Goal: Task Accomplishment & Management: Use online tool/utility

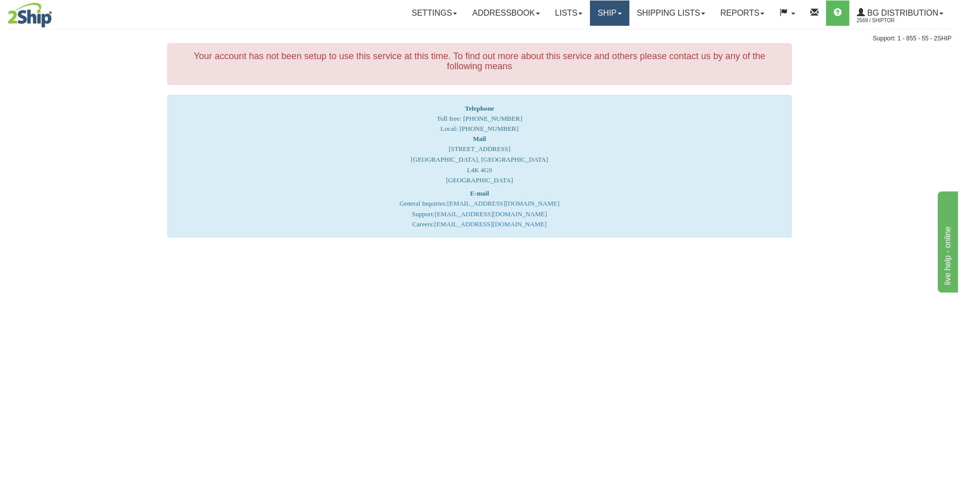
click at [603, 23] on link "Ship" at bounding box center [609, 13] width 39 height 25
click at [593, 31] on span "Ship Screen" at bounding box center [578, 35] width 38 height 8
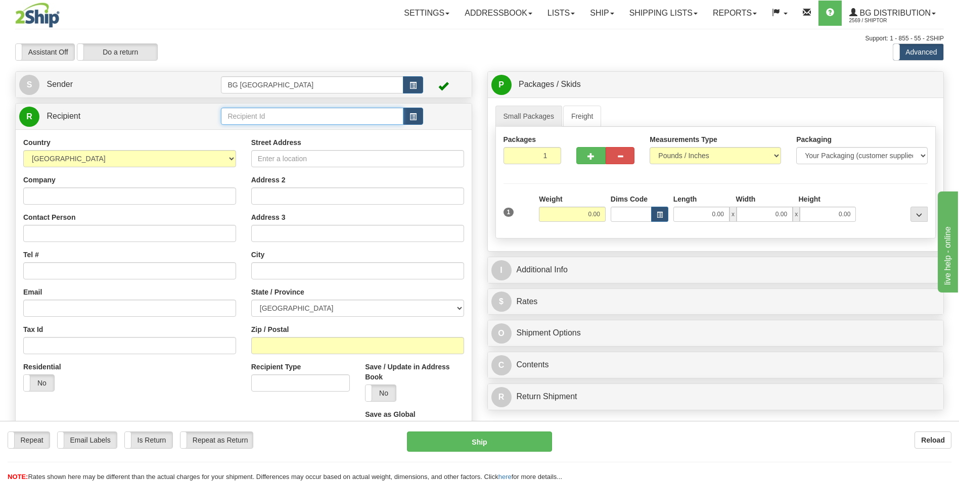
click at [296, 122] on input "text" at bounding box center [312, 116] width 182 height 17
click at [282, 130] on div "60172" at bounding box center [310, 131] width 172 height 11
type input "60172"
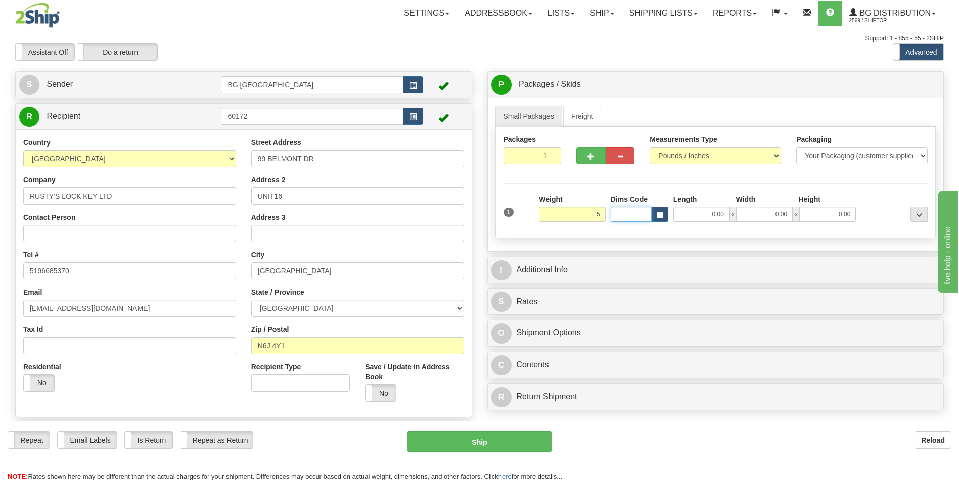
type input "5.00"
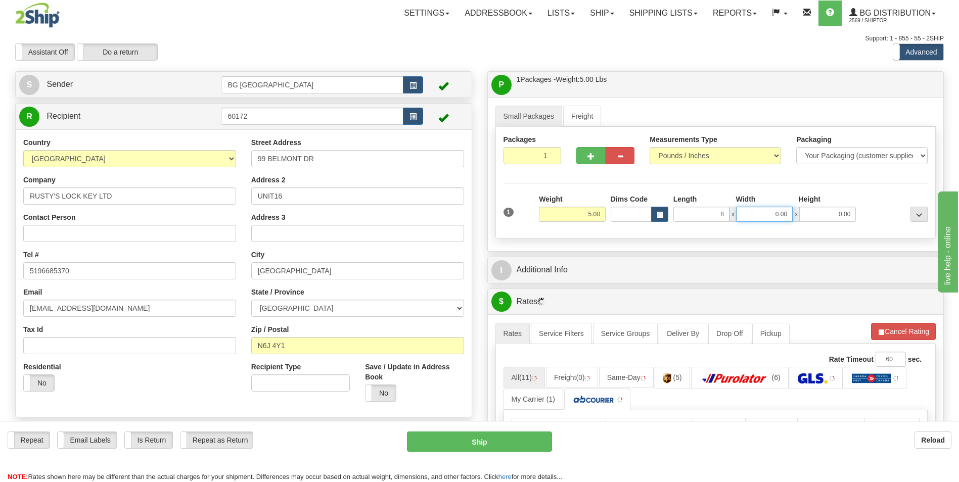
type input "8.00"
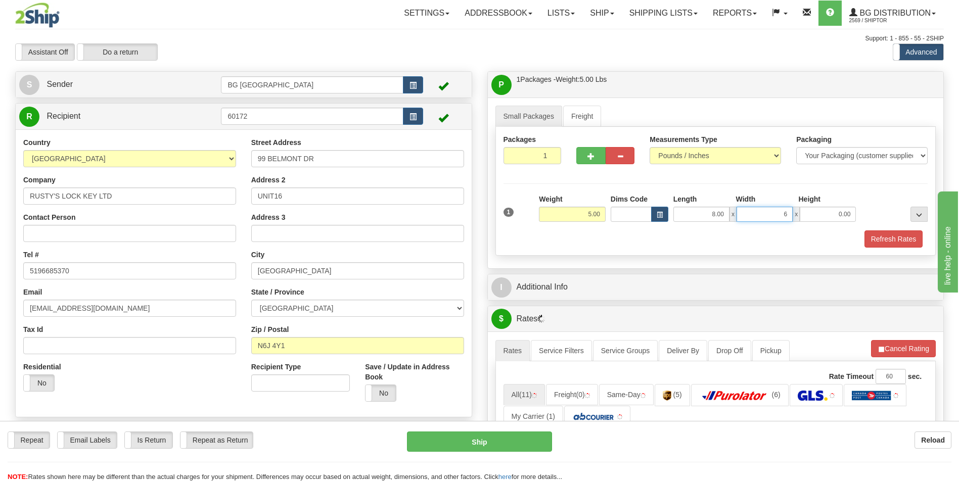
type input "6.00"
type input "4.00"
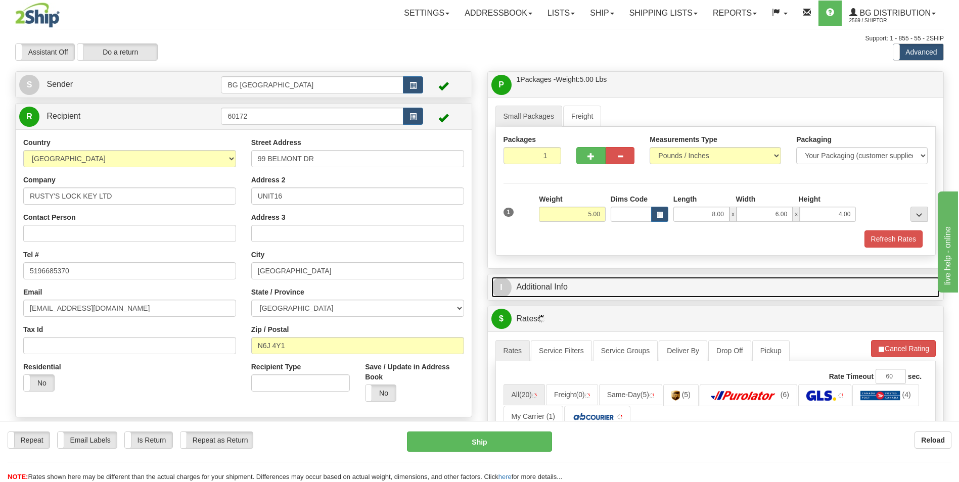
click at [575, 282] on link "I Additional Info" at bounding box center [716, 287] width 449 height 21
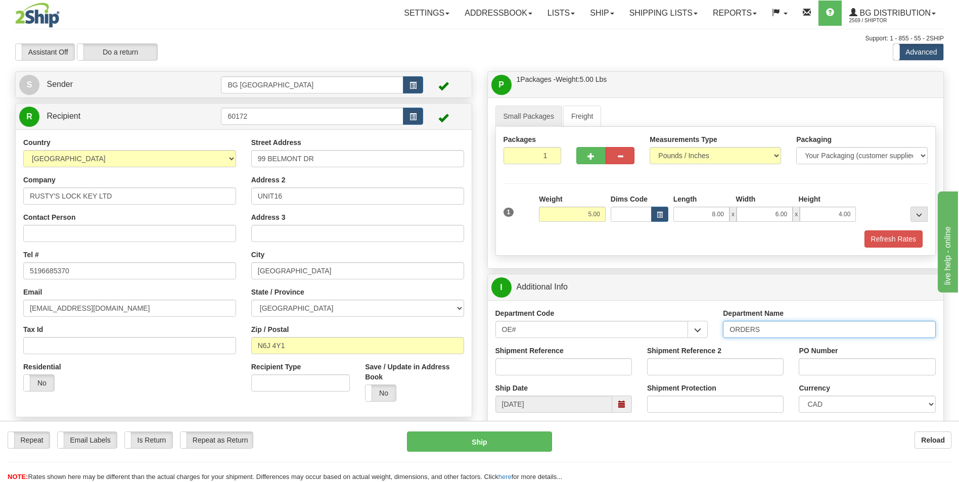
click at [774, 326] on input "ORDERS" at bounding box center [829, 329] width 213 height 17
type input "70181745-03"
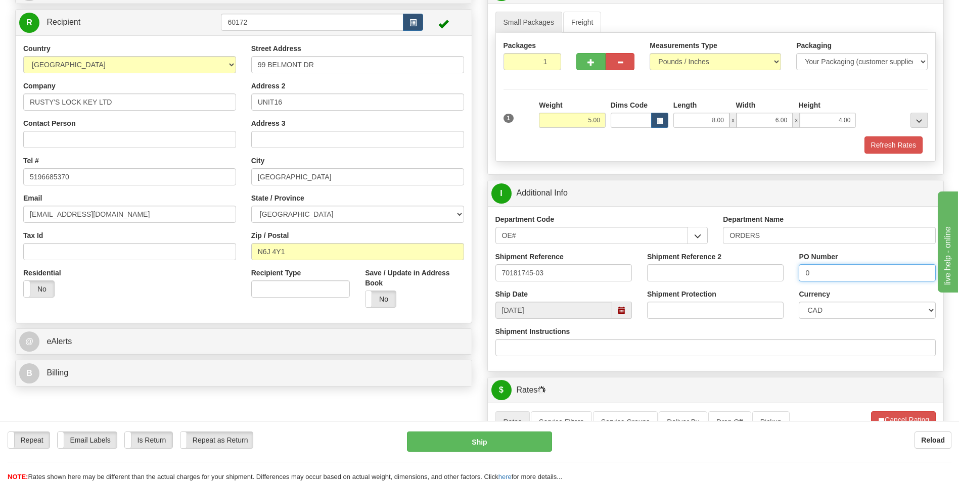
scroll to position [303, 0]
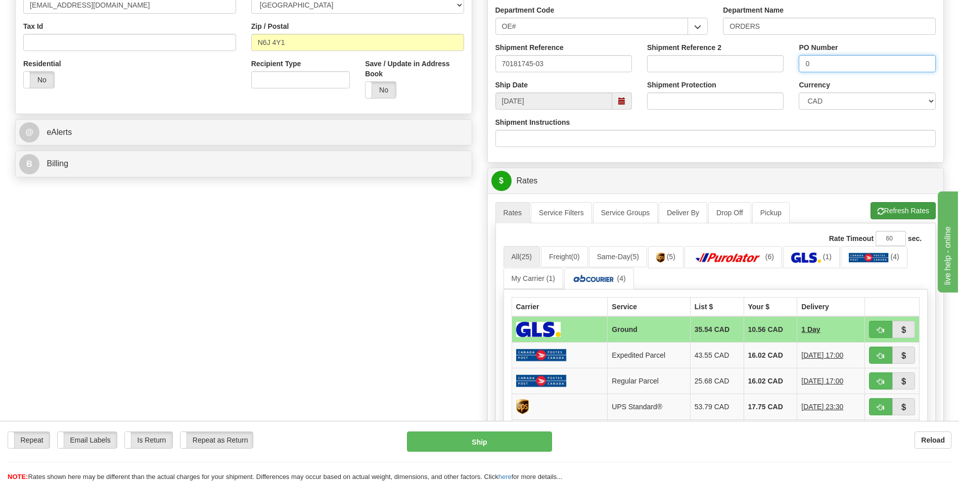
type input "0"
click at [882, 210] on button "Refresh Rates" at bounding box center [903, 210] width 65 height 17
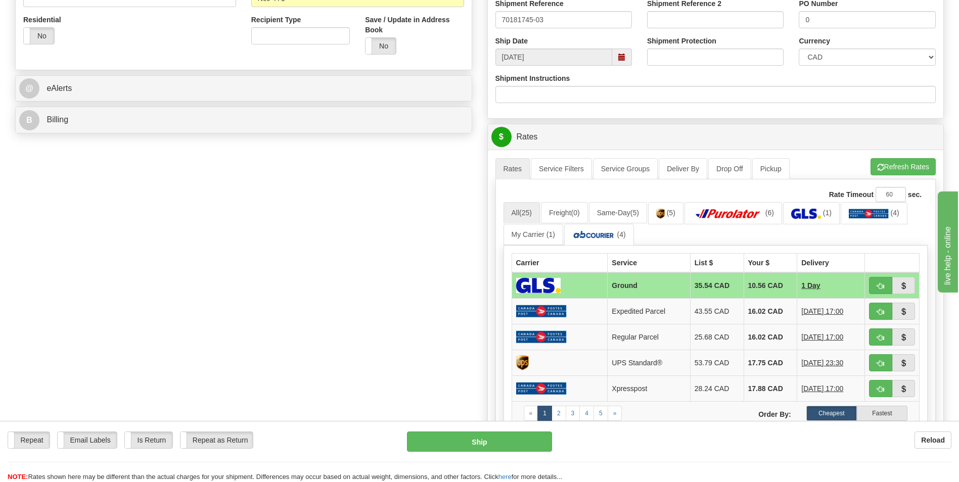
scroll to position [405, 0]
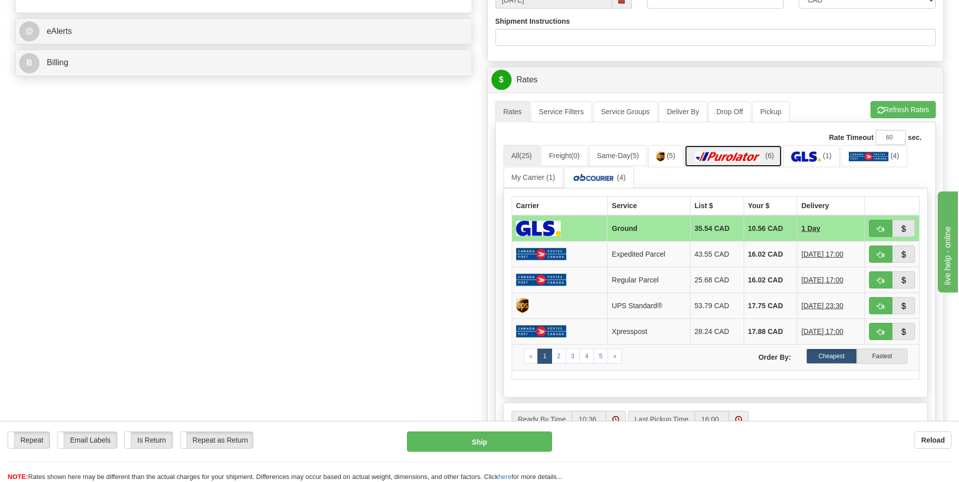
click at [758, 162] on link "(6)" at bounding box center [734, 156] width 98 height 22
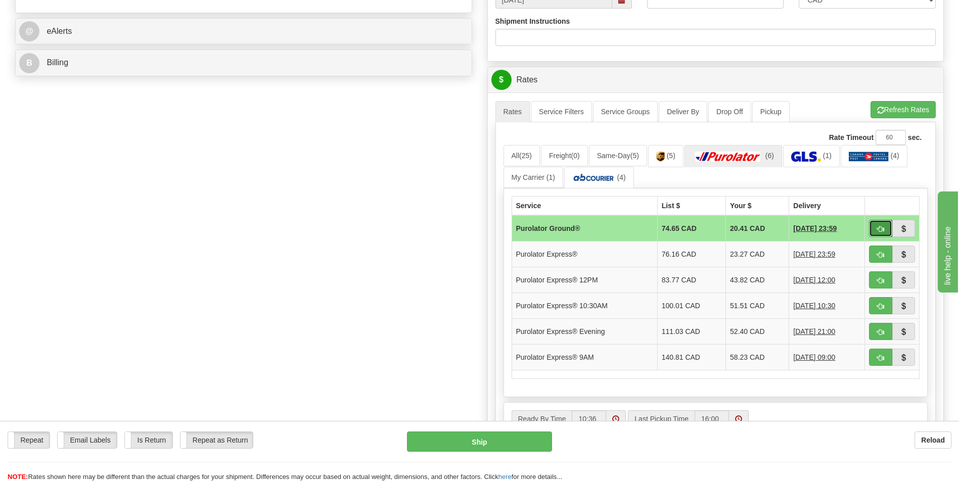
click at [880, 227] on span "button" at bounding box center [880, 229] width 7 height 7
type input "260"
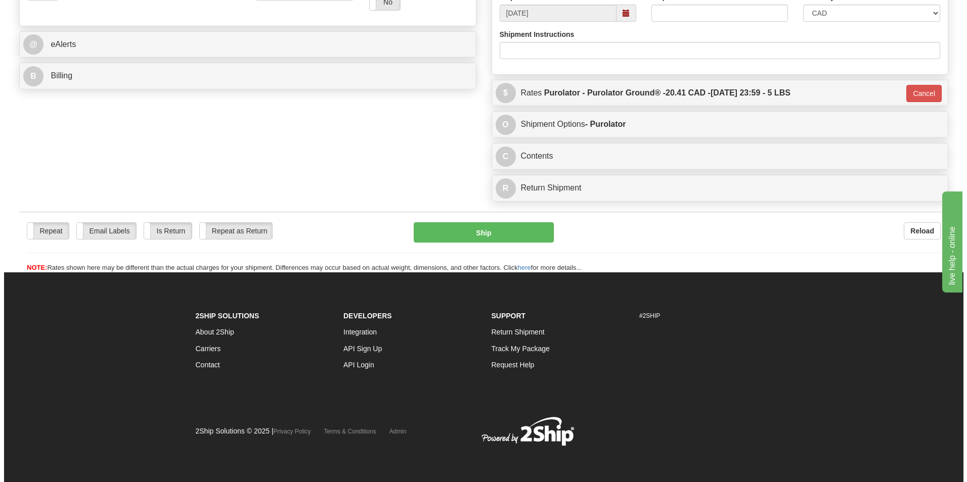
scroll to position [391, 0]
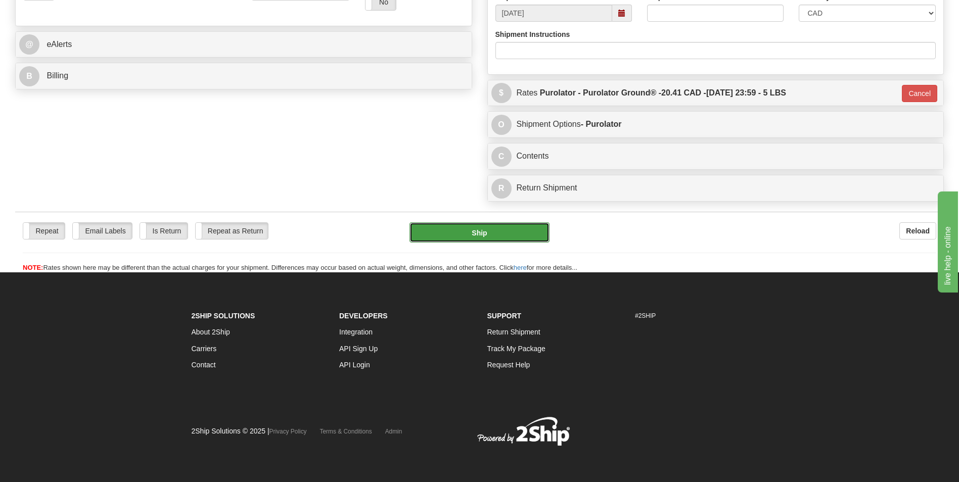
click at [467, 238] on button "Ship" at bounding box center [480, 232] width 140 height 20
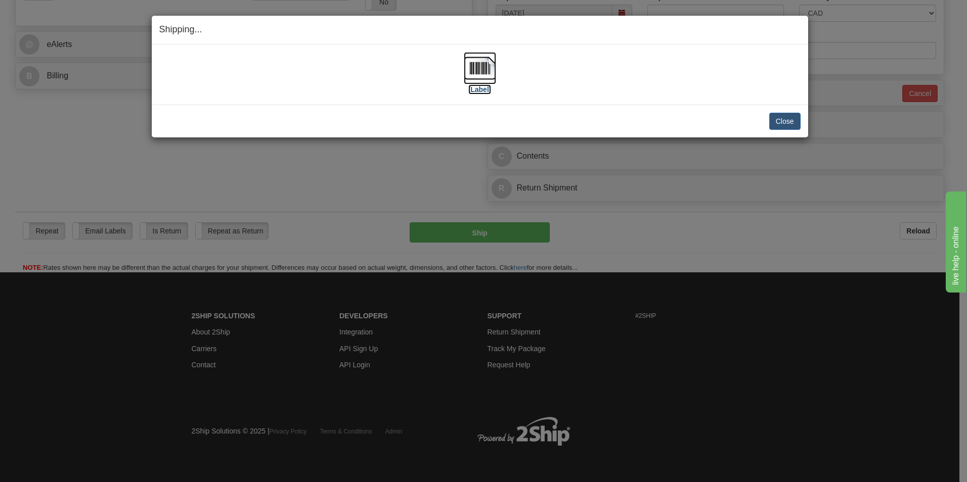
click at [489, 71] on img at bounding box center [480, 68] width 32 height 32
click at [782, 120] on button "Close" at bounding box center [784, 121] width 31 height 17
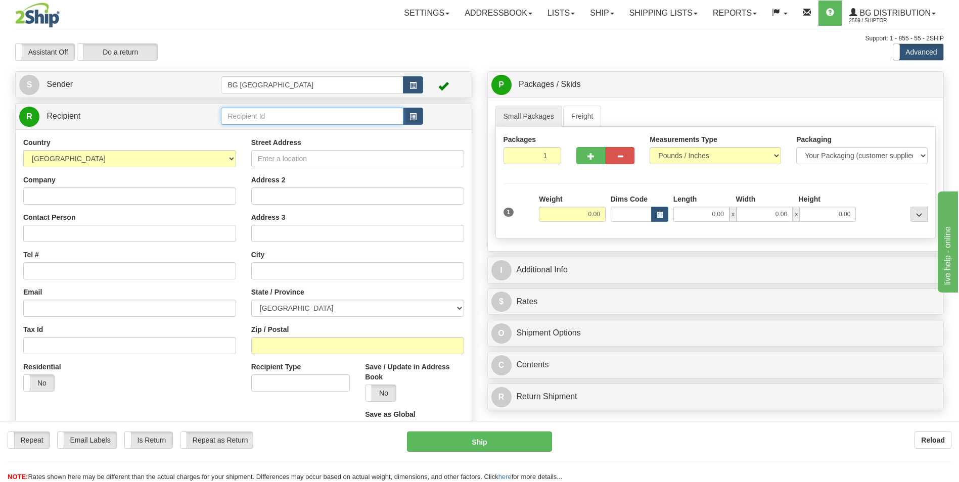
click at [251, 117] on input "text" at bounding box center [312, 116] width 182 height 17
click at [246, 131] on div "60140" at bounding box center [310, 131] width 172 height 11
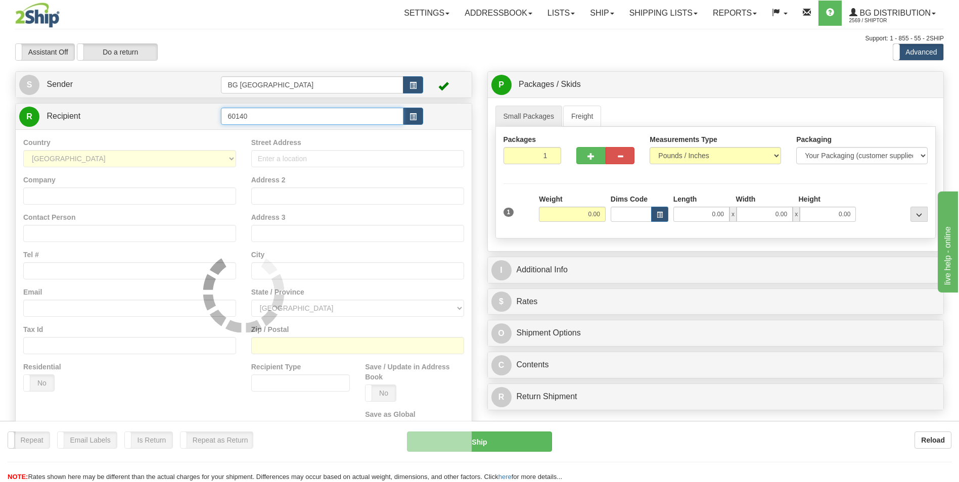
type input "60140"
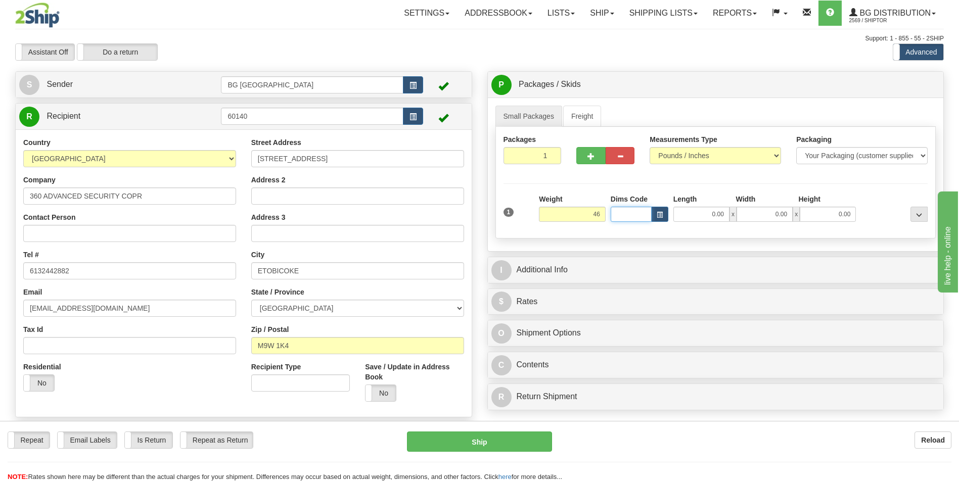
type input "46.00"
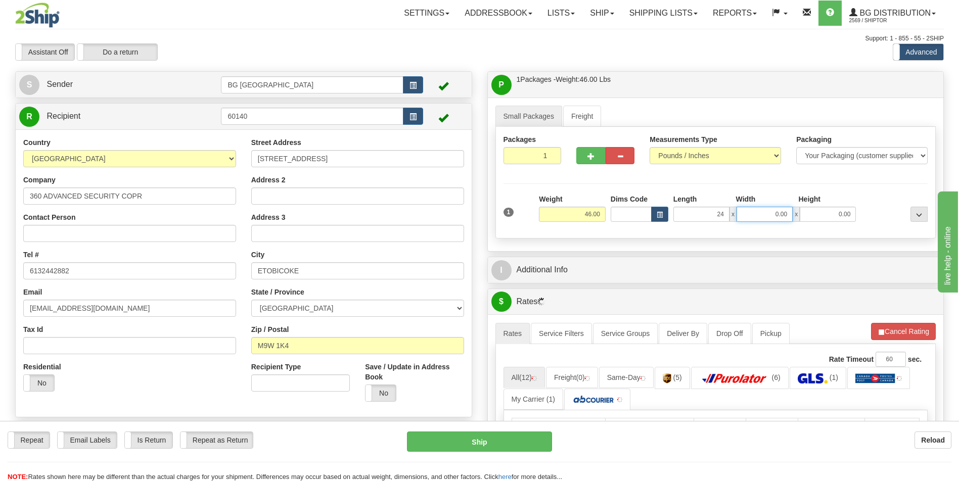
type input "24.00"
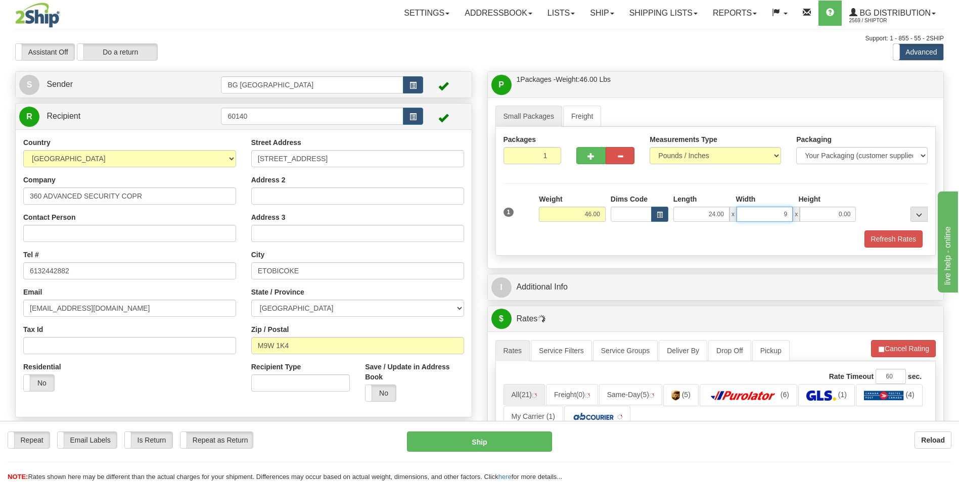
type input "9.00"
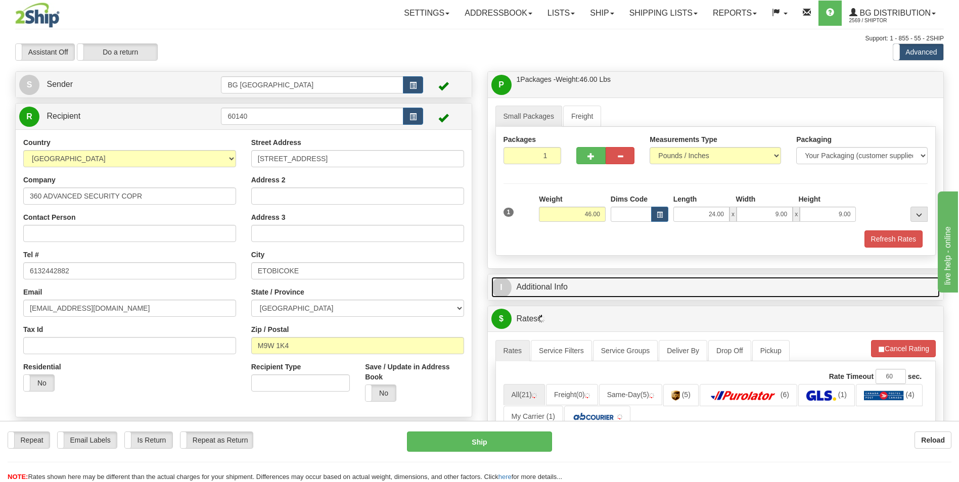
click at [573, 286] on link "I Additional Info" at bounding box center [716, 287] width 449 height 21
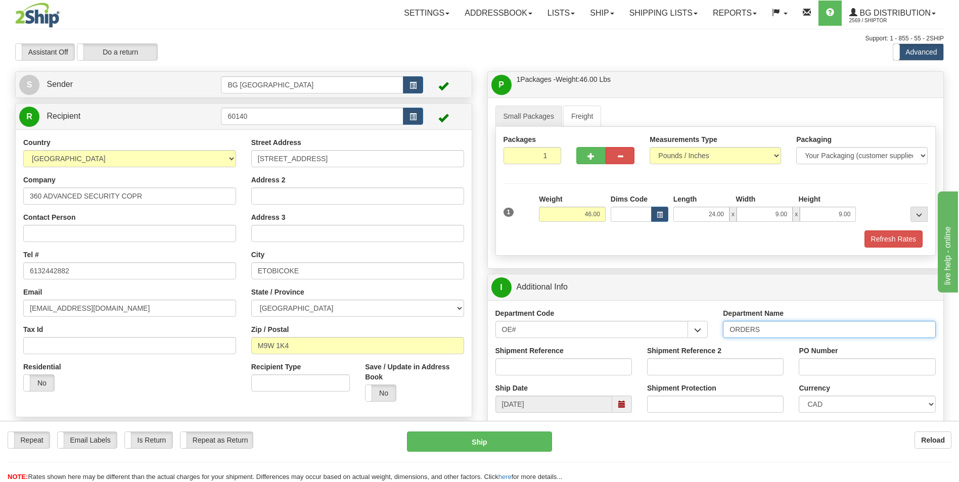
click at [786, 330] on input "ORDERS" at bounding box center [829, 329] width 213 height 17
type input "70181746-01"
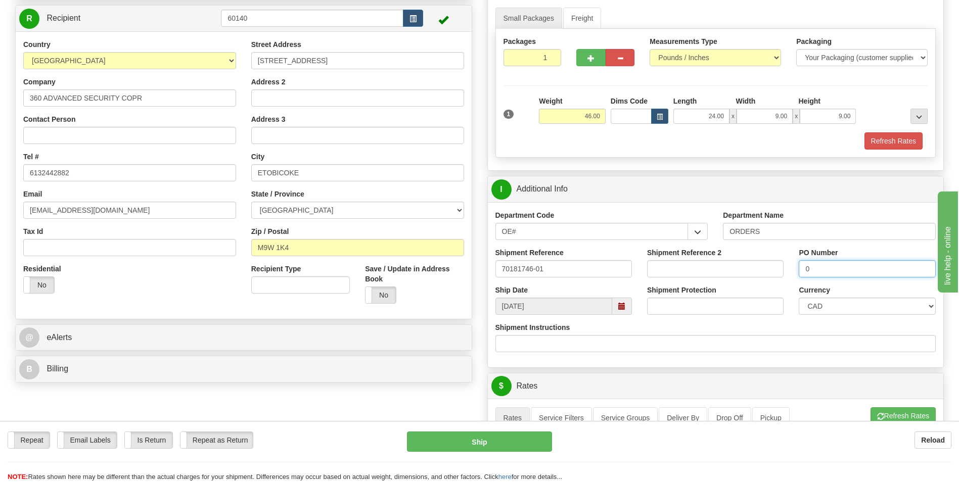
scroll to position [303, 0]
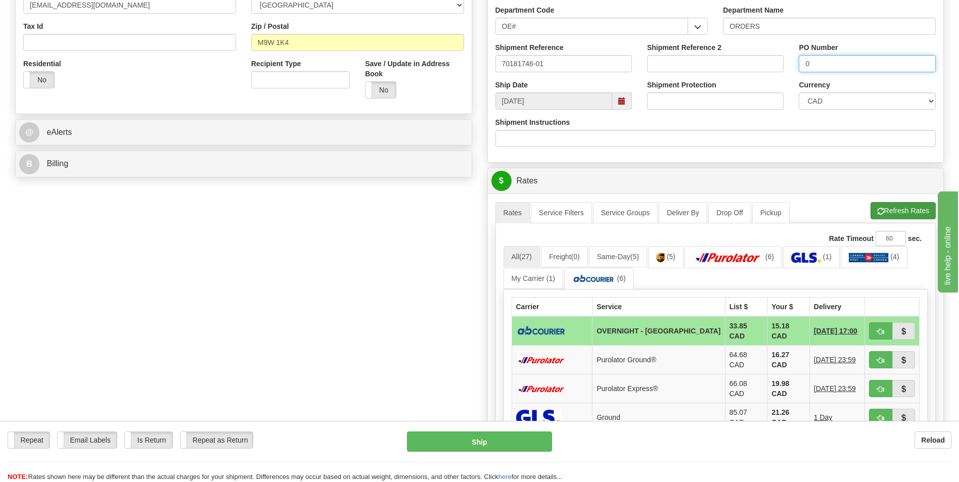
type input "0"
click at [888, 217] on button "Refresh Rates" at bounding box center [903, 210] width 65 height 17
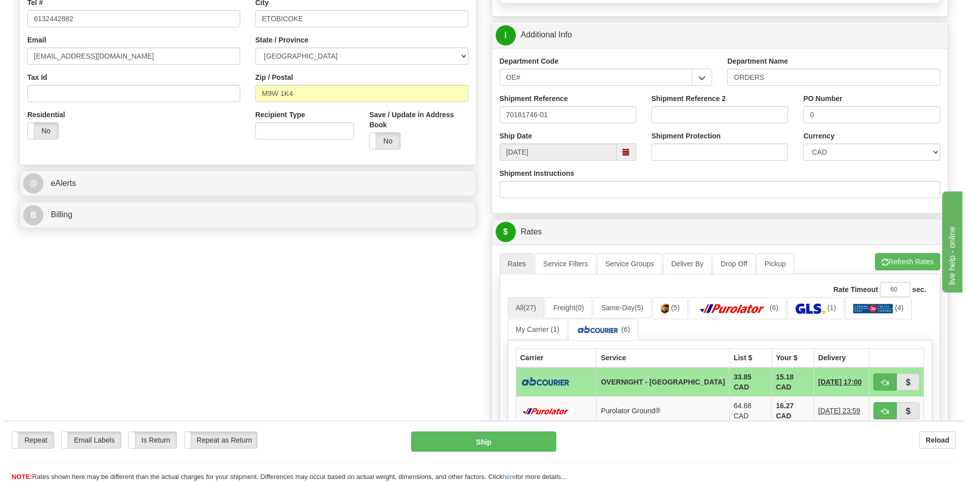
scroll to position [253, 0]
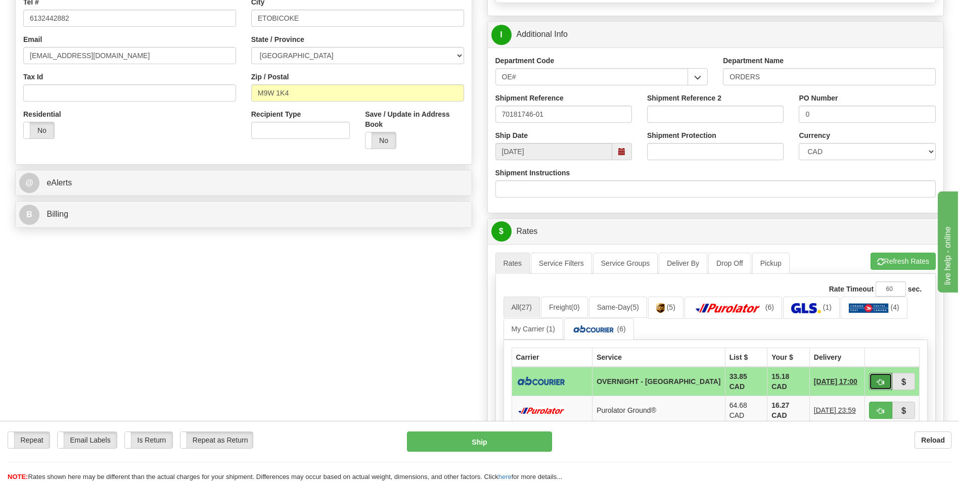
click at [881, 384] on span "button" at bounding box center [880, 382] width 7 height 7
type input "4"
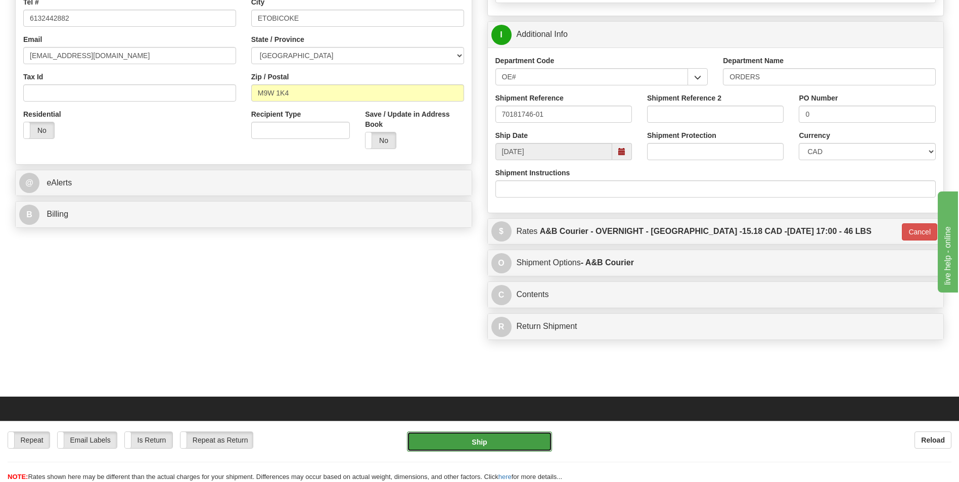
click at [528, 432] on button "Ship" at bounding box center [479, 442] width 145 height 20
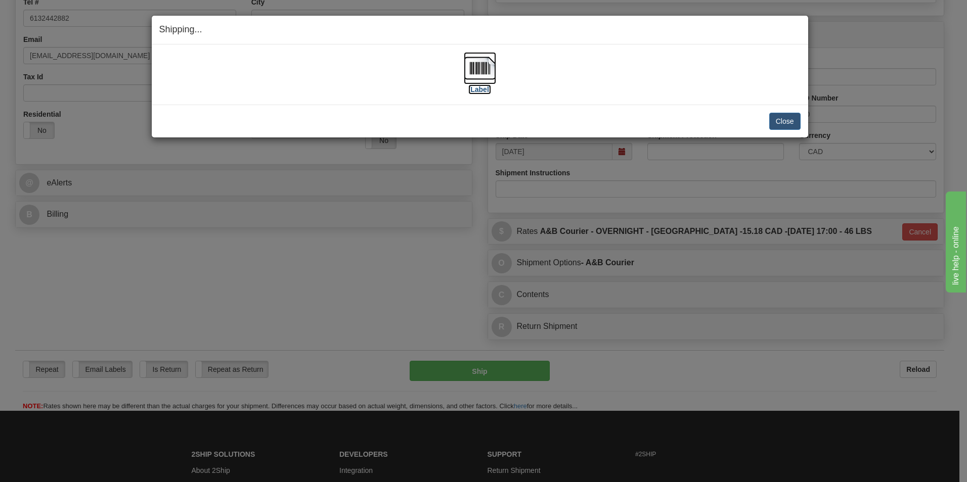
click at [483, 66] on img at bounding box center [480, 68] width 32 height 32
click at [803, 129] on div "Close Cancel Cancel Shipment and Quit Pickup Quit Pickup ONLY" at bounding box center [480, 121] width 656 height 33
click at [788, 125] on button "Close" at bounding box center [784, 121] width 31 height 17
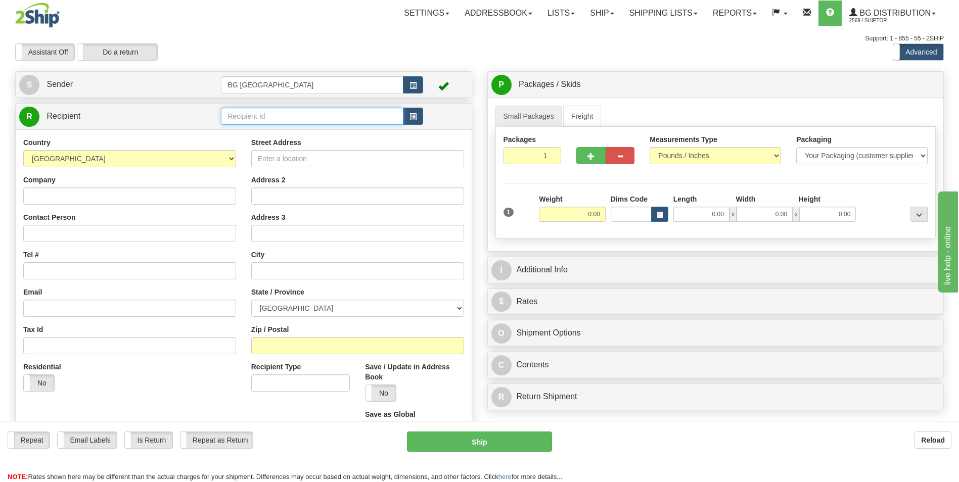
click at [258, 116] on input "text" at bounding box center [312, 116] width 182 height 17
click at [255, 132] on div "60751" at bounding box center [310, 131] width 172 height 11
type input "60751"
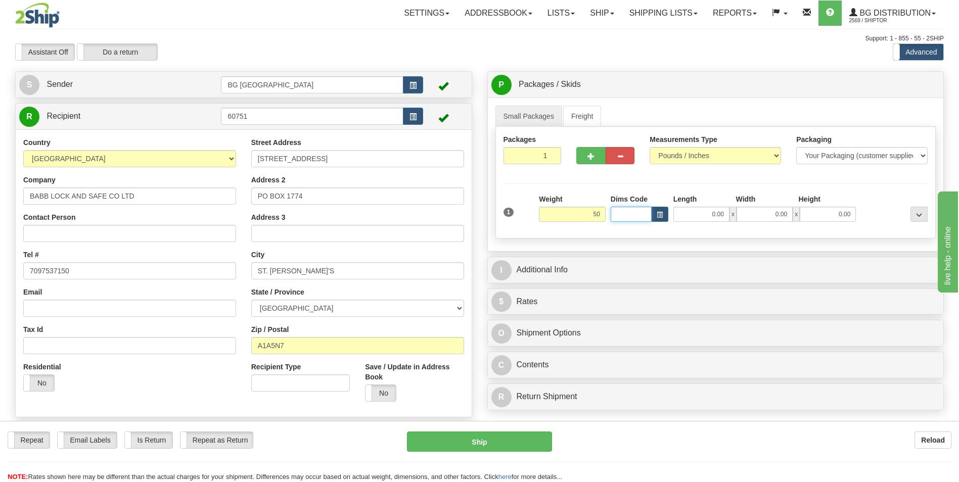
type input "50.00"
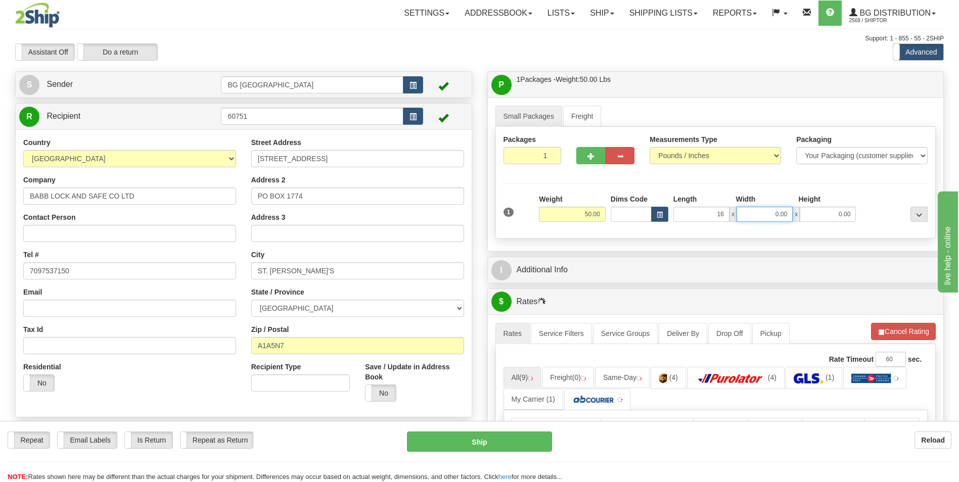
type input "16.00"
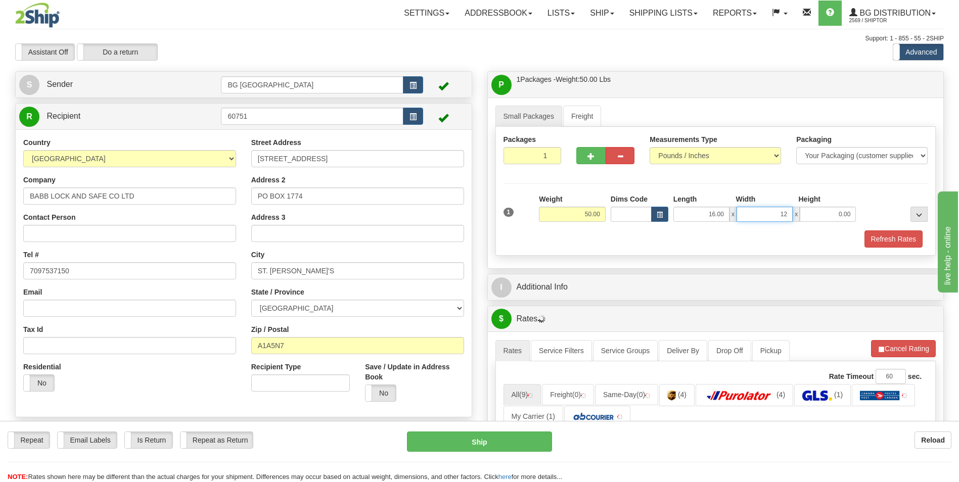
type input "12.00"
type input "9.00"
click at [563, 276] on div "I Additional Info" at bounding box center [716, 288] width 456 height 26
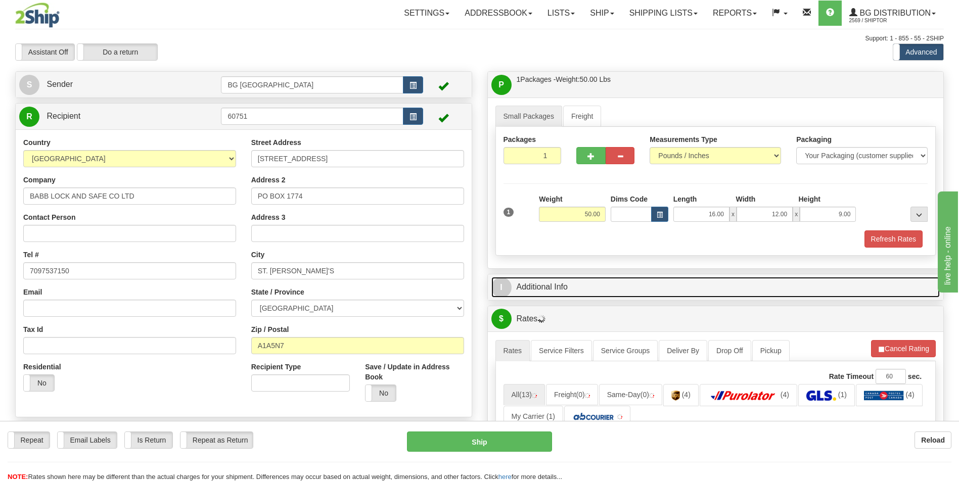
click at [561, 281] on link "I Additional Info" at bounding box center [716, 287] width 449 height 21
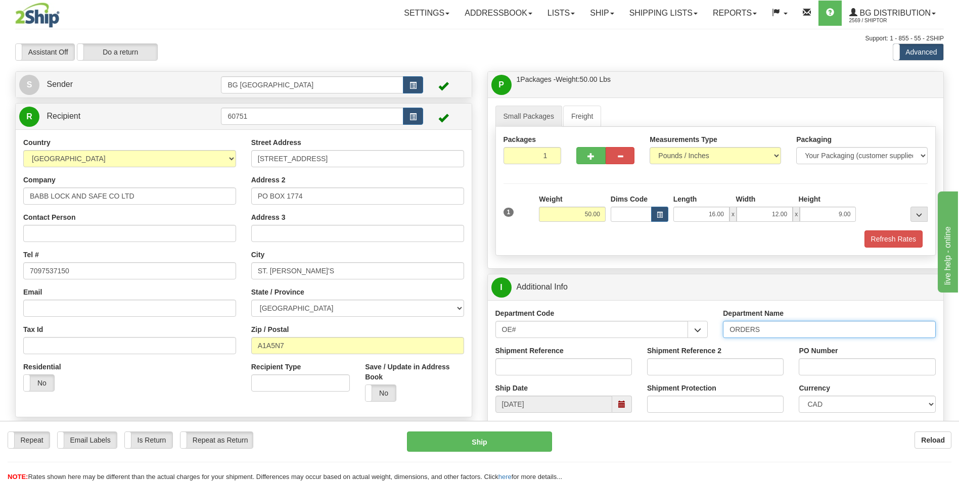
click at [818, 328] on input "ORDERS" at bounding box center [829, 329] width 213 height 17
type input "70181771-02"
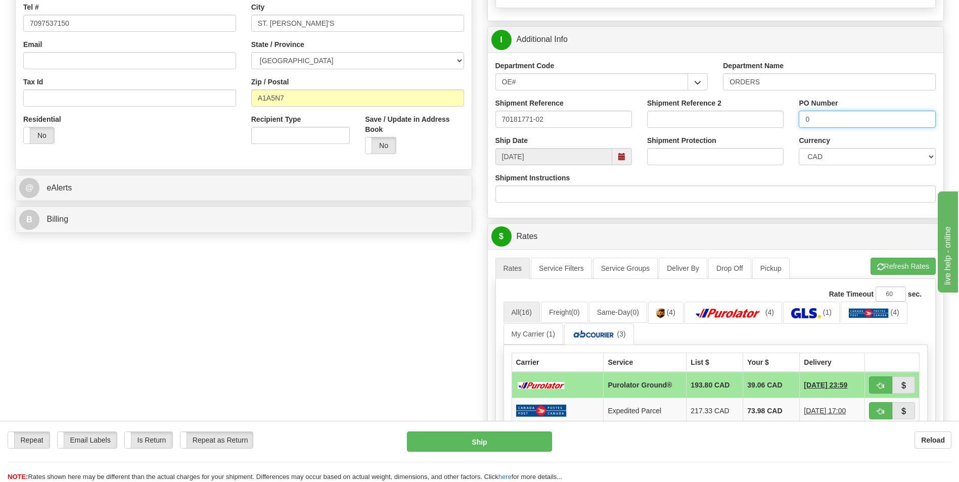
scroll to position [253, 0]
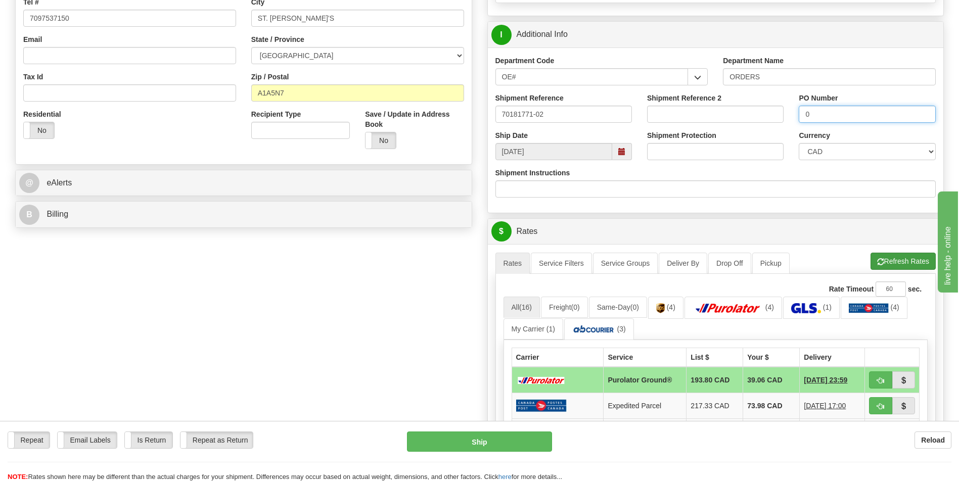
type input "0"
click at [882, 267] on button "Refresh Rates" at bounding box center [903, 261] width 65 height 17
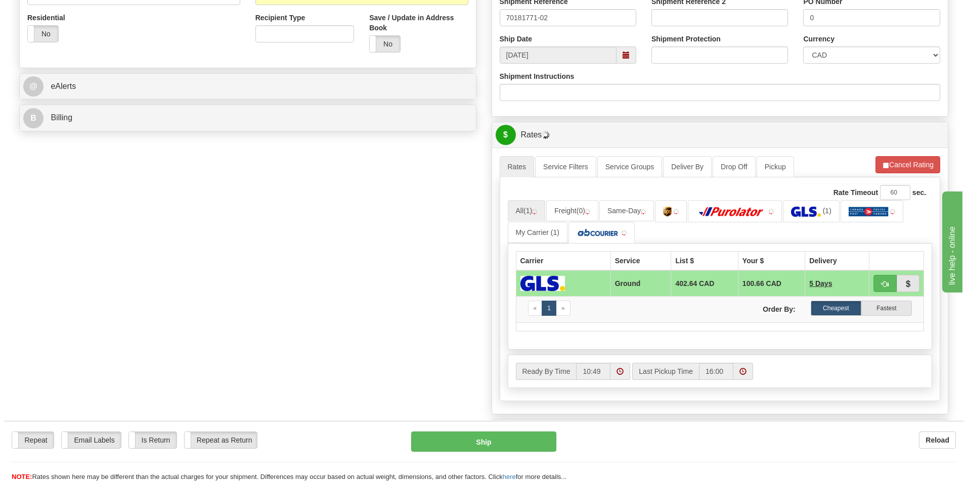
scroll to position [354, 0]
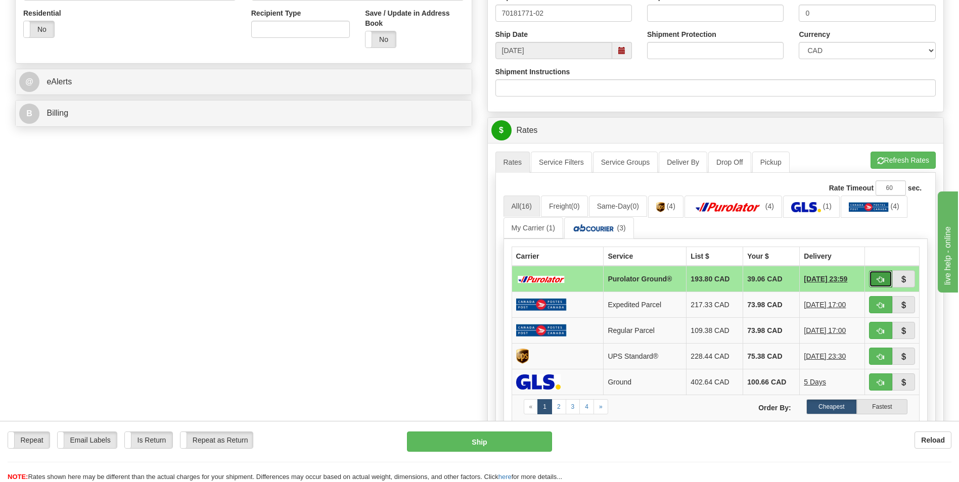
click at [875, 279] on button "button" at bounding box center [880, 279] width 23 height 17
type input "260"
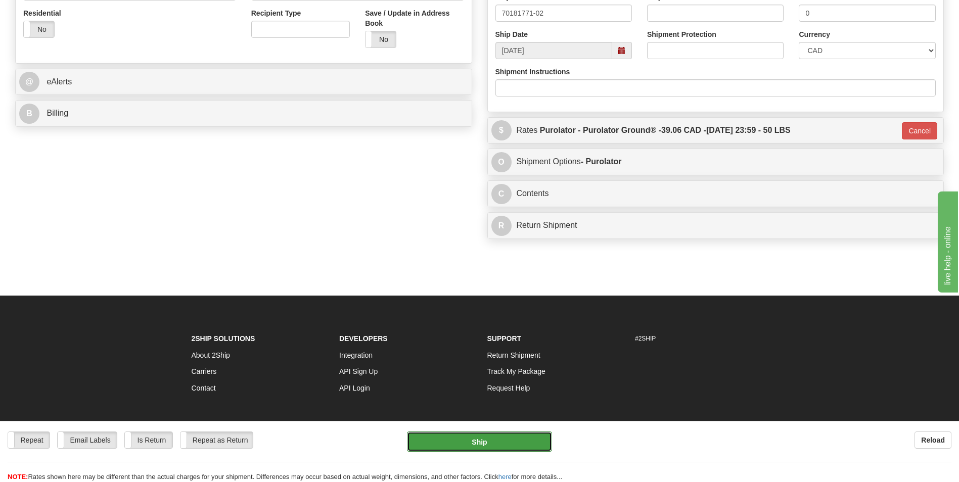
click at [476, 445] on button "Ship" at bounding box center [479, 442] width 145 height 20
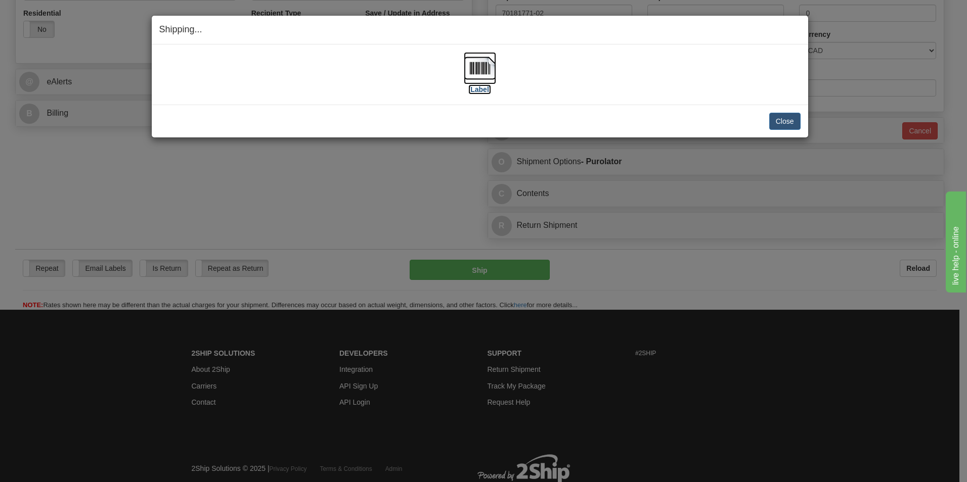
click at [478, 70] on img at bounding box center [480, 68] width 32 height 32
click at [776, 114] on button "Close" at bounding box center [784, 121] width 31 height 17
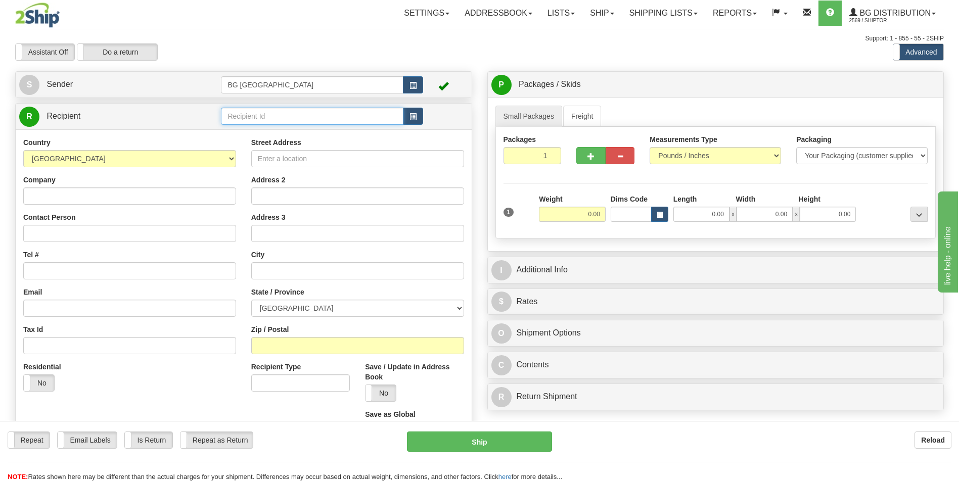
click at [300, 114] on input "text" at bounding box center [312, 116] width 182 height 17
click at [267, 128] on div "60160" at bounding box center [310, 131] width 172 height 11
type input "60160"
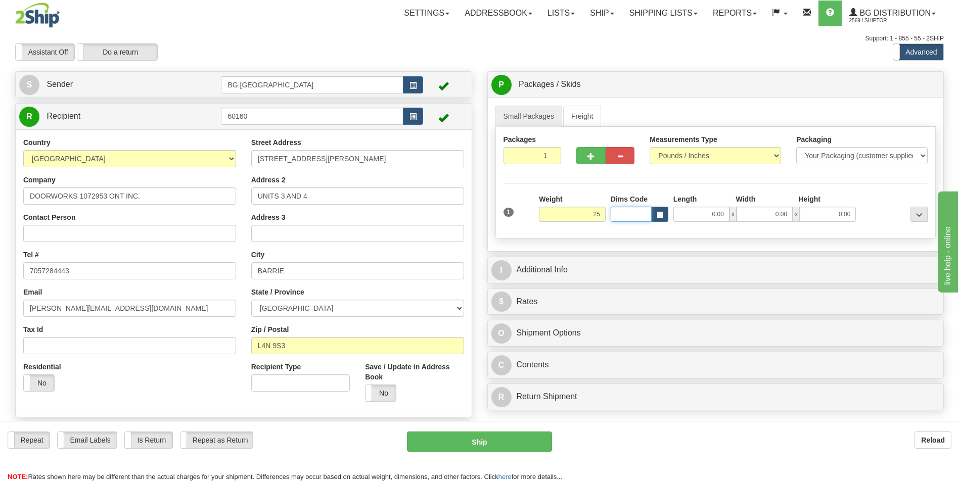
type input "25.00"
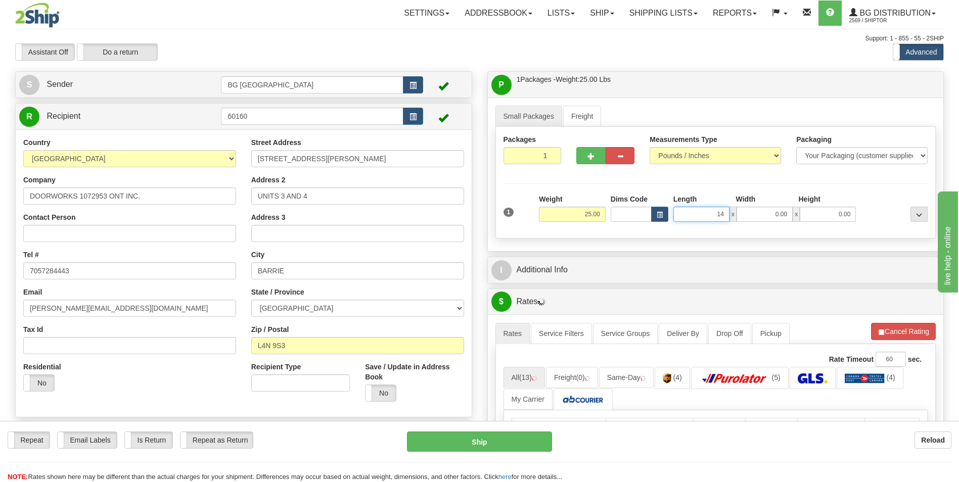
type input "14.00"
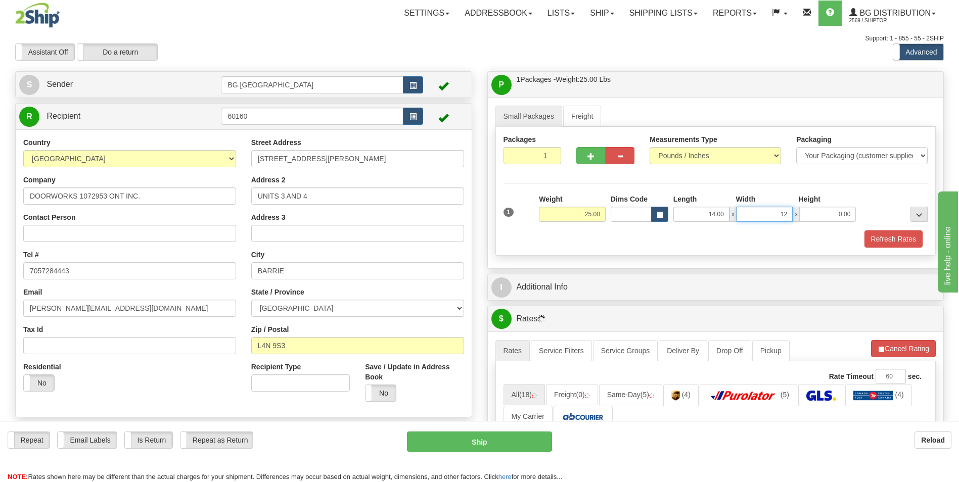
type input "12.00"
type input "8.00"
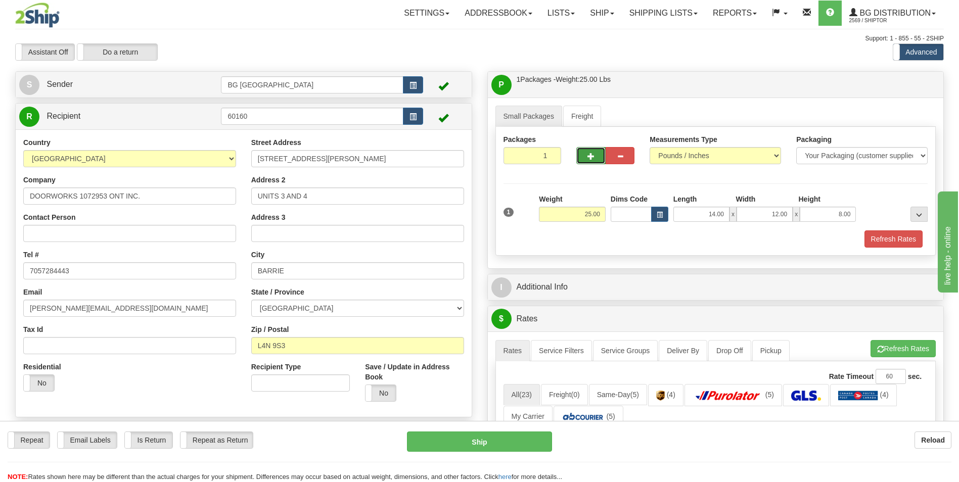
click at [588, 158] on span "button" at bounding box center [591, 156] width 7 height 7
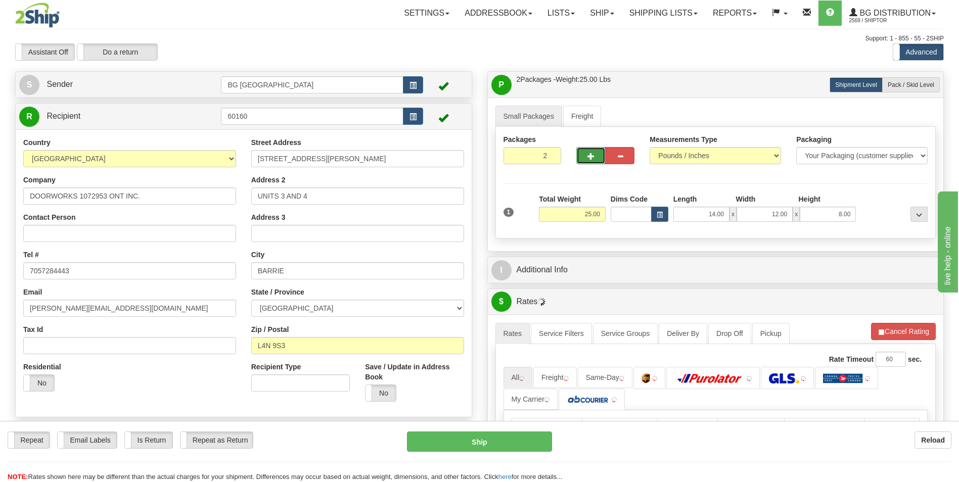
click at [588, 158] on span "button" at bounding box center [591, 156] width 7 height 7
type input "3"
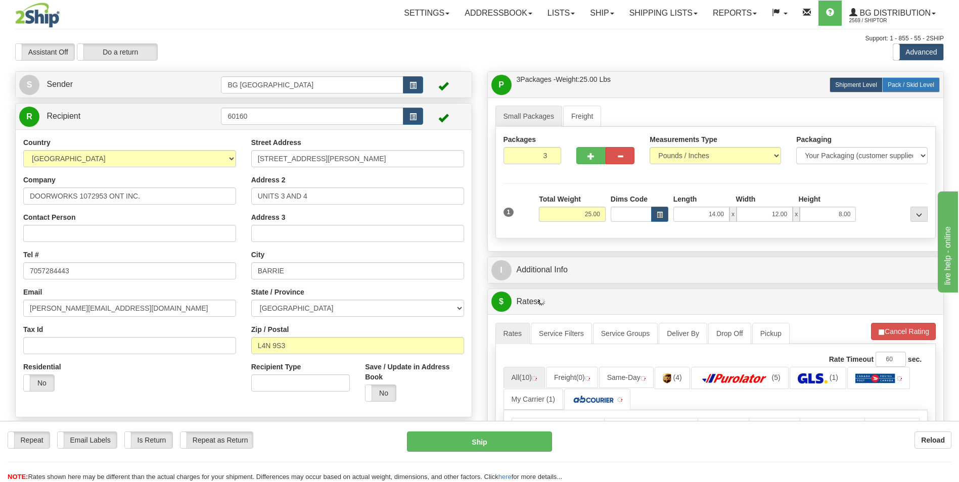
click at [905, 87] on span "Pack / Skid Level" at bounding box center [911, 84] width 47 height 7
radio input "true"
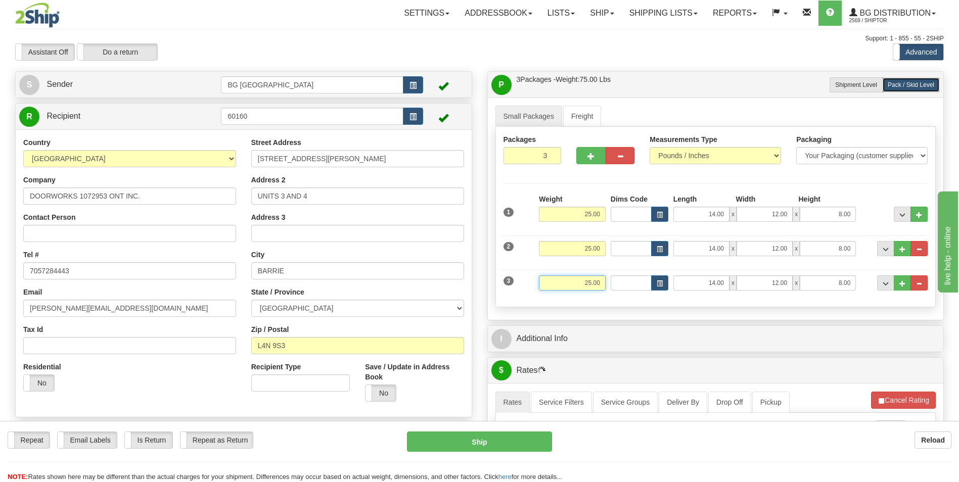
click at [580, 279] on input "25.00" at bounding box center [572, 283] width 67 height 15
type input "14.00"
type input "38.00"
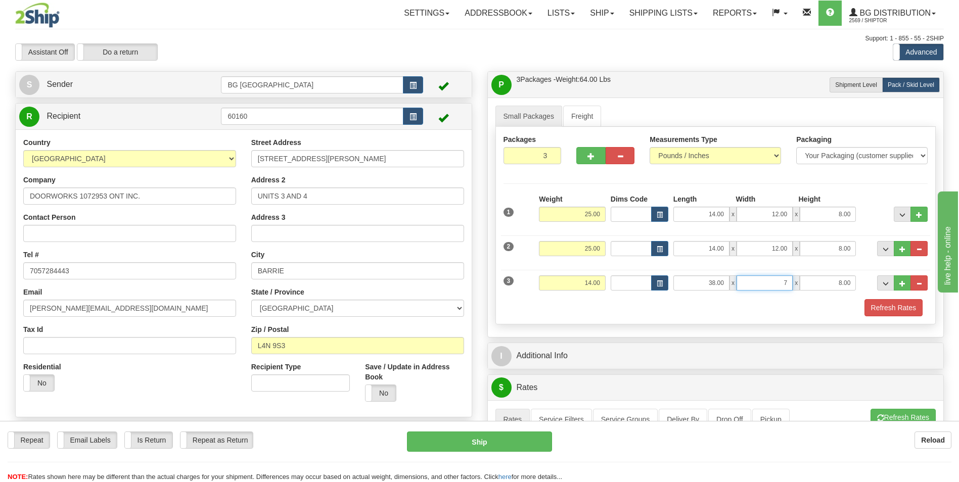
type input "7.00"
type input "6.00"
click at [903, 285] on span "..." at bounding box center [903, 284] width 6 height 6
type input "4"
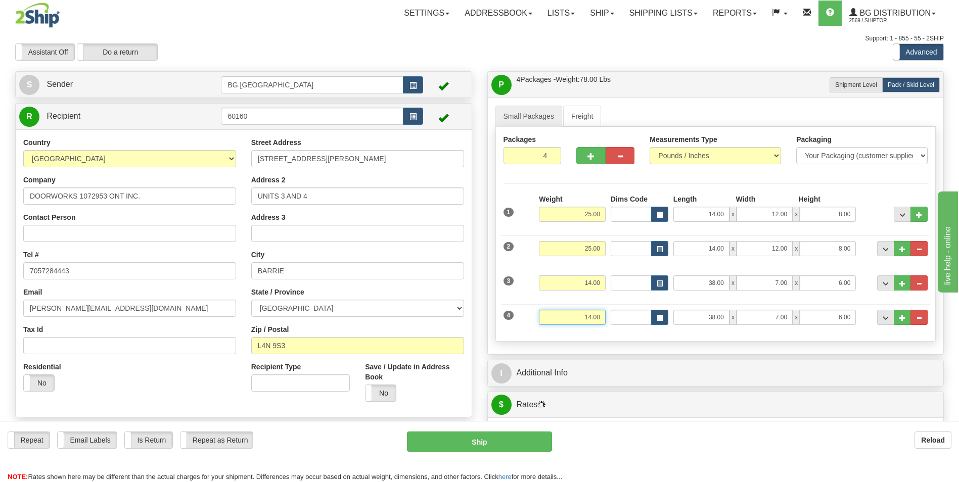
click at [564, 311] on input "14.00" at bounding box center [572, 317] width 67 height 15
type input "28.00"
type input "12.00"
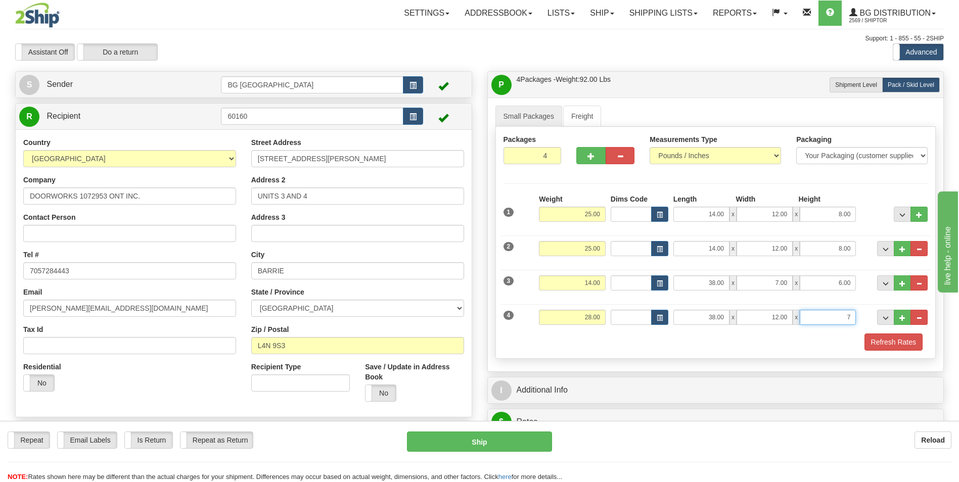
type input "7.00"
click at [899, 318] on button "..." at bounding box center [902, 317] width 17 height 15
type input "5"
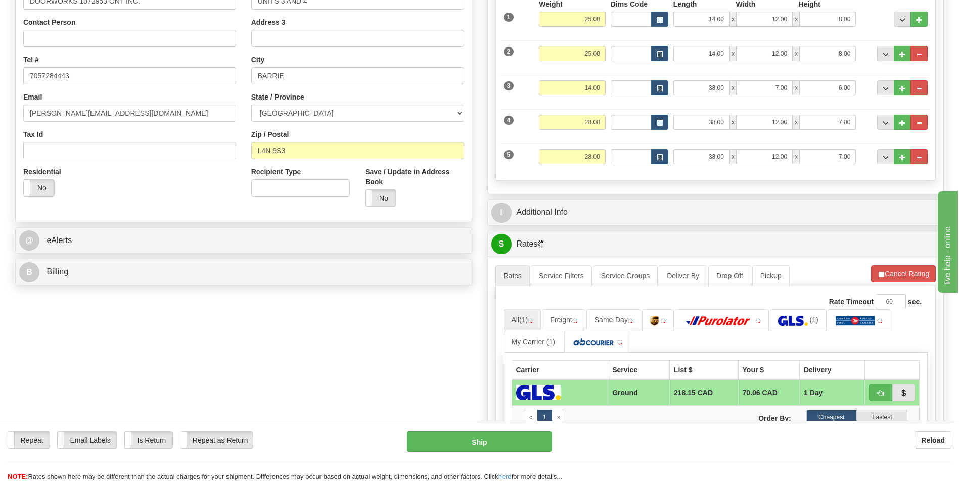
scroll to position [202, 0]
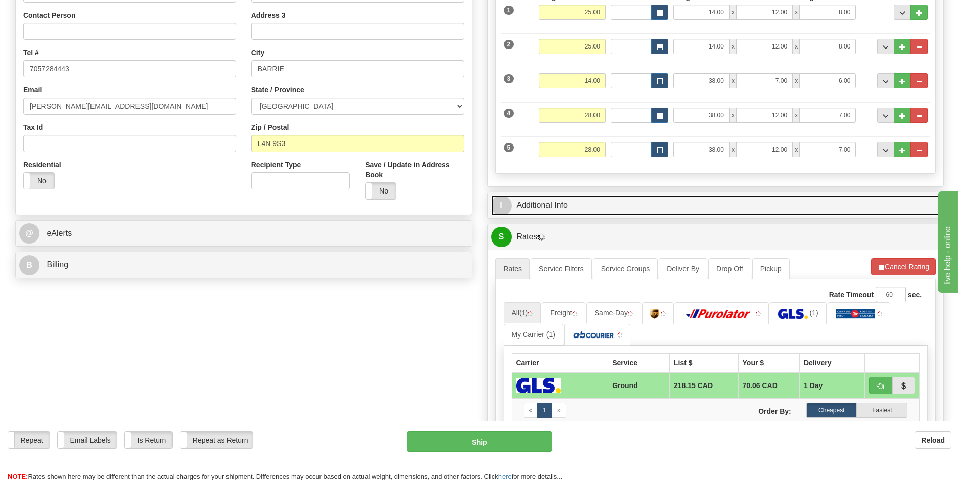
click at [546, 208] on link "I Additional Info" at bounding box center [716, 205] width 449 height 21
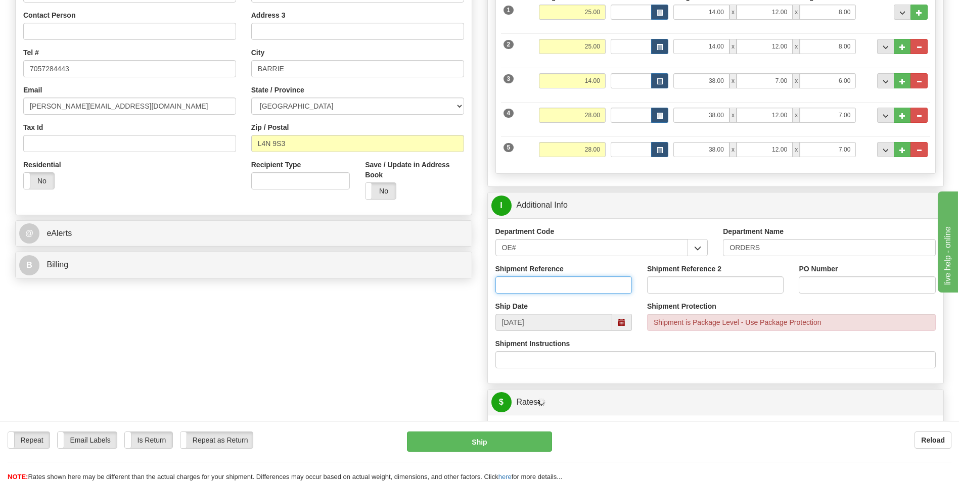
click at [533, 287] on input "Shipment Reference" at bounding box center [564, 285] width 137 height 17
type input "70179429-05"
click at [809, 287] on input "PO Number" at bounding box center [867, 285] width 137 height 17
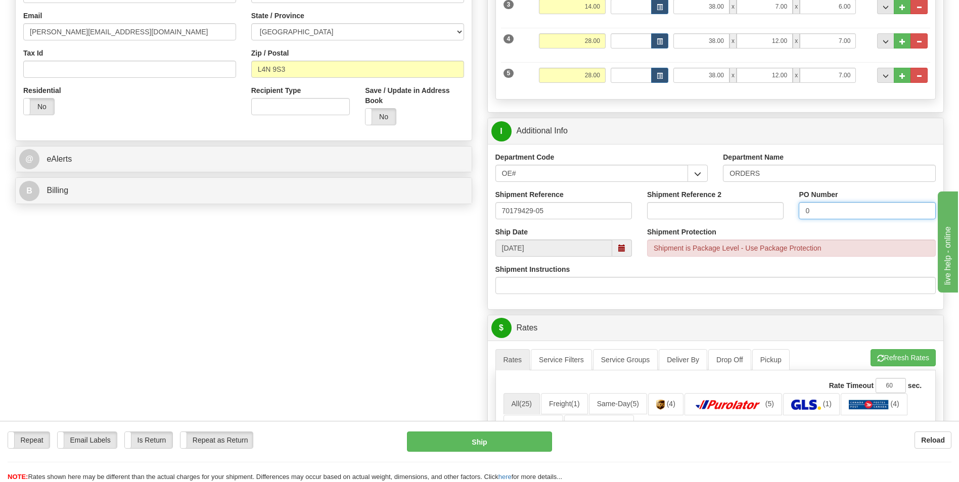
scroll to position [405, 0]
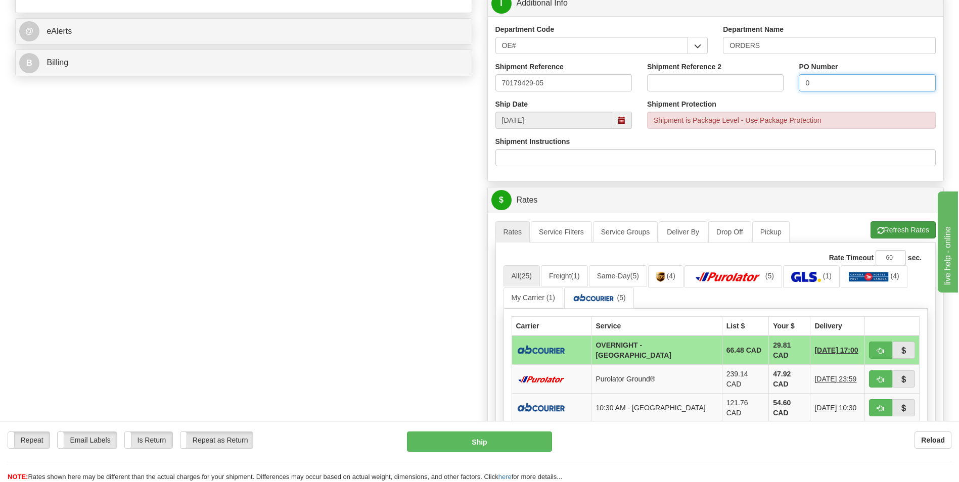
type input "0"
click at [889, 228] on button "Refresh Rates" at bounding box center [903, 229] width 65 height 17
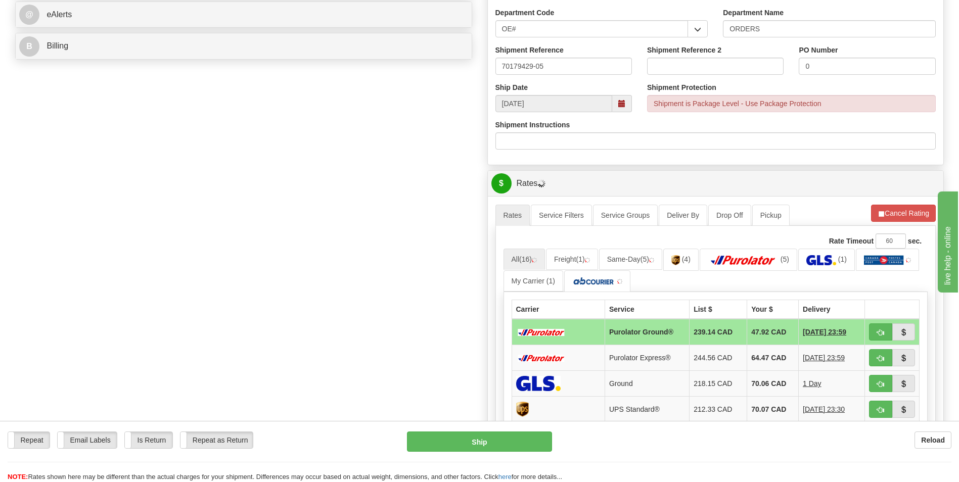
scroll to position [506, 0]
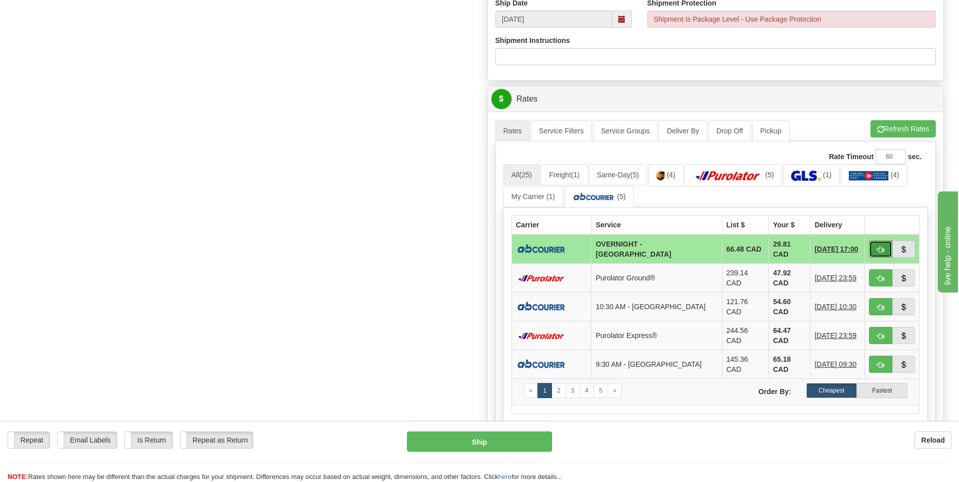
click at [881, 247] on span "button" at bounding box center [880, 250] width 7 height 7
type input "4"
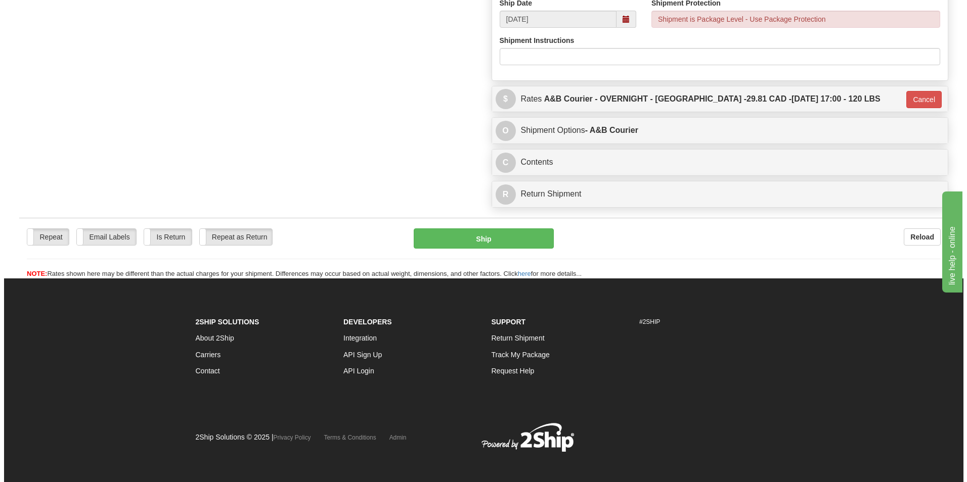
scroll to position [502, 0]
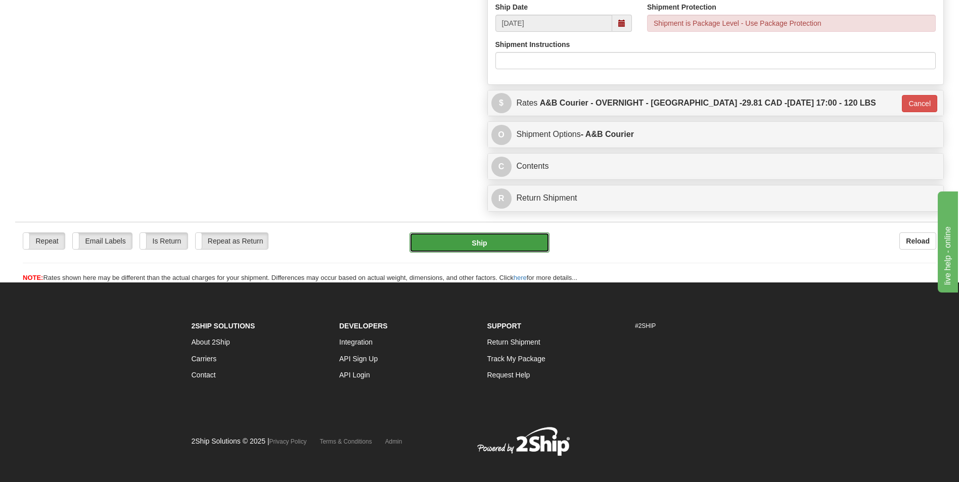
click at [481, 246] on button "Ship" at bounding box center [480, 243] width 140 height 20
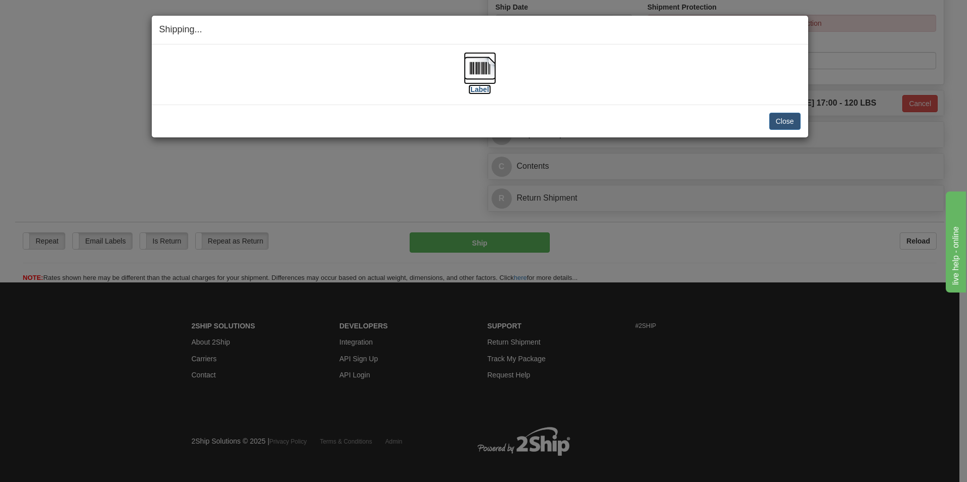
click at [492, 64] on img at bounding box center [480, 68] width 32 height 32
click at [773, 119] on button "Close" at bounding box center [784, 121] width 31 height 17
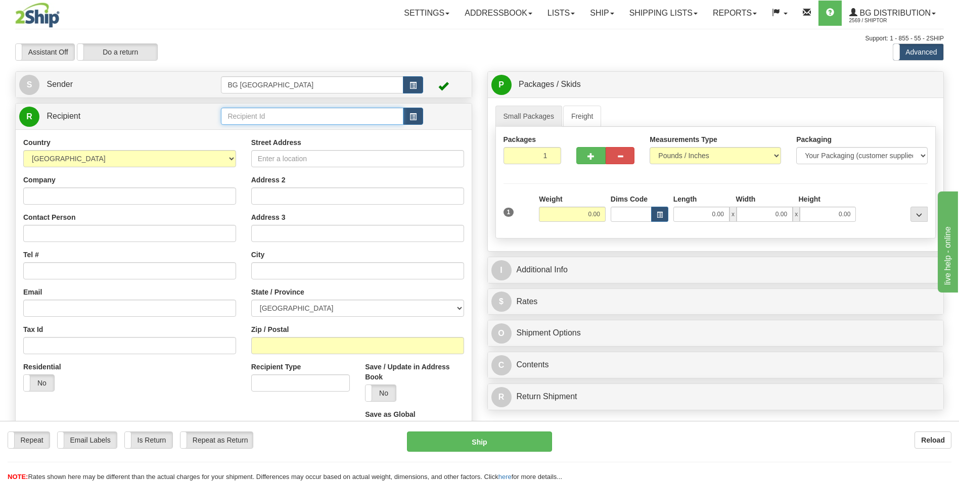
click at [283, 110] on input "text" at bounding box center [312, 116] width 182 height 17
click at [262, 127] on div "60453" at bounding box center [310, 131] width 172 height 11
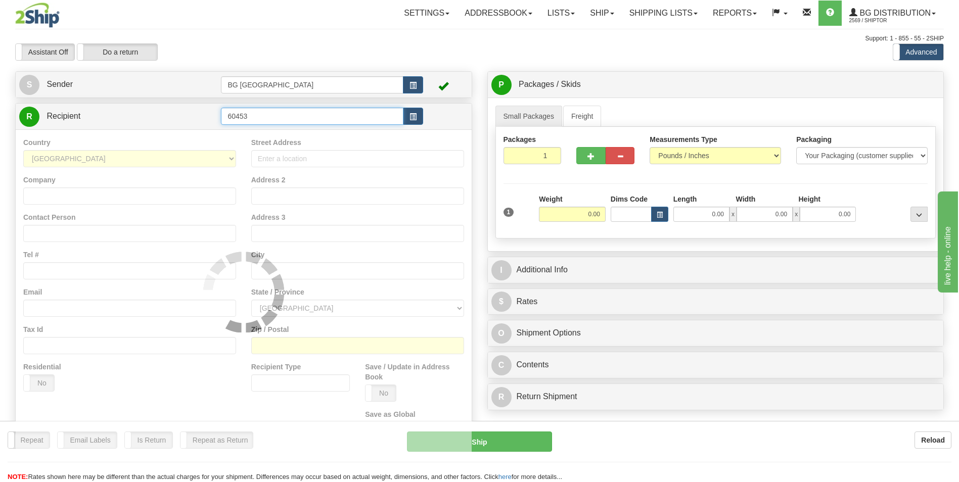
type input "60453"
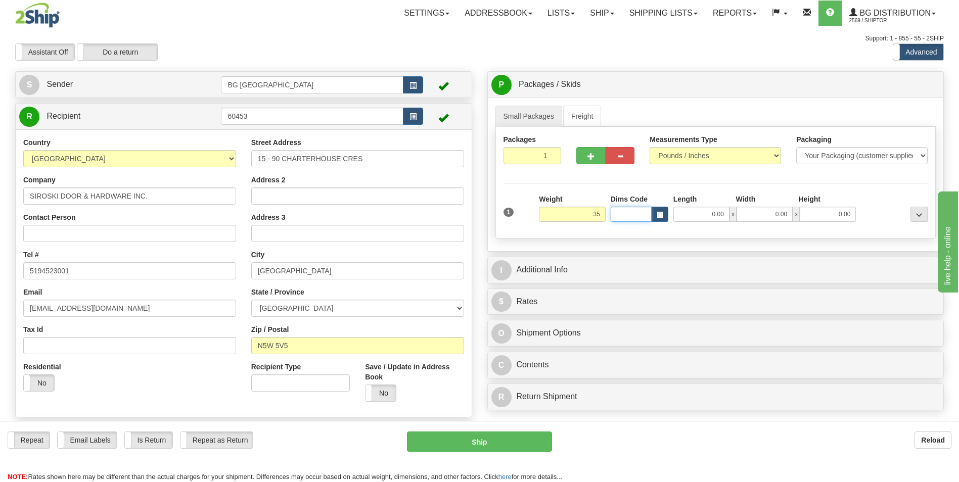
type input "35.00"
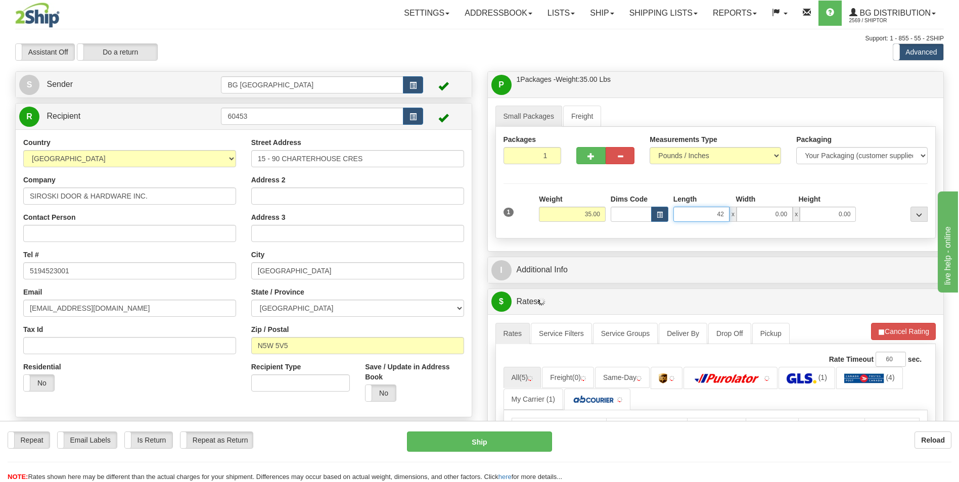
type input "42.00"
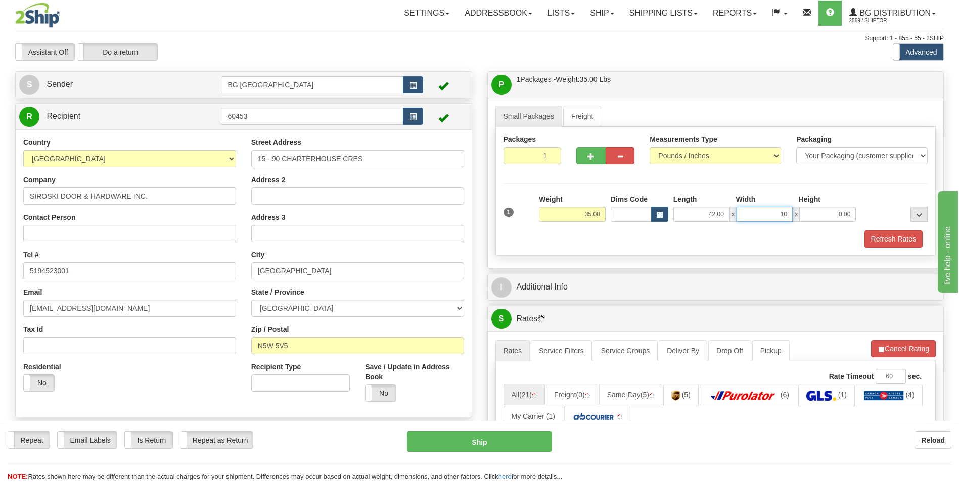
type input "10.00"
type input "7.00"
click at [582, 154] on button "button" at bounding box center [590, 155] width 29 height 17
type input "2"
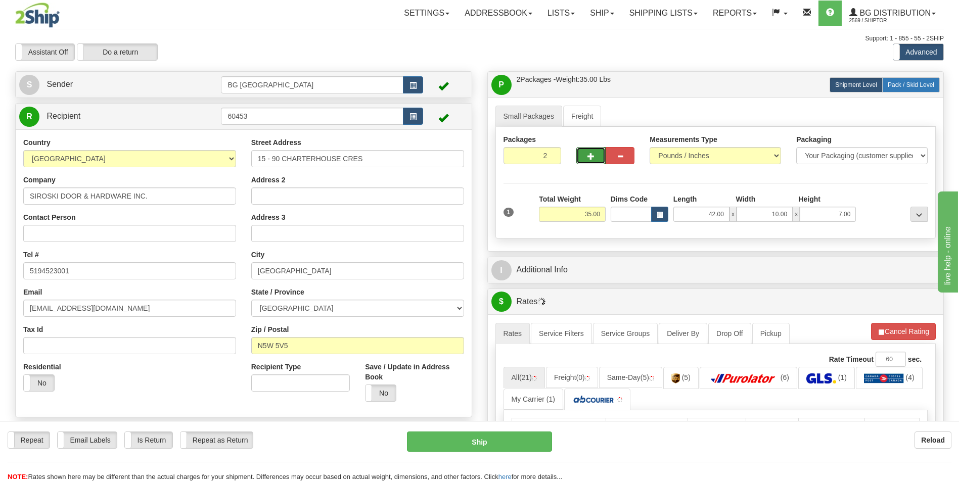
click at [897, 86] on span "Pack / Skid Level" at bounding box center [911, 84] width 47 height 7
radio input "true"
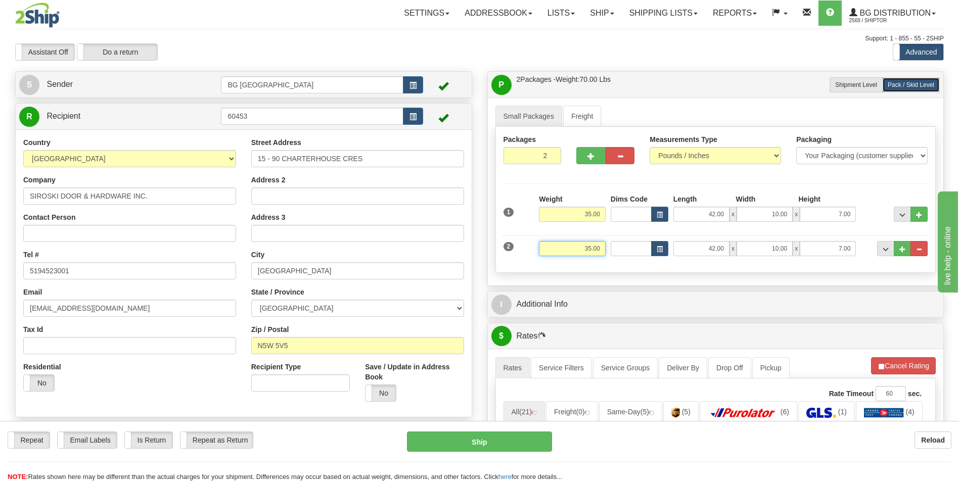
click at [584, 244] on input "35.00" at bounding box center [572, 248] width 67 height 15
type input "28.00"
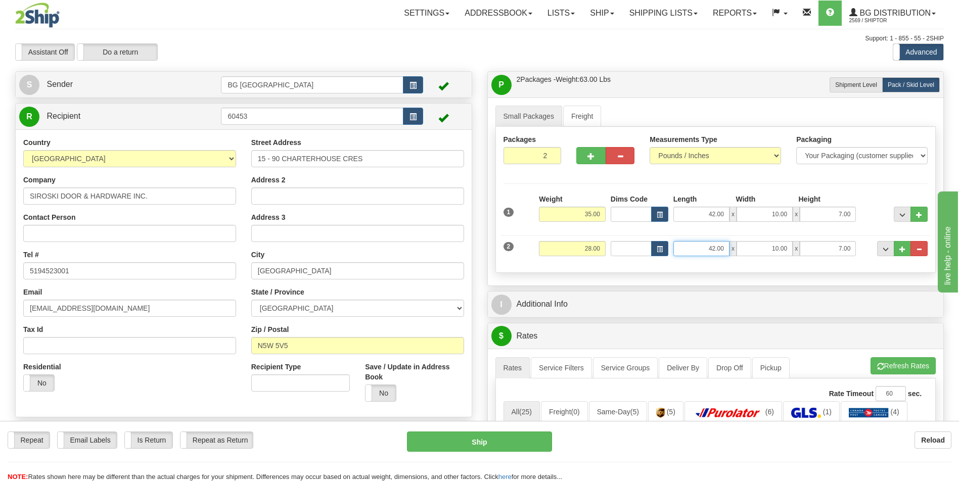
type input "1"
type input "27.00"
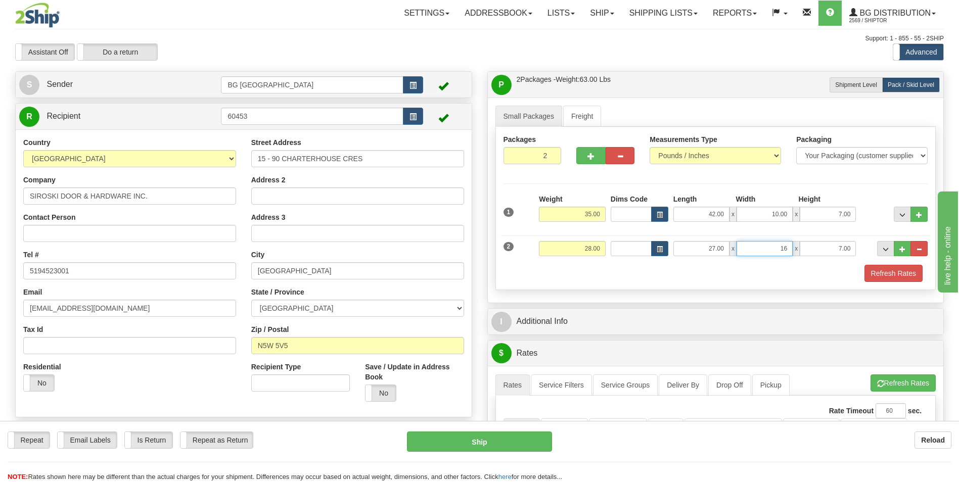
type input "16.00"
type input "5.00"
click at [900, 241] on button "..." at bounding box center [902, 248] width 17 height 15
type input "3"
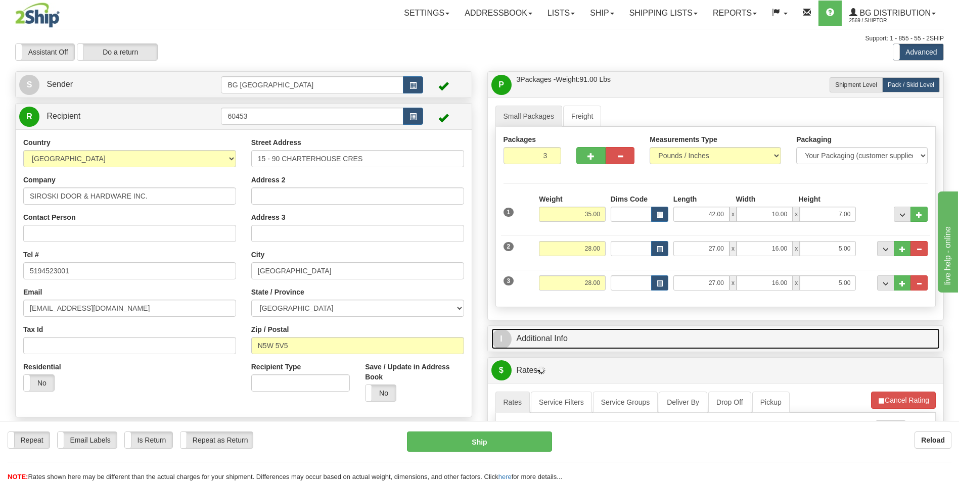
click at [583, 345] on link "I Additional Info" at bounding box center [716, 339] width 449 height 21
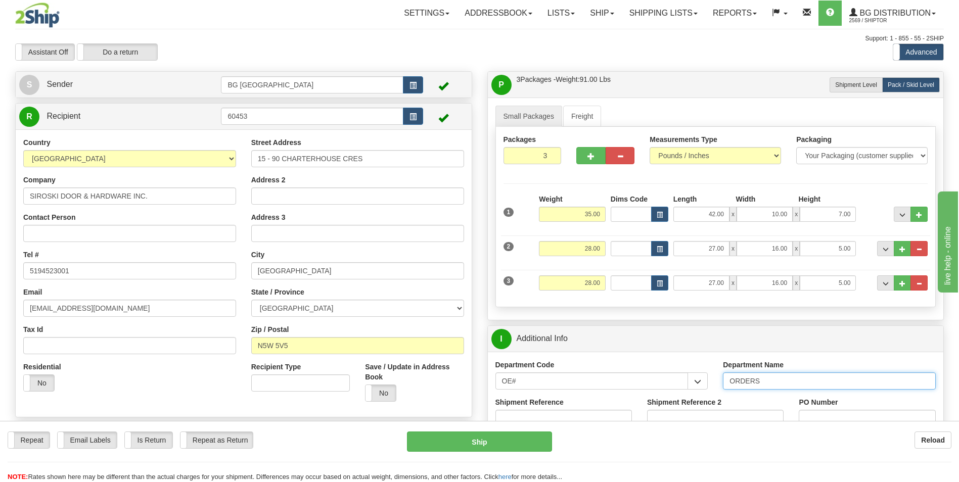
click at [772, 380] on input "ORDERS" at bounding box center [829, 381] width 213 height 17
type input "70185029-00"
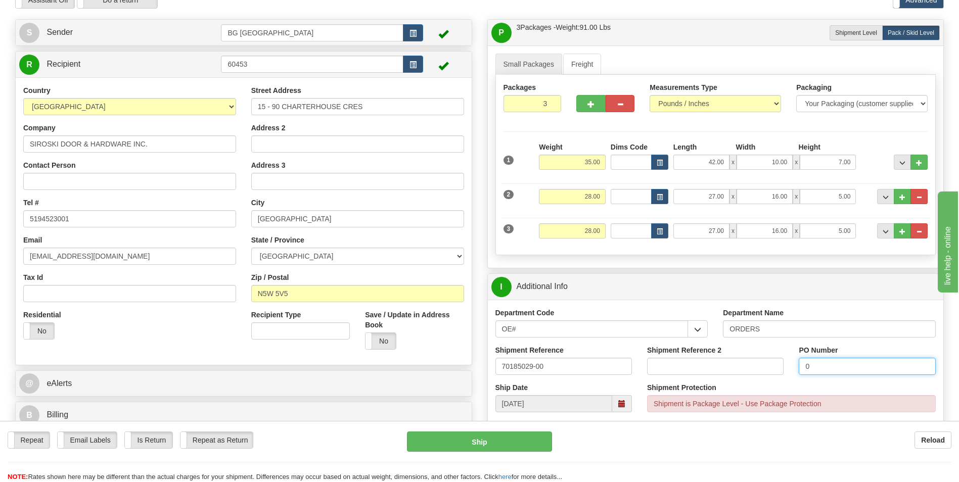
scroll to position [202, 0]
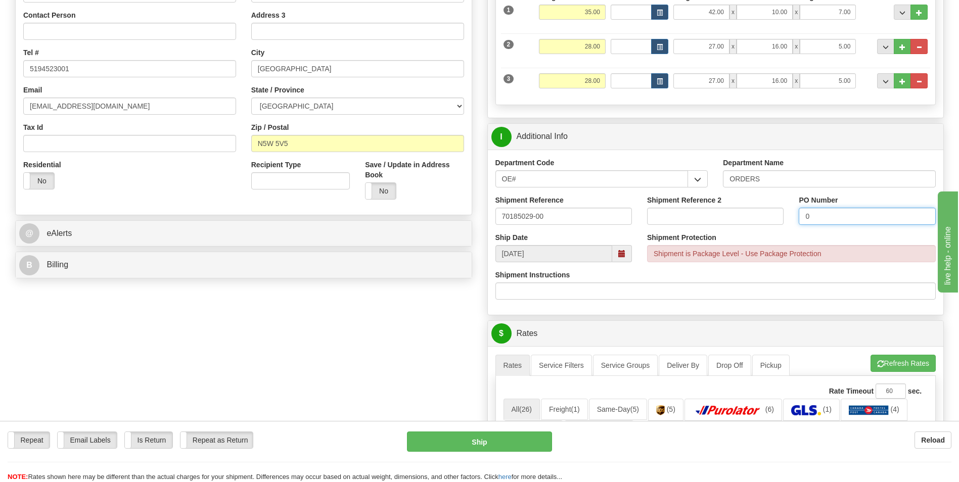
type input "0"
click at [914, 359] on button "Refresh Rates" at bounding box center [903, 363] width 65 height 17
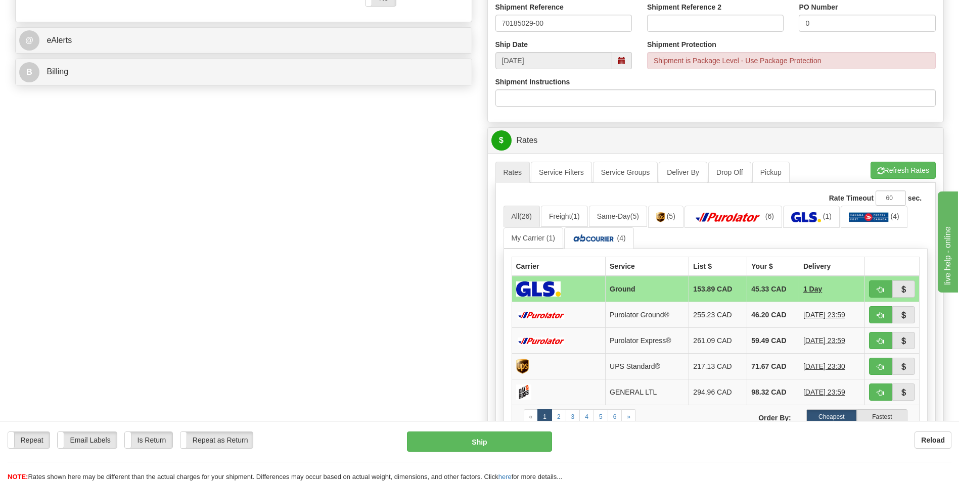
scroll to position [405, 0]
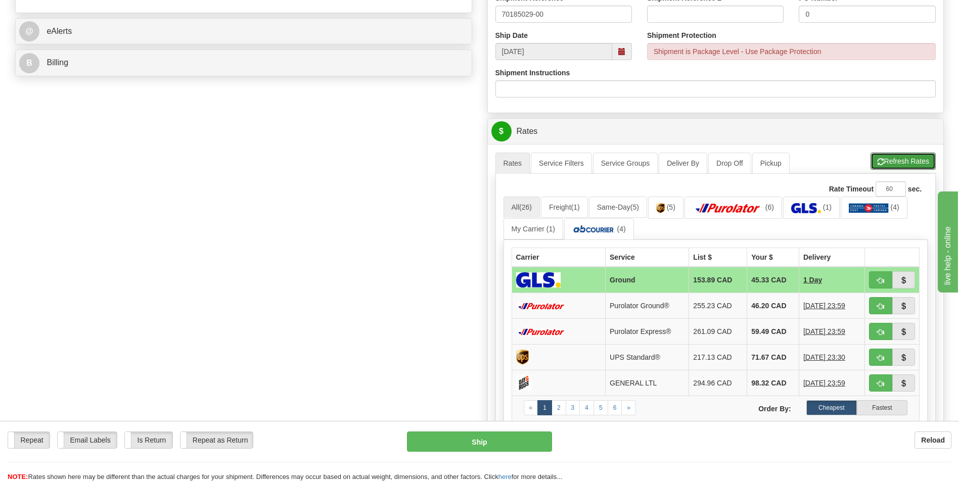
click at [903, 160] on button "Refresh Rates" at bounding box center [903, 161] width 65 height 17
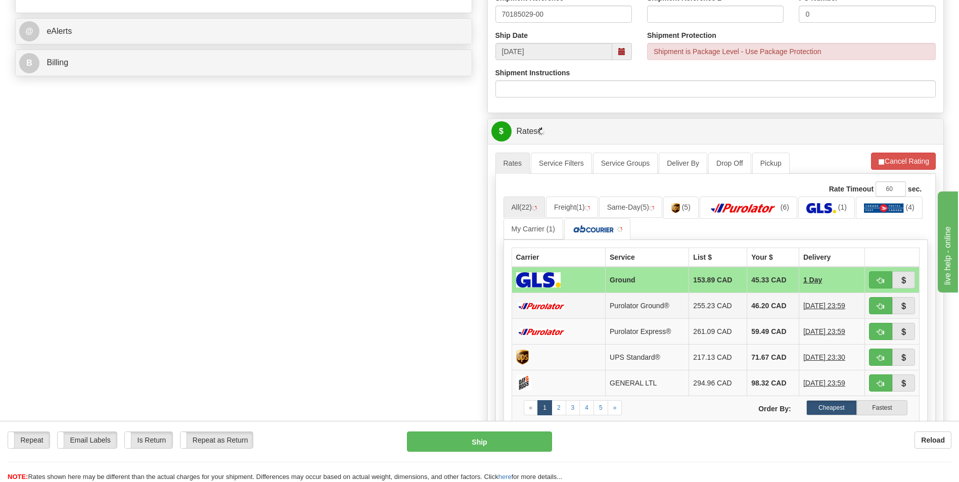
click at [748, 304] on td "46.20 CAD" at bounding box center [773, 306] width 52 height 26
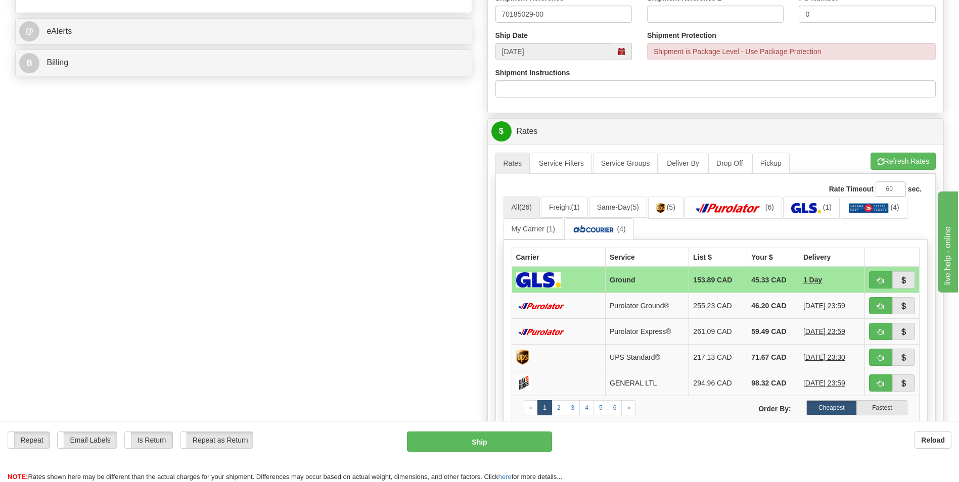
click at [748, 304] on td "46.20 CAD" at bounding box center [773, 306] width 52 height 26
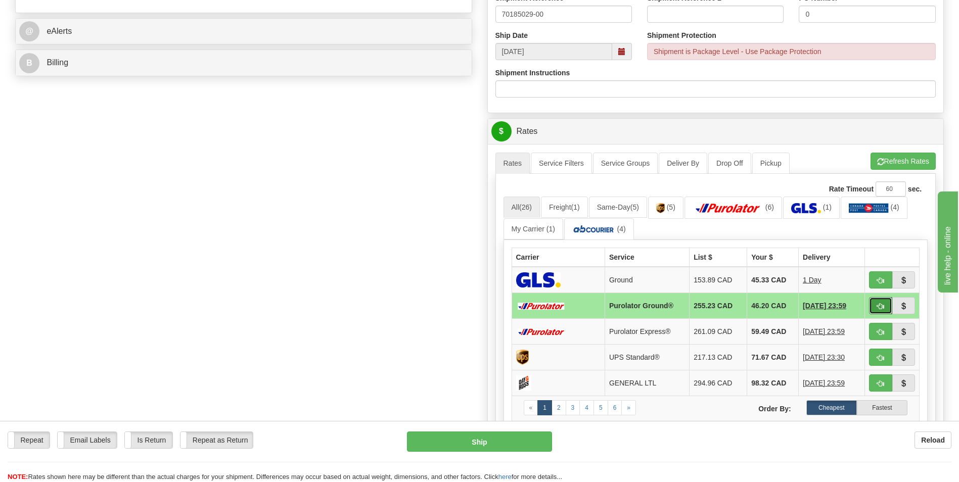
click at [873, 302] on button "button" at bounding box center [880, 305] width 23 height 17
type input "260"
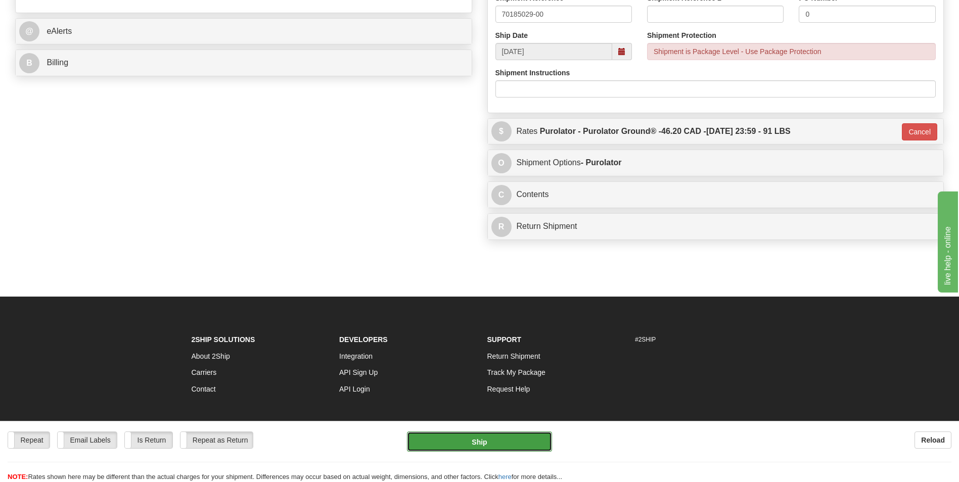
click at [466, 439] on button "Ship" at bounding box center [479, 442] width 145 height 20
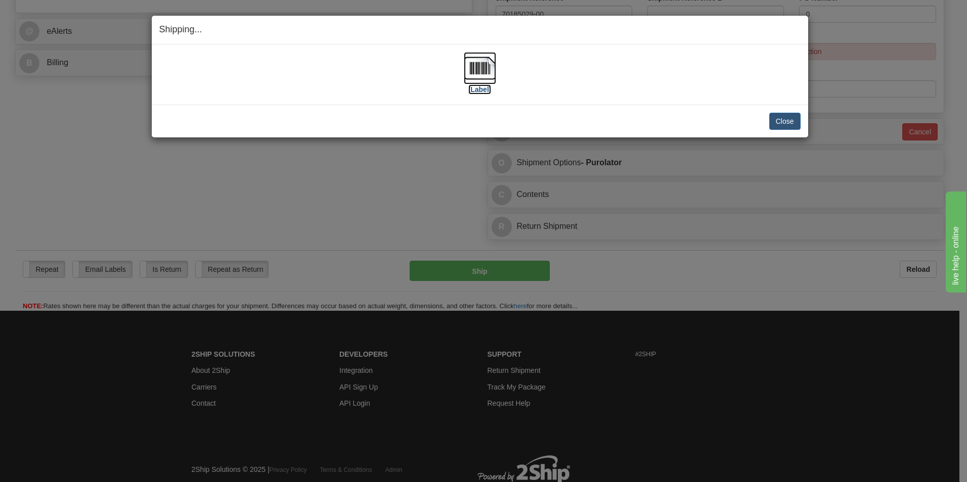
click at [485, 69] on img at bounding box center [480, 68] width 32 height 32
click at [780, 118] on button "Close" at bounding box center [784, 121] width 31 height 17
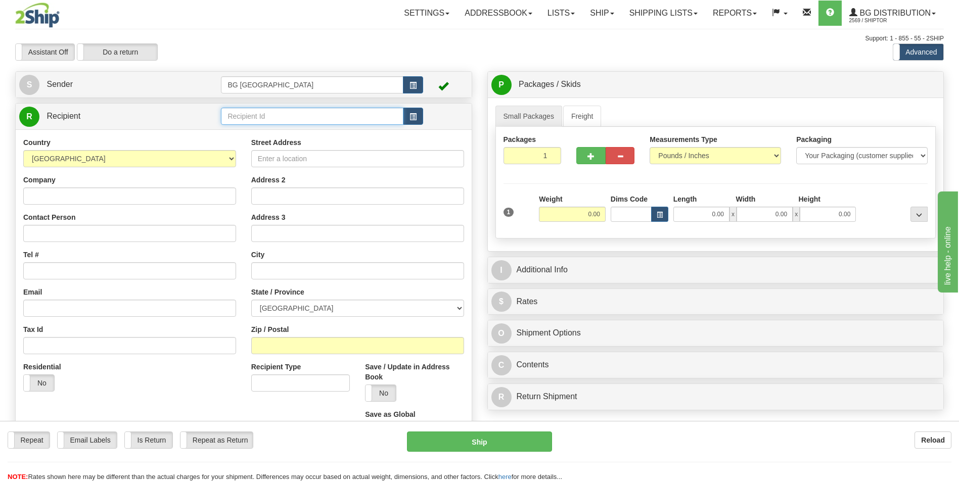
click at [332, 116] on input "text" at bounding box center [312, 116] width 182 height 17
click at [314, 126] on div "60209" at bounding box center [310, 131] width 172 height 11
type input "60209"
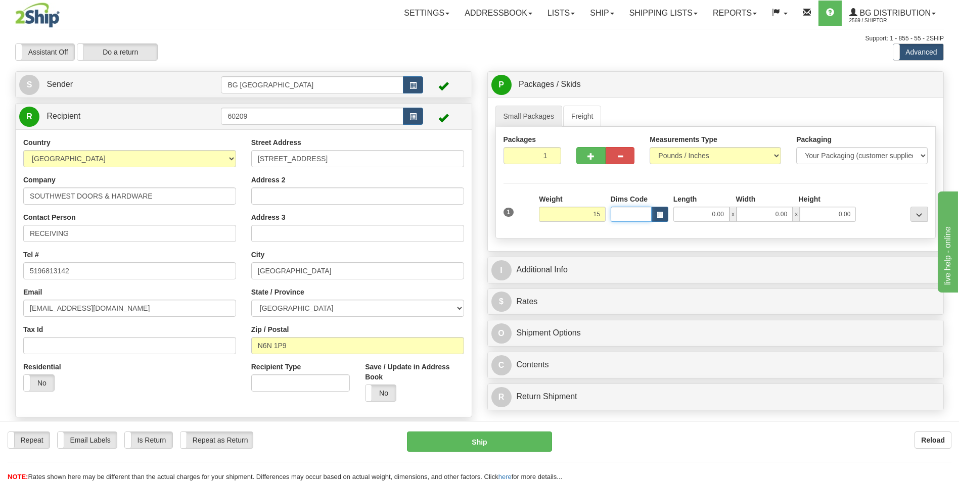
type input "15.00"
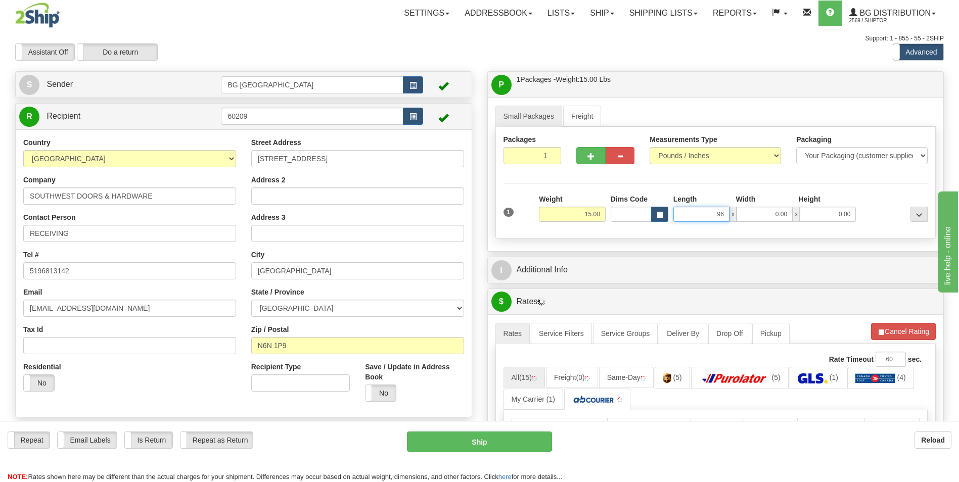
type input "96.00"
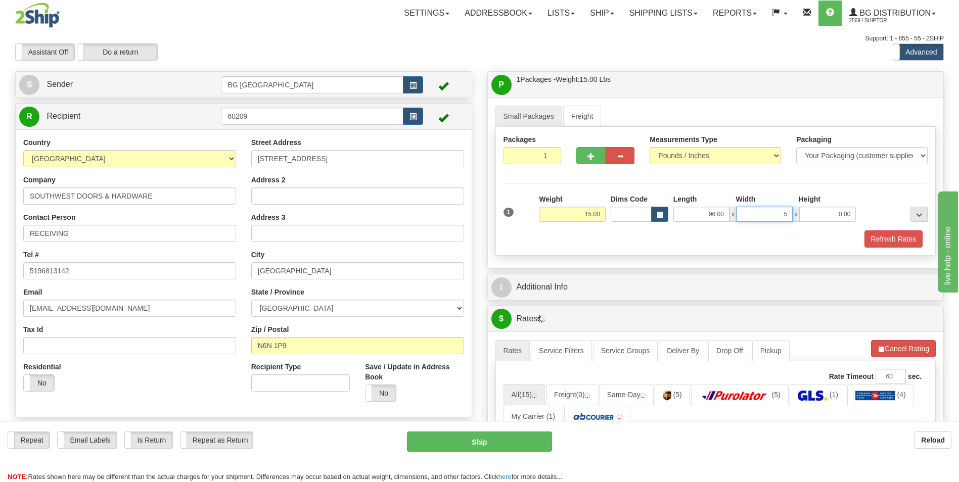
type input "5.00"
click at [591, 156] on span "button" at bounding box center [591, 156] width 7 height 7
type input "2"
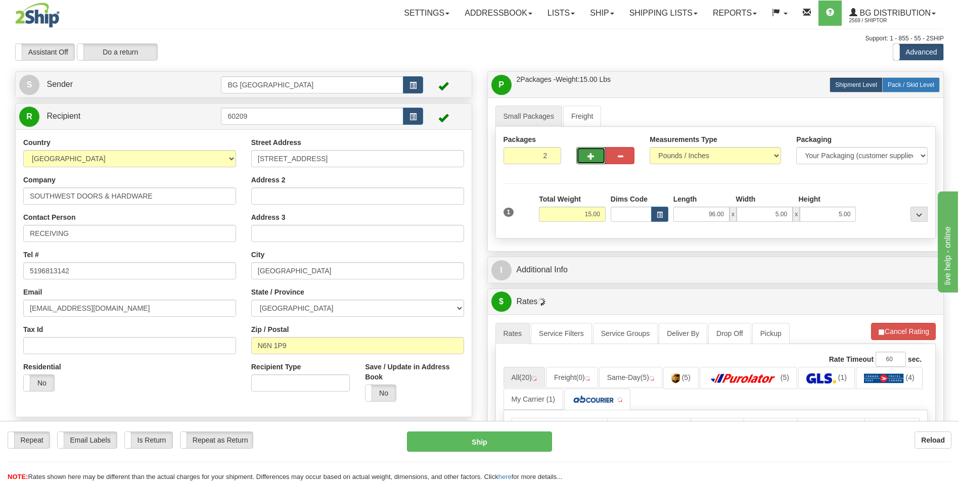
click at [900, 86] on span "Pack / Skid Level" at bounding box center [911, 84] width 47 height 7
radio input "true"
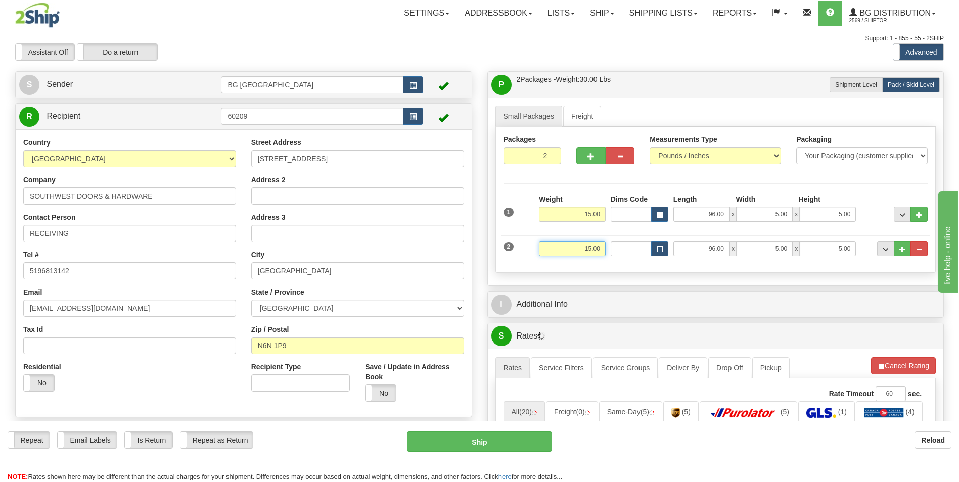
click at [578, 253] on input "15.00" at bounding box center [572, 248] width 67 height 15
type input "12.00"
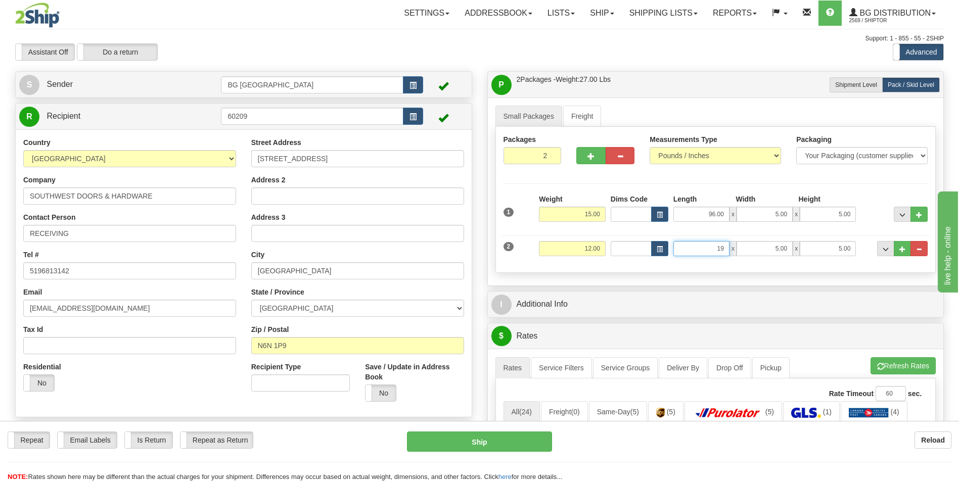
type input "19.00"
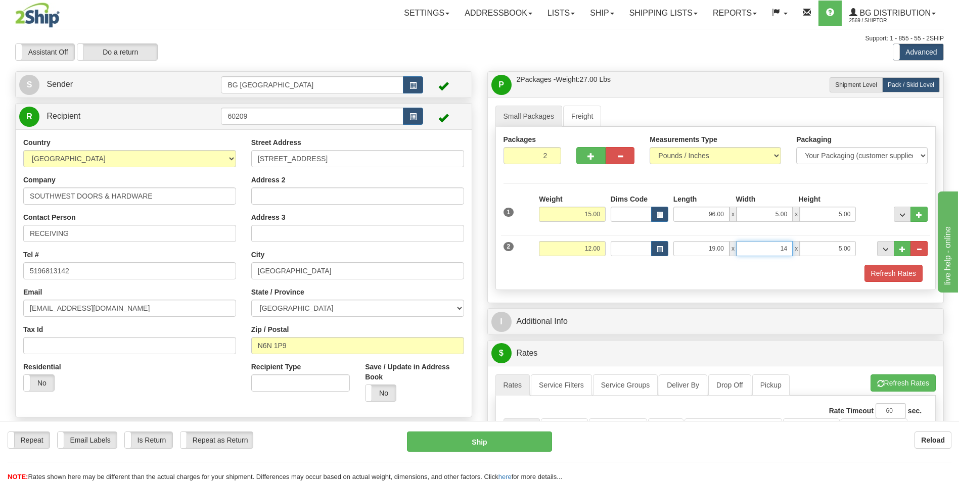
type input "14.00"
type input "8.00"
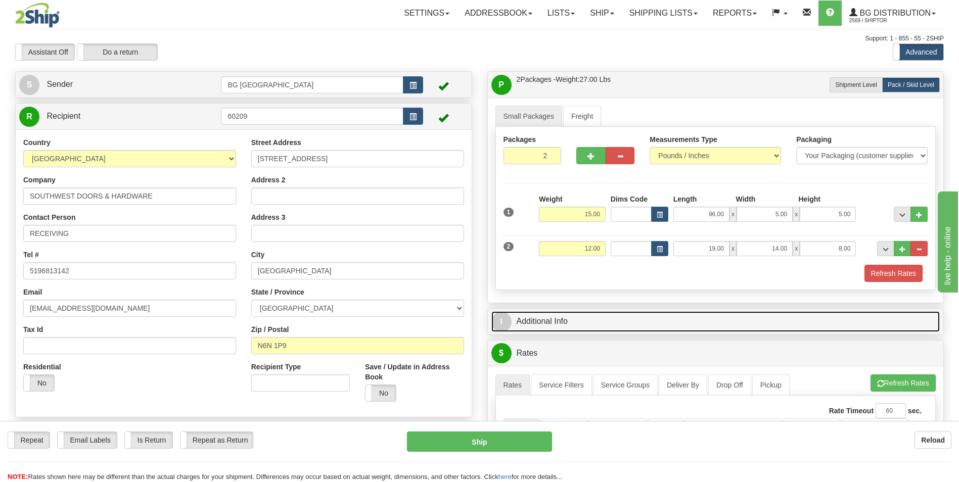
click at [577, 315] on link "I Additional Info" at bounding box center [716, 321] width 449 height 21
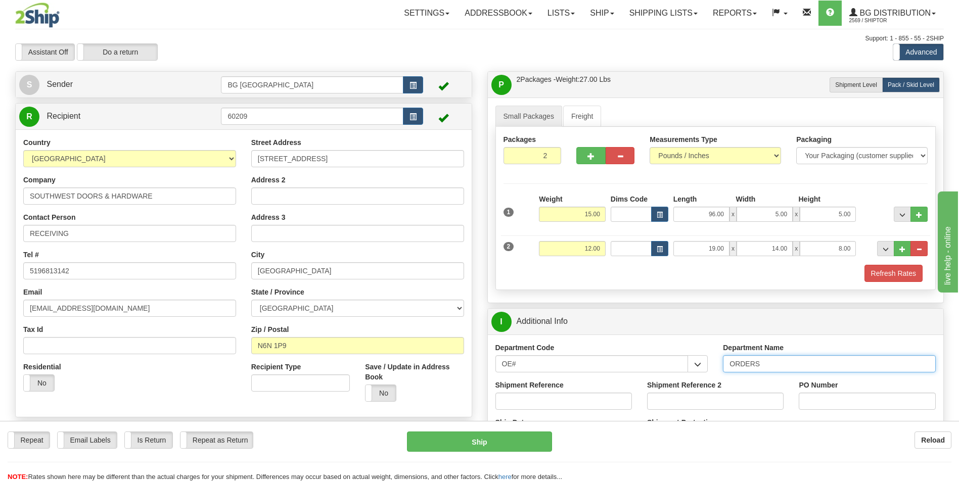
click at [775, 366] on input "ORDERS" at bounding box center [829, 363] width 213 height 17
type input "70182661-04"
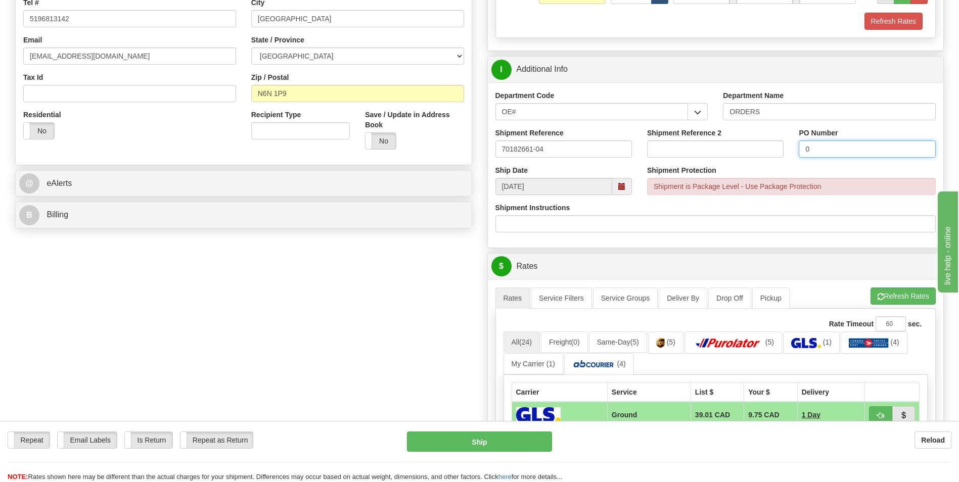
scroll to position [253, 0]
type input "0"
click at [902, 293] on button "Refresh Rates" at bounding box center [903, 295] width 65 height 17
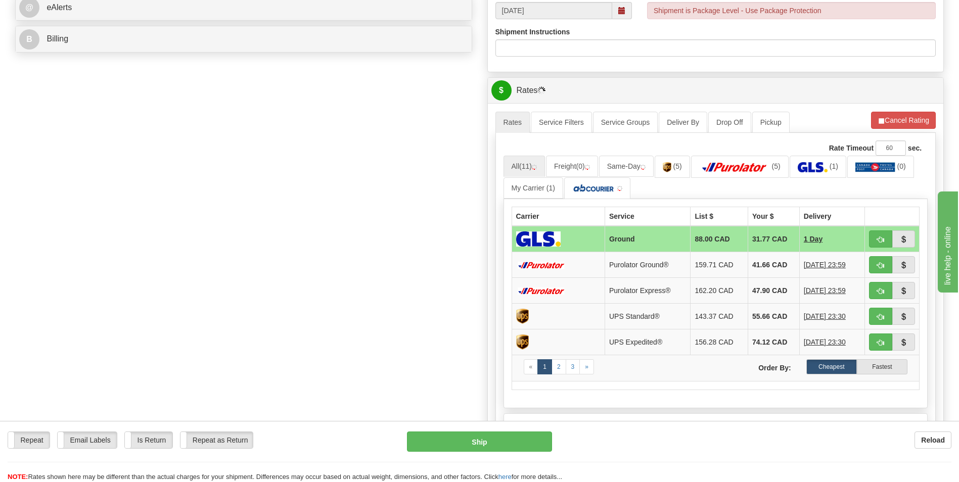
scroll to position [455, 0]
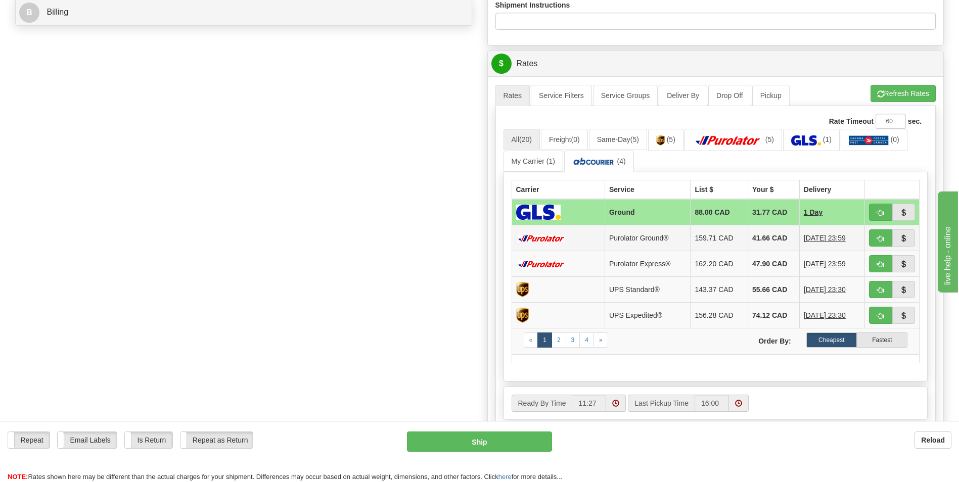
click at [755, 236] on td "41.66 CAD" at bounding box center [774, 239] width 52 height 26
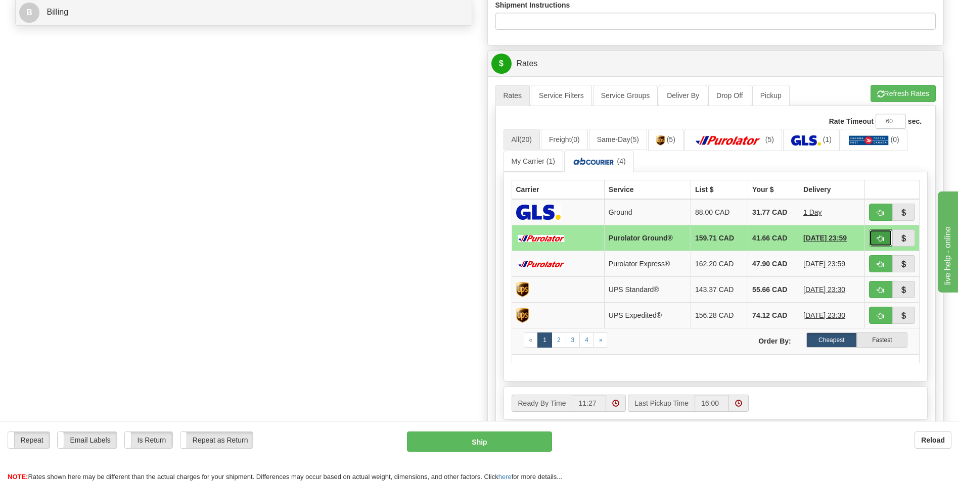
click at [878, 234] on button "button" at bounding box center [880, 238] width 23 height 17
type input "260"
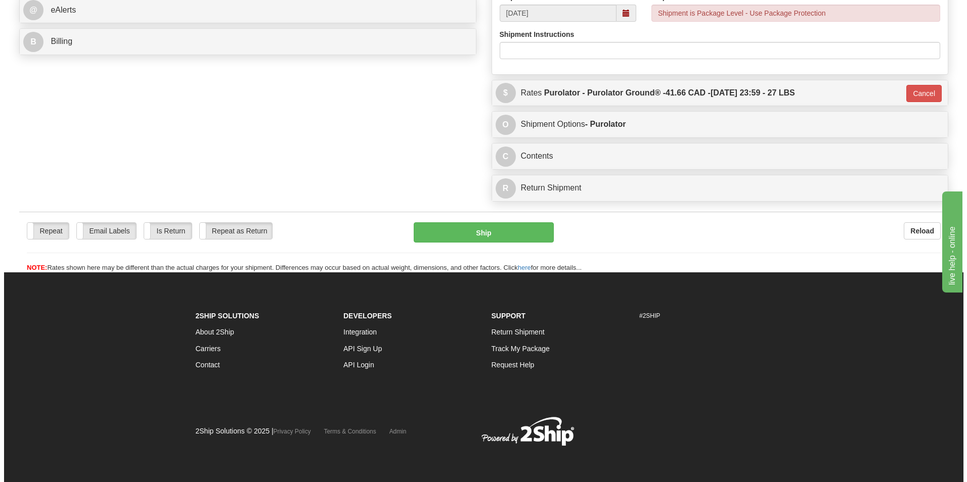
scroll to position [426, 0]
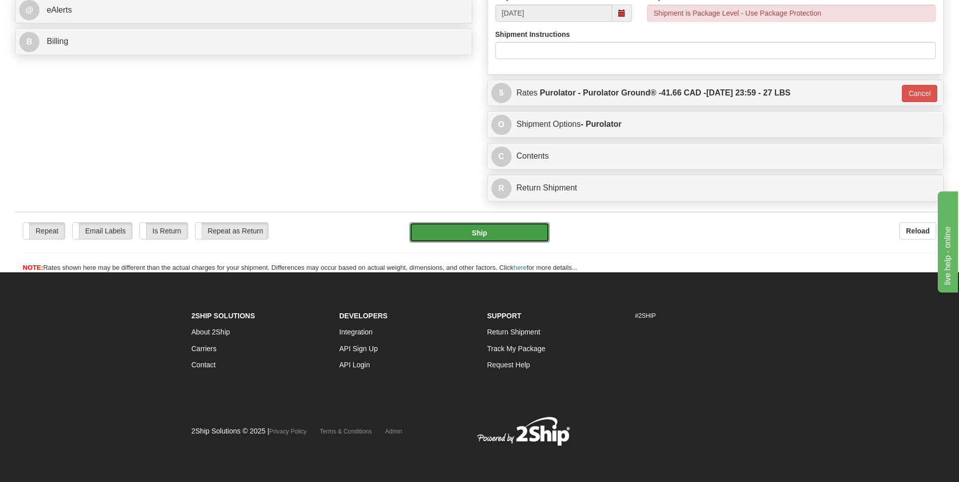
click at [468, 229] on button "Ship" at bounding box center [480, 232] width 140 height 20
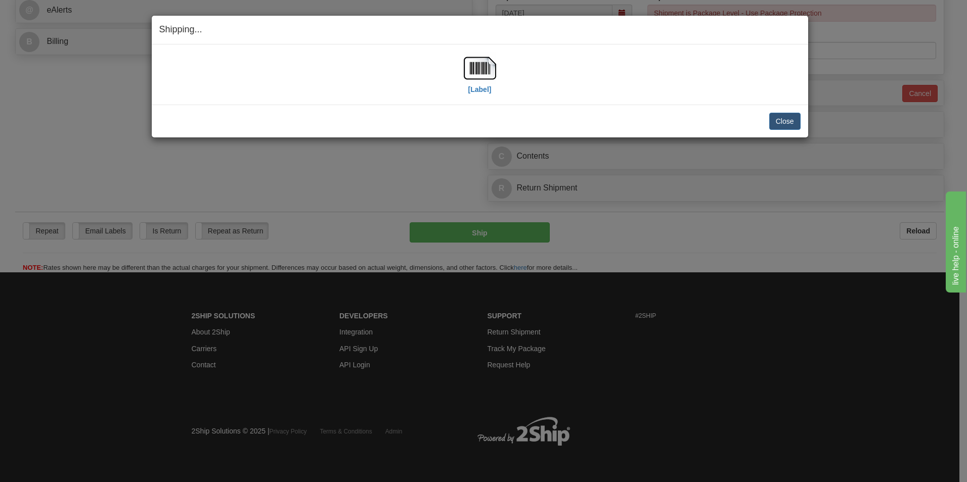
click at [498, 74] on div "[Label]" at bounding box center [479, 74] width 641 height 45
click at [487, 72] on img at bounding box center [480, 68] width 32 height 32
click at [780, 127] on button "Close" at bounding box center [784, 121] width 31 height 17
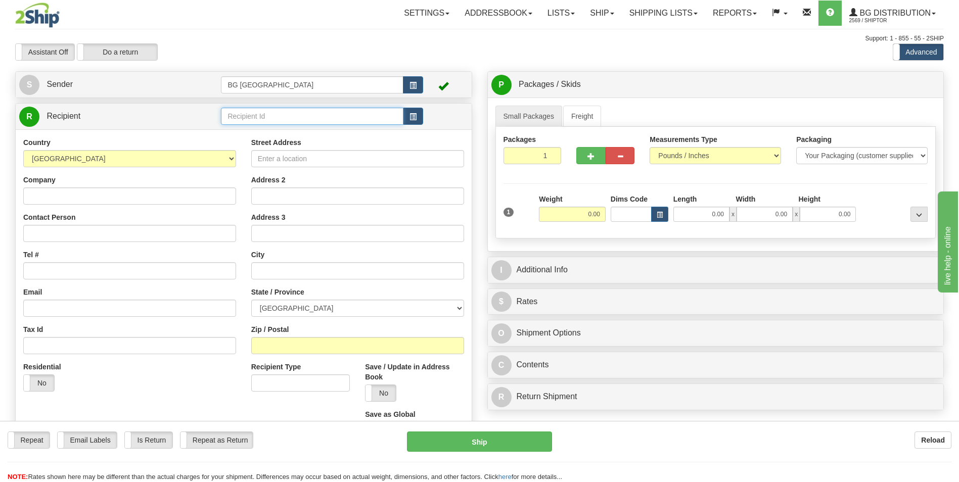
click at [250, 112] on input "text" at bounding box center [312, 116] width 182 height 17
click at [236, 133] on div "7116" at bounding box center [310, 131] width 172 height 11
type input "7116"
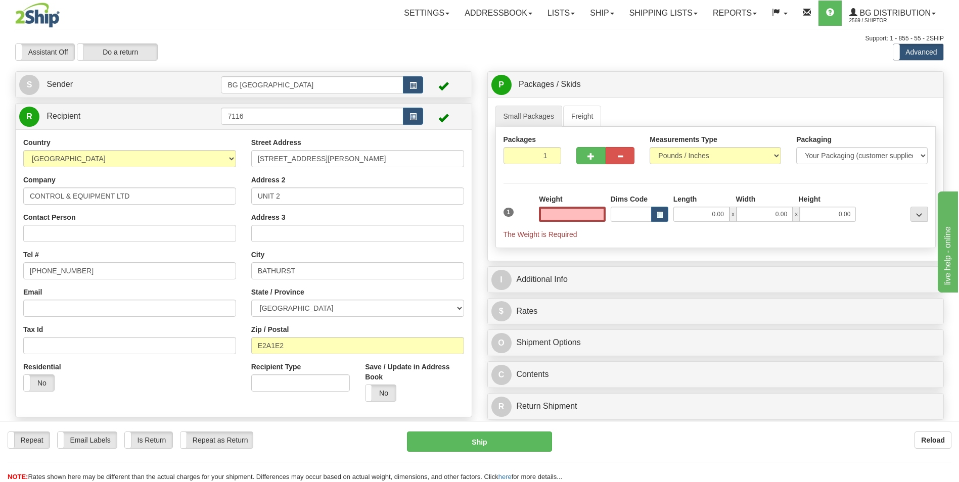
type input "0.00"
click at [304, 165] on input "[STREET_ADDRESS][PERSON_NAME]" at bounding box center [357, 158] width 213 height 17
paste input "[STREET_ADDRESS]"
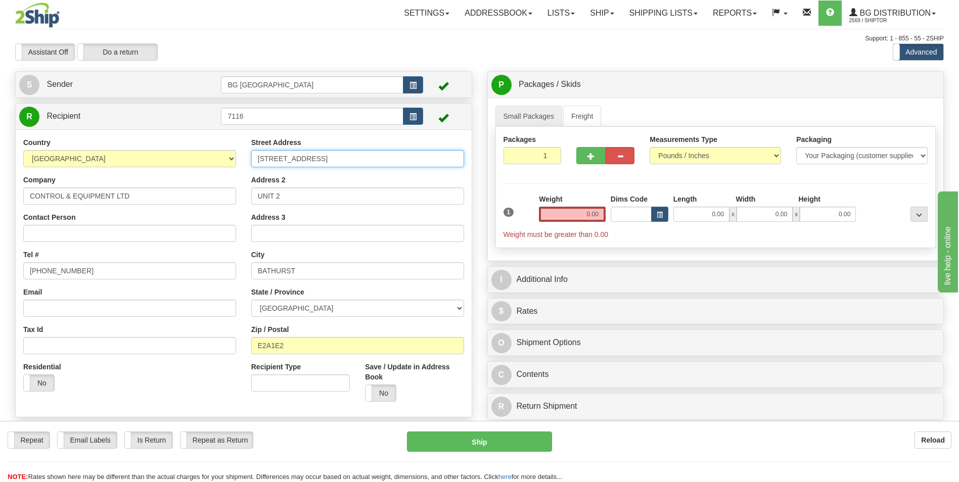
type input "[STREET_ADDRESS]"
click at [321, 272] on input "BATHURST" at bounding box center [357, 270] width 213 height 17
paste input "MONCTON"
type input "MONCTON"
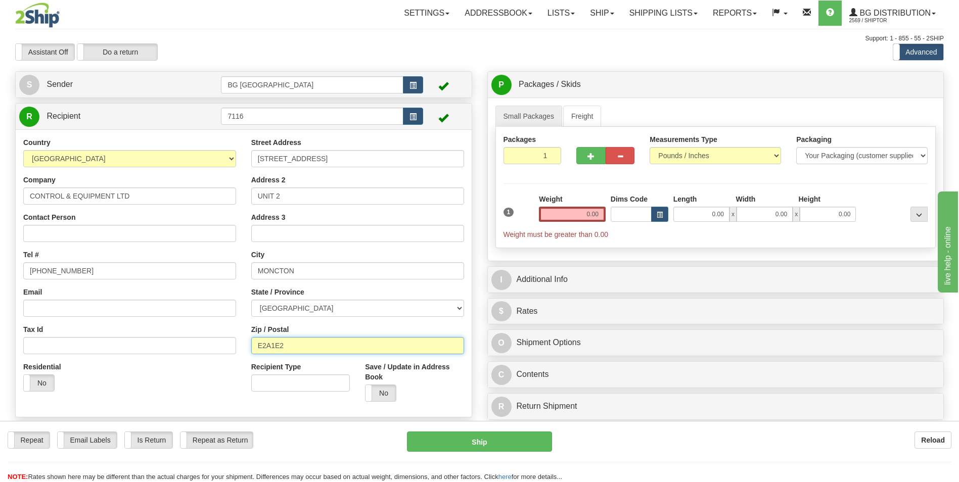
click at [314, 345] on input "E2A1E2" at bounding box center [357, 345] width 213 height 17
paste input "1E 2G7"
type input "E1E 2G7"
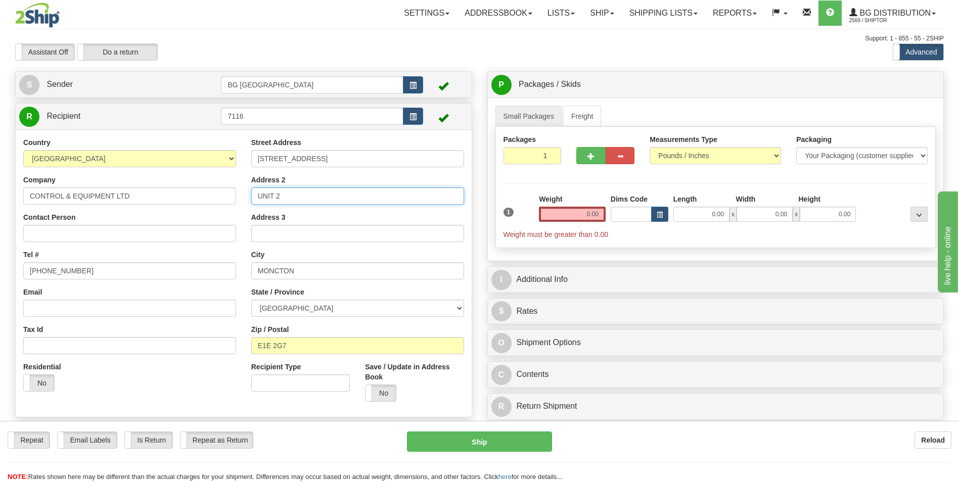
click at [319, 192] on input "UNIT 2" at bounding box center [357, 196] width 213 height 17
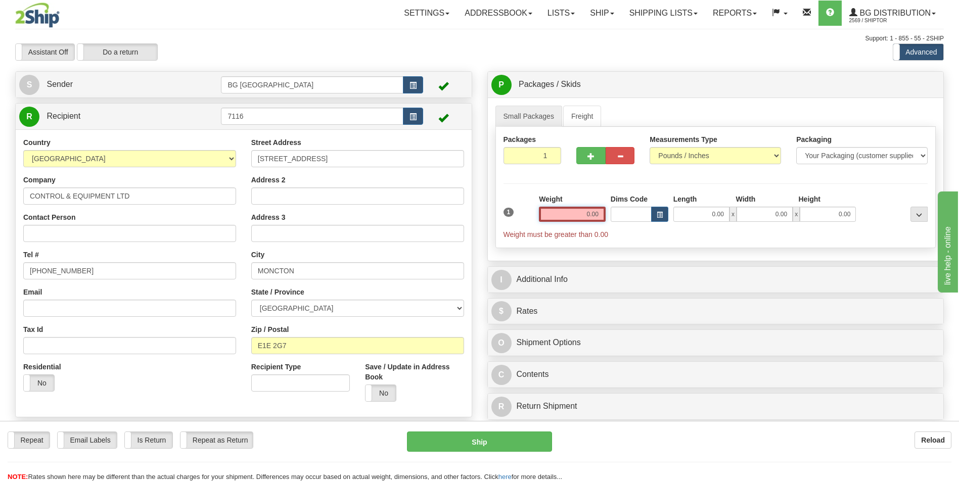
click at [569, 209] on input "0.00" at bounding box center [572, 214] width 67 height 15
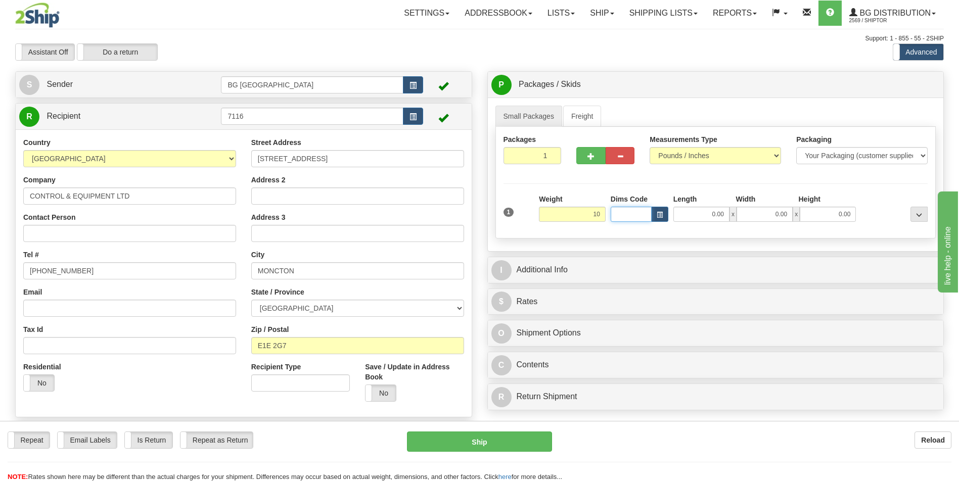
type input "10.00"
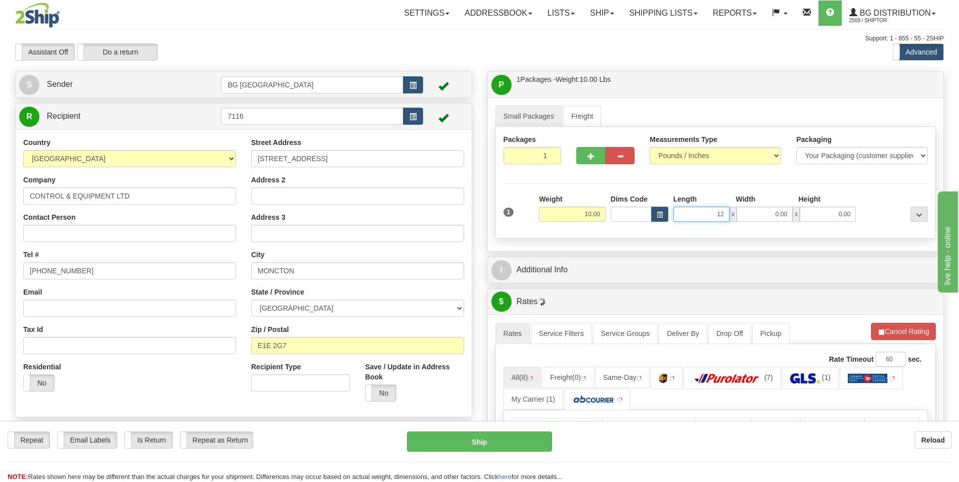
type input "12.00"
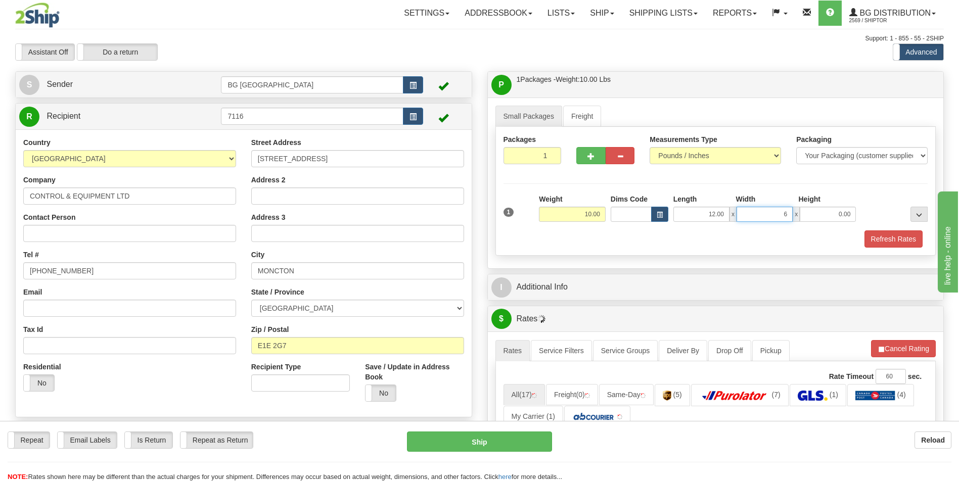
type input "6.00"
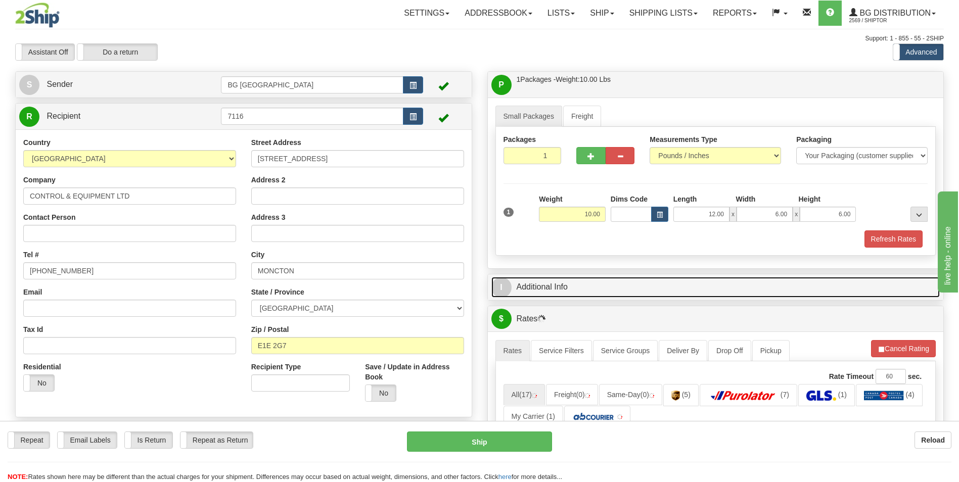
click at [570, 280] on link "I Additional Info" at bounding box center [716, 287] width 449 height 21
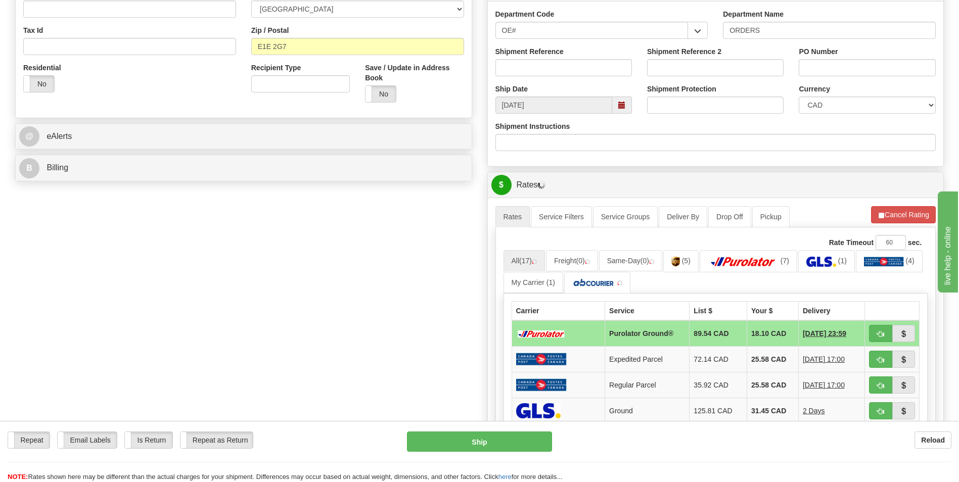
scroll to position [354, 0]
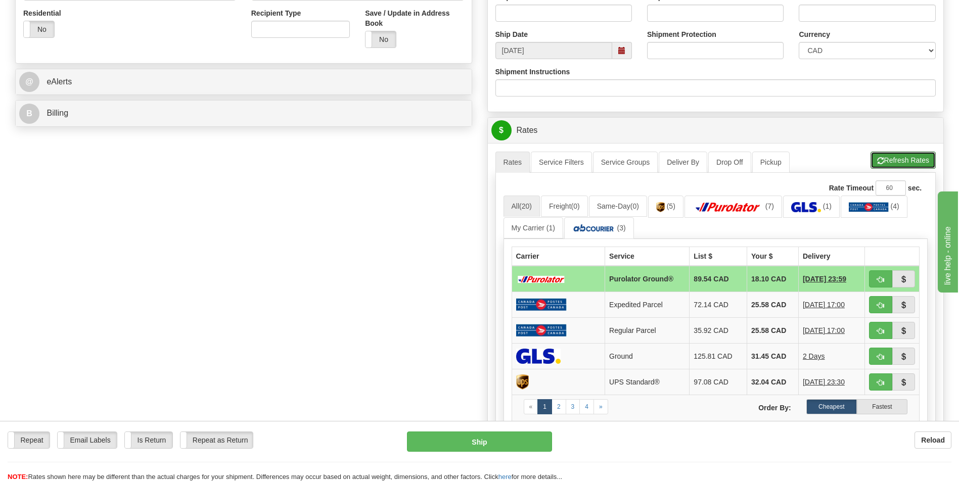
click at [899, 156] on button "Refresh Rates" at bounding box center [903, 160] width 65 height 17
click at [102, 201] on div "Create a label for the return Create Pickup Without Label S" at bounding box center [480, 165] width 944 height 896
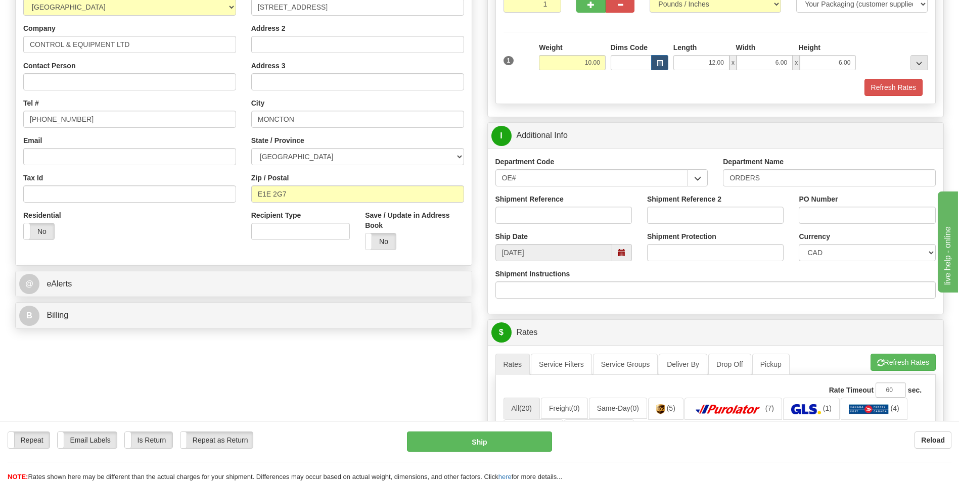
scroll to position [0, 0]
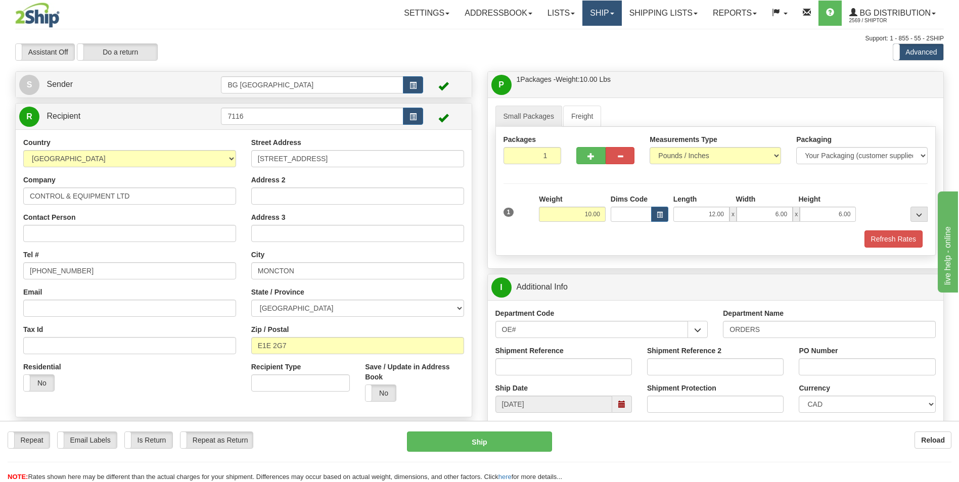
click at [600, 5] on link "Ship" at bounding box center [602, 13] width 39 height 25
click at [564, 40] on link "Ship Screen" at bounding box center [582, 35] width 80 height 13
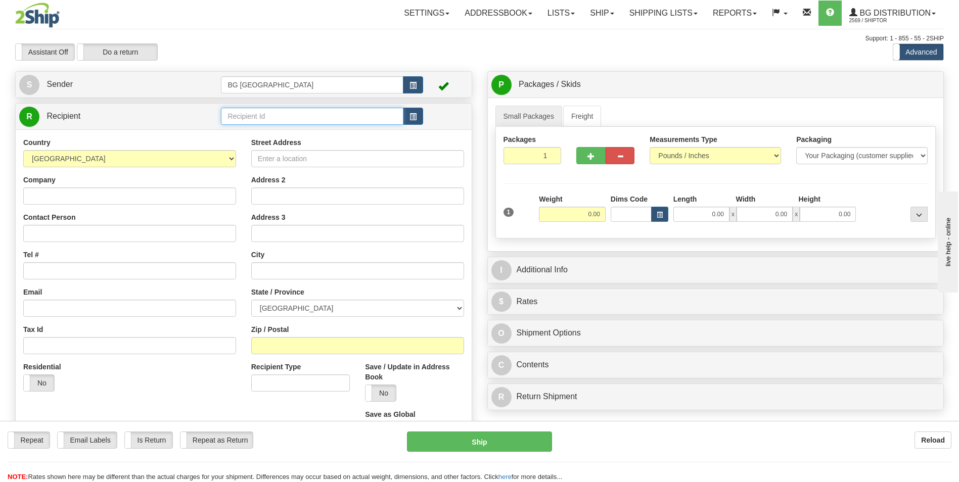
click at [257, 120] on input "text" at bounding box center [312, 116] width 182 height 17
click at [241, 128] on div "60003" at bounding box center [310, 131] width 172 height 11
type input "60003"
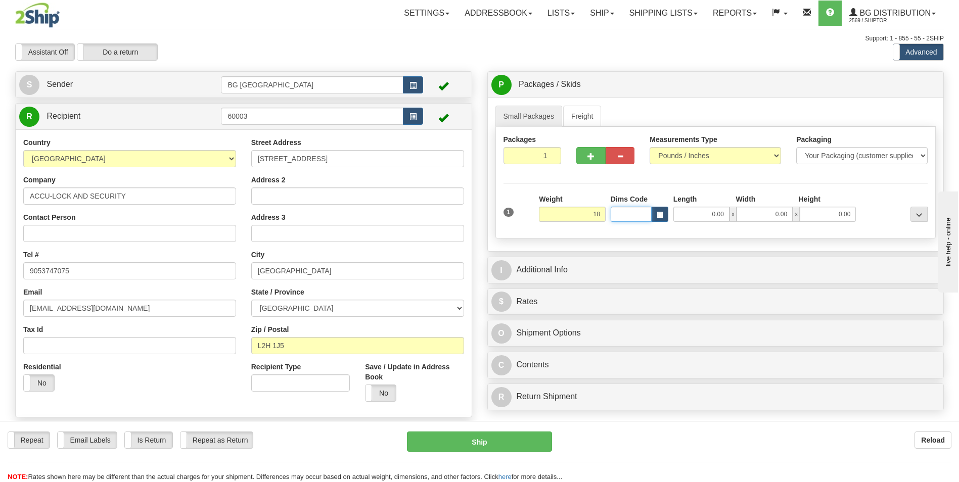
type input "18.00"
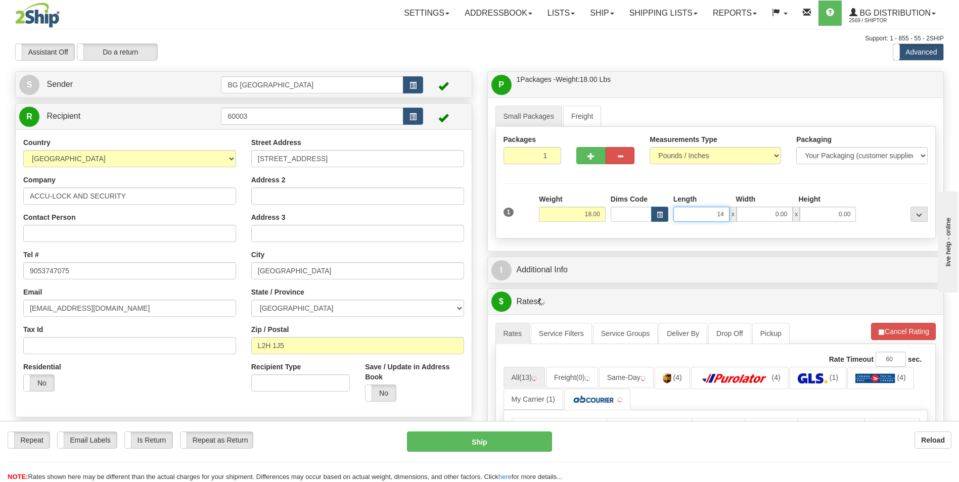
type input "14.00"
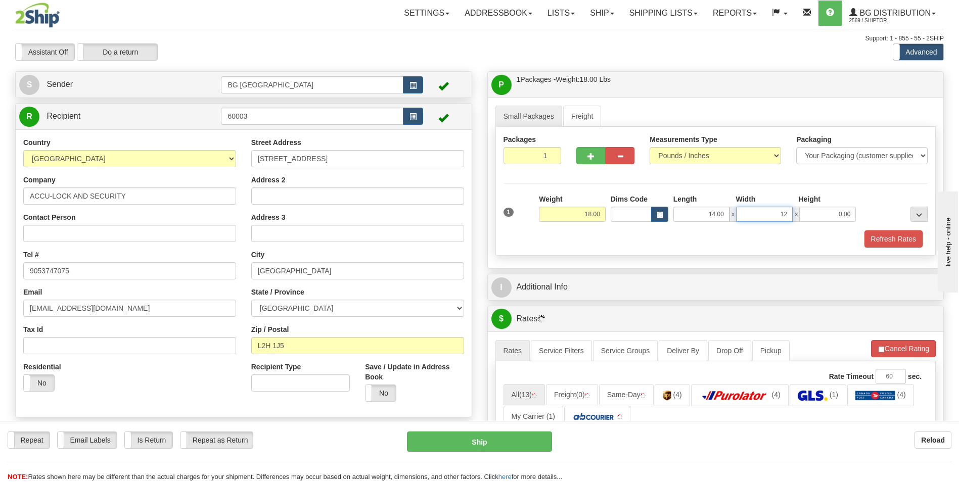
type input "12.00"
type input "10.00"
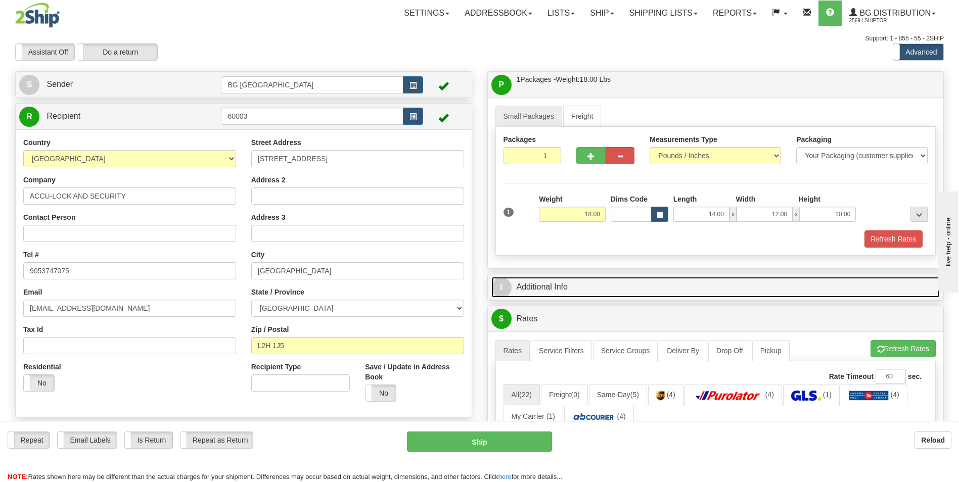
click at [559, 295] on link "I Additional Info" at bounding box center [716, 287] width 449 height 21
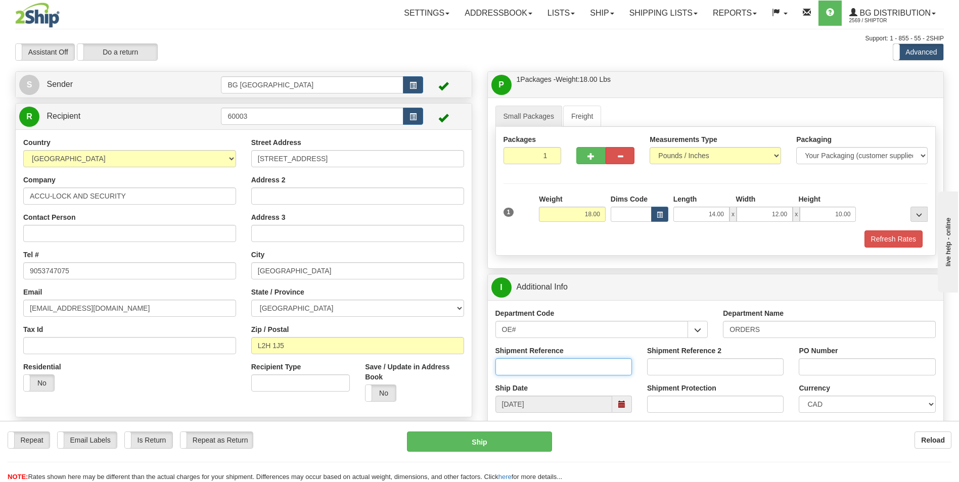
click at [557, 365] on input "Shipment Reference" at bounding box center [564, 367] width 137 height 17
type input "70184790-00"
click at [877, 363] on input "PO Number" at bounding box center [867, 367] width 137 height 17
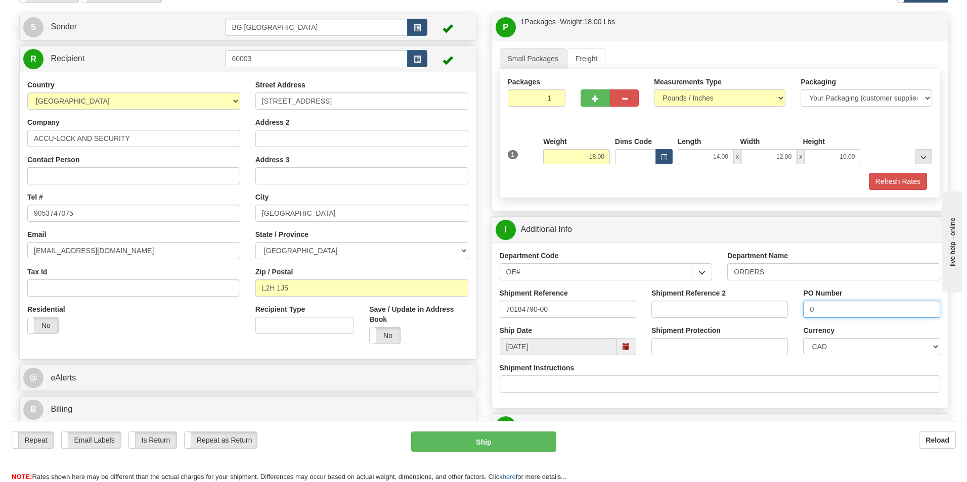
scroll to position [253, 0]
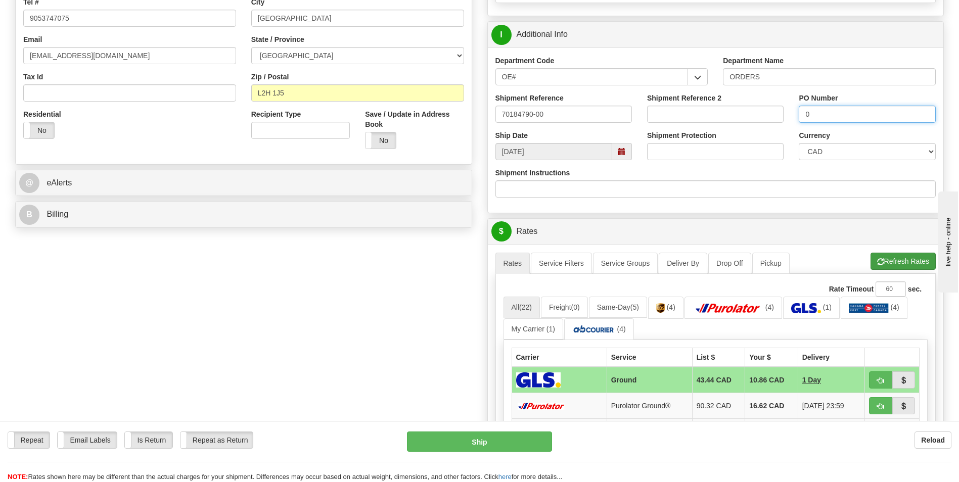
type input "0"
click at [885, 263] on button "Refresh Rates" at bounding box center [903, 261] width 65 height 17
click at [764, 402] on td "16.62 CAD" at bounding box center [771, 406] width 53 height 26
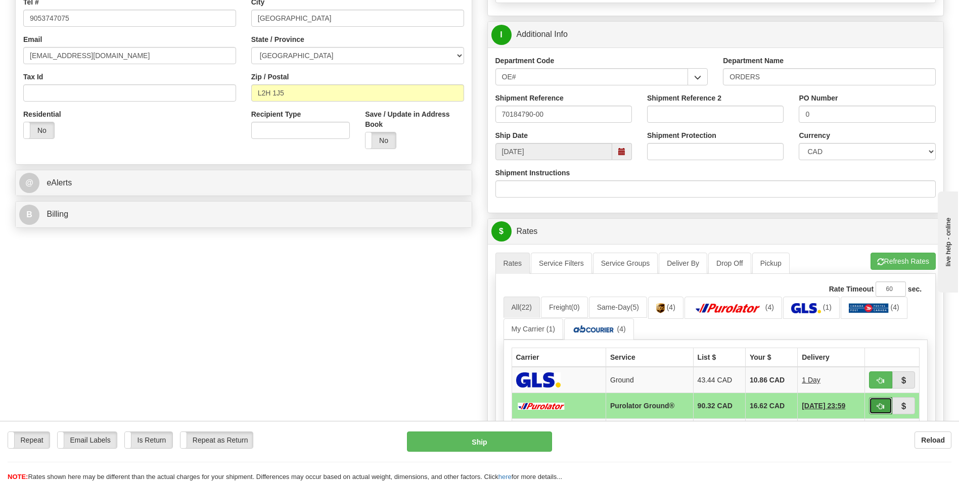
click at [872, 403] on button "button" at bounding box center [880, 405] width 23 height 17
type input "260"
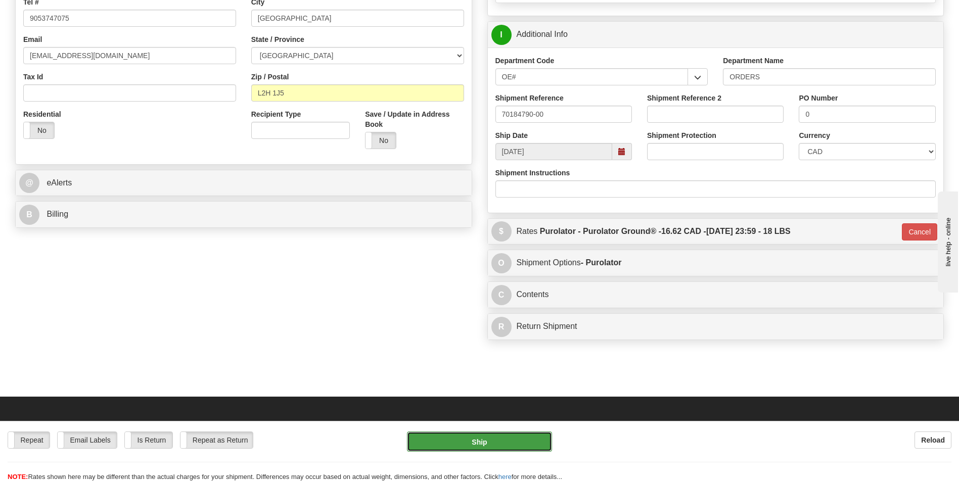
click at [539, 448] on button "Ship" at bounding box center [479, 442] width 145 height 20
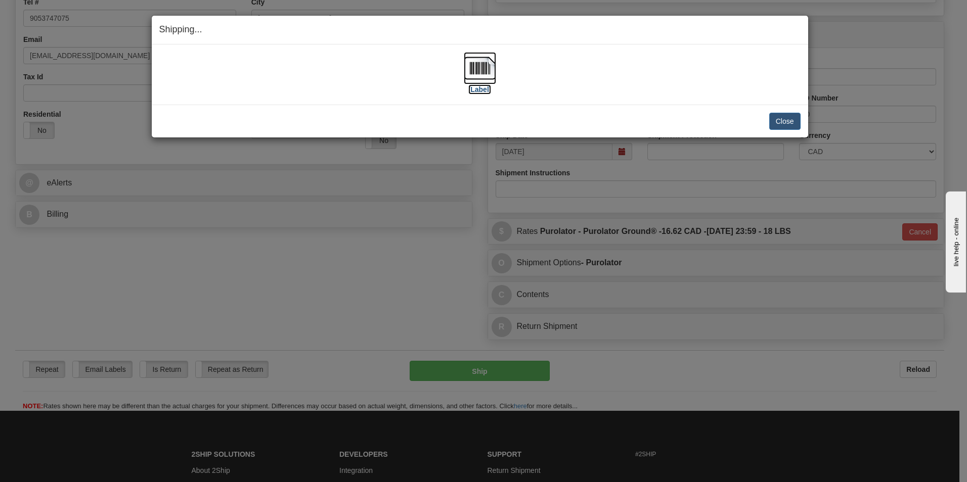
click at [479, 55] on img at bounding box center [480, 68] width 32 height 32
click at [777, 118] on button "Close" at bounding box center [784, 121] width 31 height 17
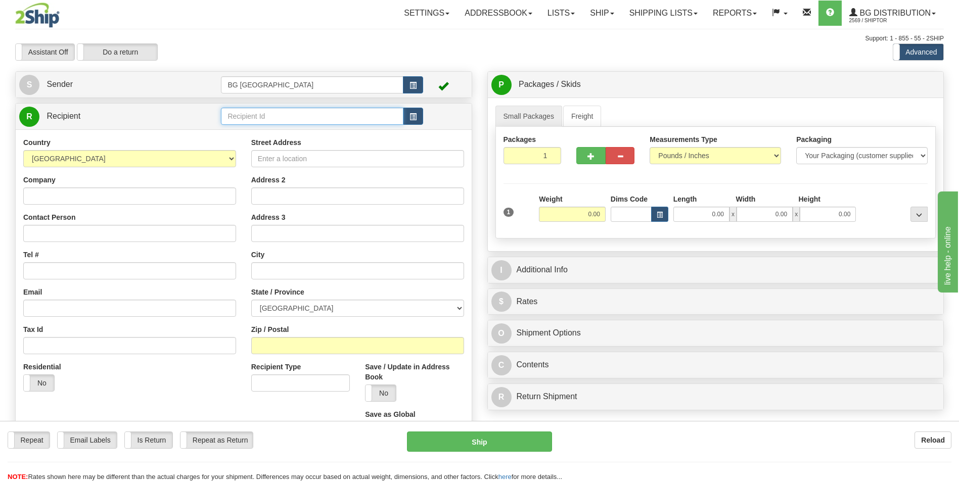
click at [240, 110] on input "text" at bounding box center [312, 116] width 182 height 17
click at [238, 129] on div "60117" at bounding box center [310, 131] width 172 height 11
type input "60117"
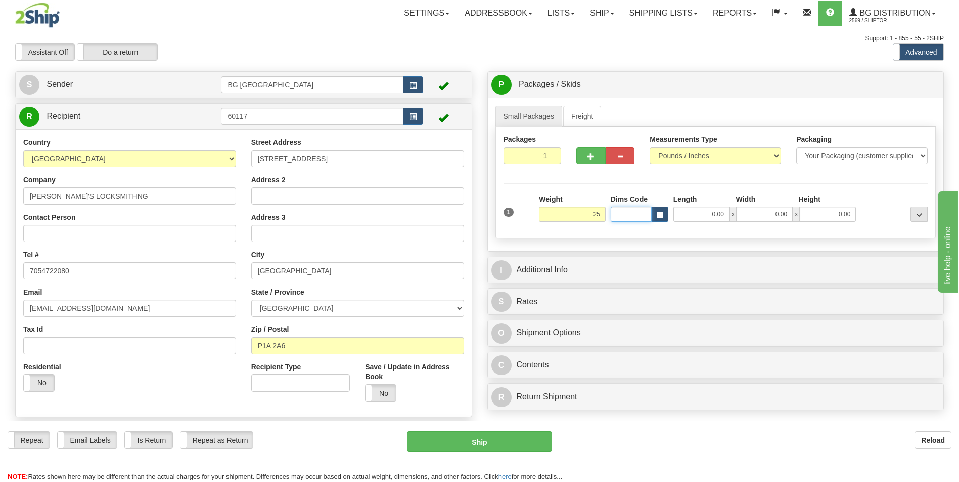
type input "25.00"
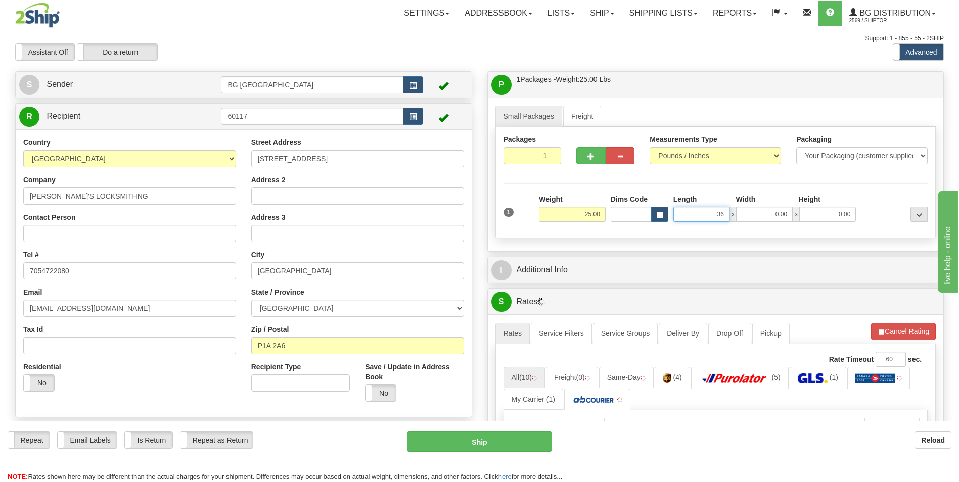
type input "36.00"
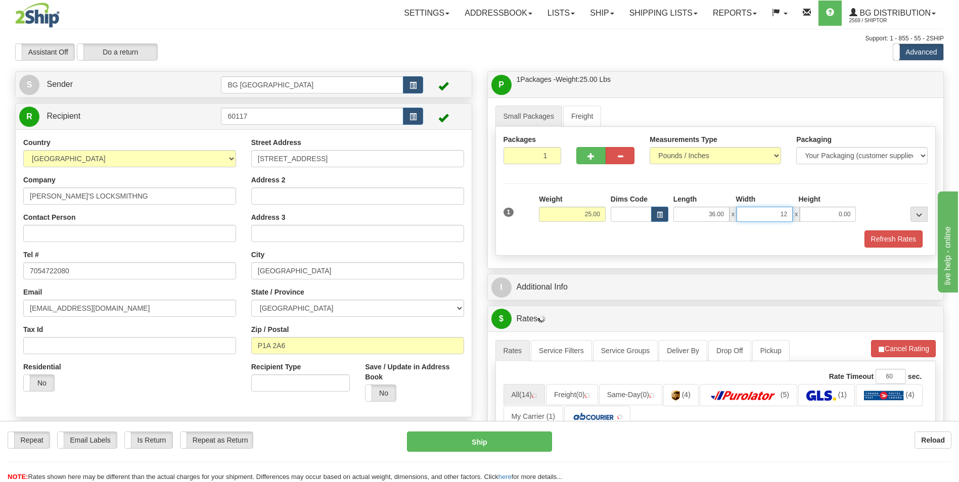
type input "12.00"
type input "9.00"
click at [585, 151] on button "button" at bounding box center [590, 155] width 29 height 17
type input "2"
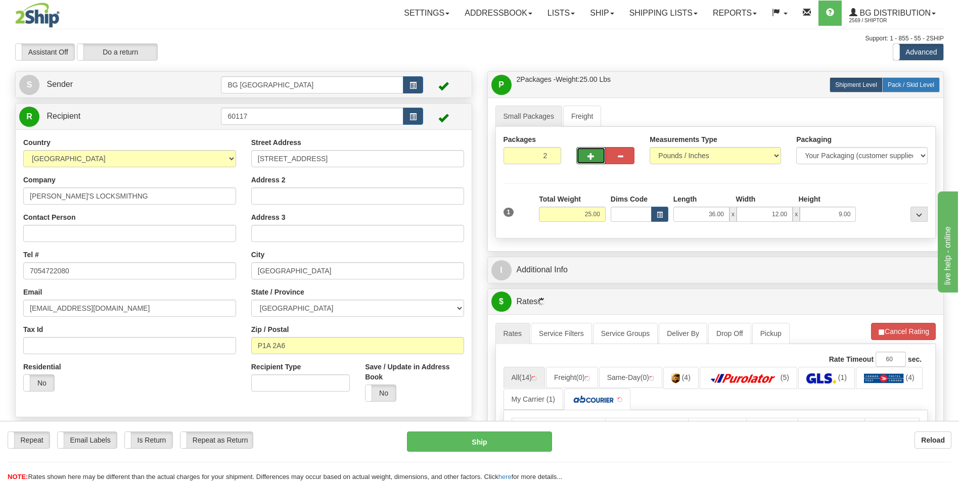
click at [904, 82] on span "Pack / Skid Level" at bounding box center [911, 84] width 47 height 7
radio input "true"
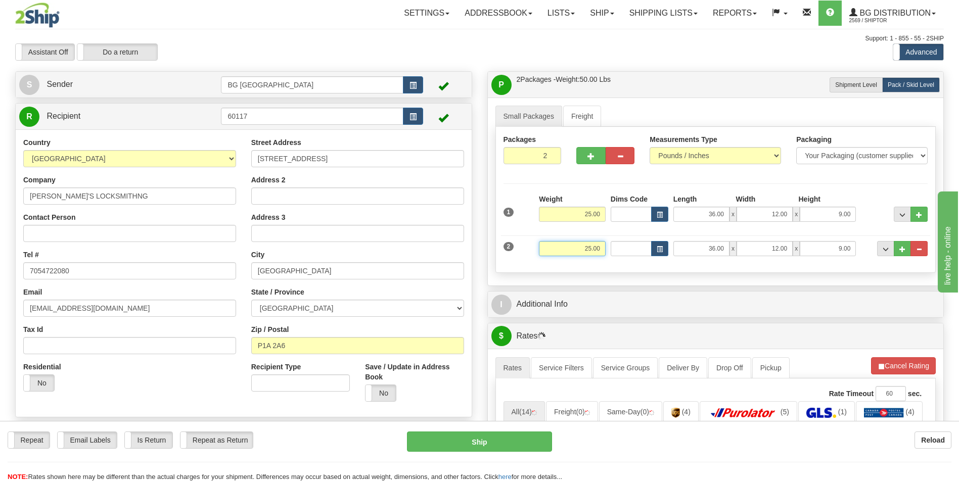
click at [585, 246] on input "25.00" at bounding box center [572, 248] width 67 height 15
type input "13.00"
type input "43.00"
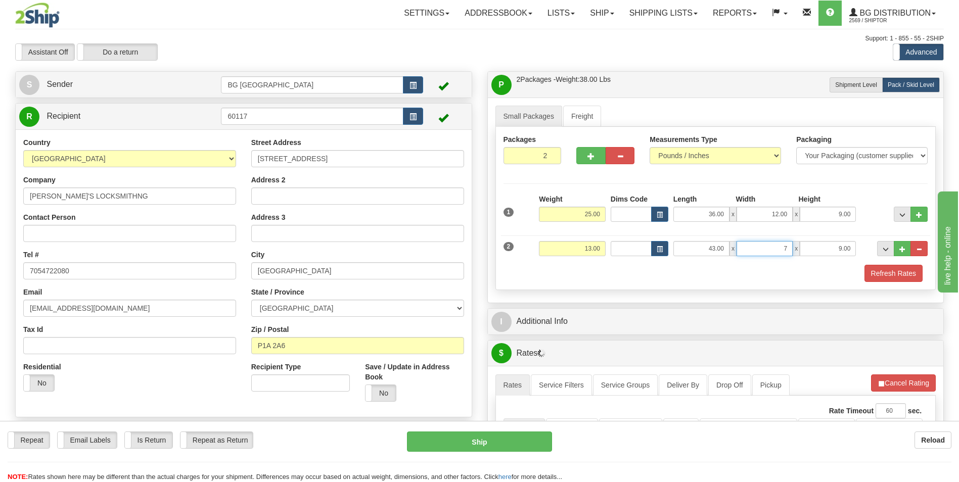
type input "7.00"
click at [902, 250] on span "..." at bounding box center [903, 250] width 6 height 6
type input "3"
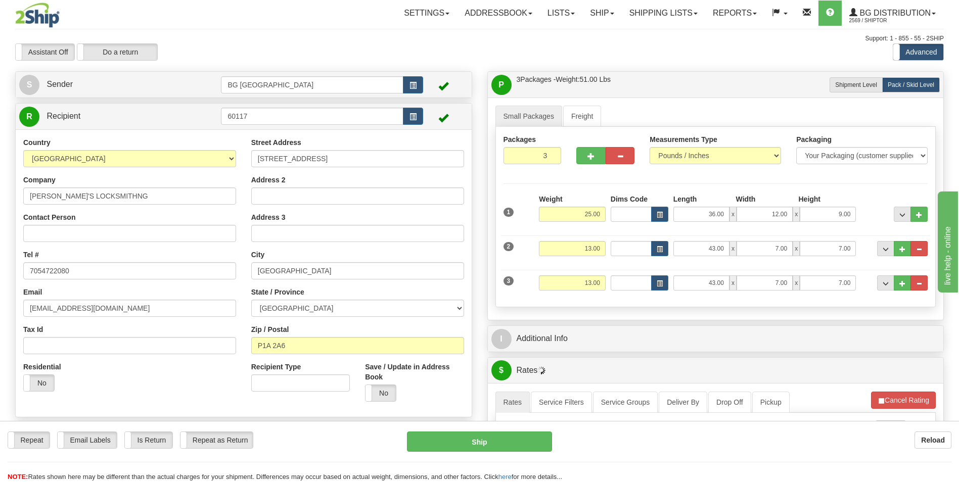
click at [590, 291] on div "Weight 13.00" at bounding box center [573, 287] width 72 height 23
click at [592, 284] on input "13.00" at bounding box center [572, 283] width 67 height 15
type input "24.00"
type input "19.00"
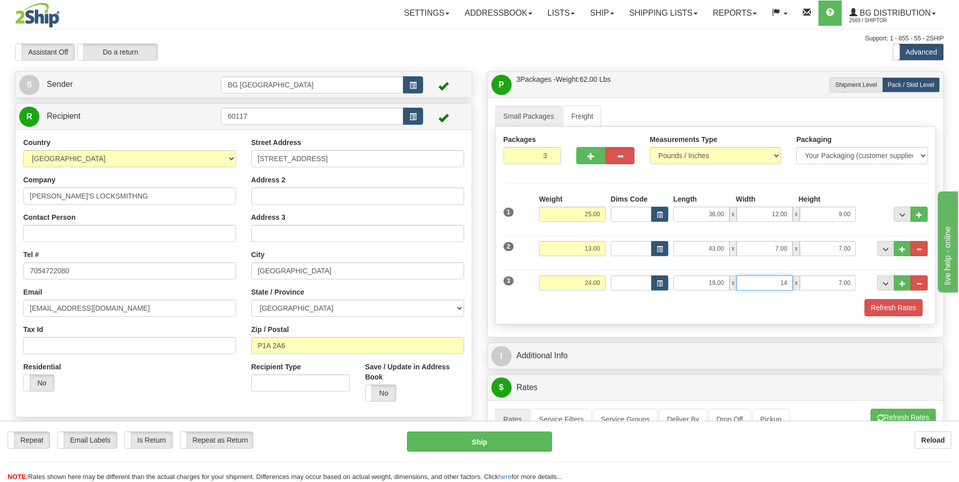
type input "14.00"
type input "5.00"
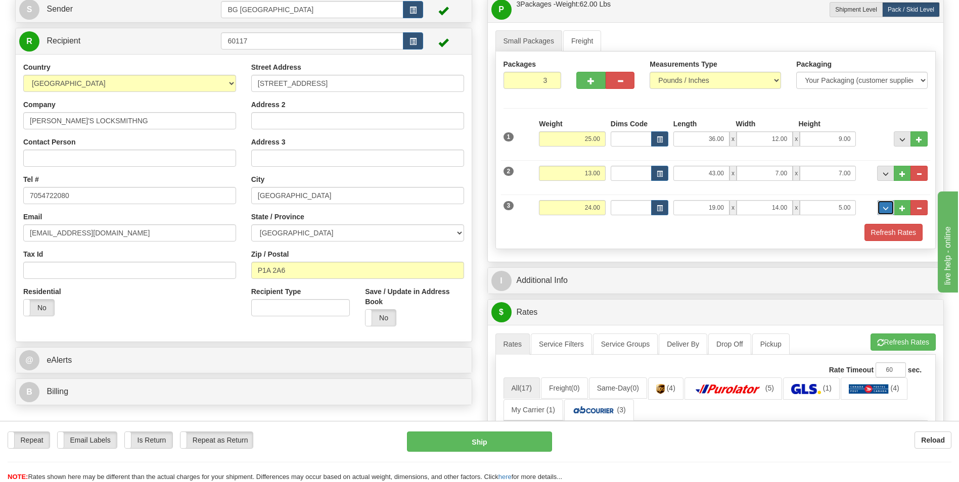
scroll to position [152, 0]
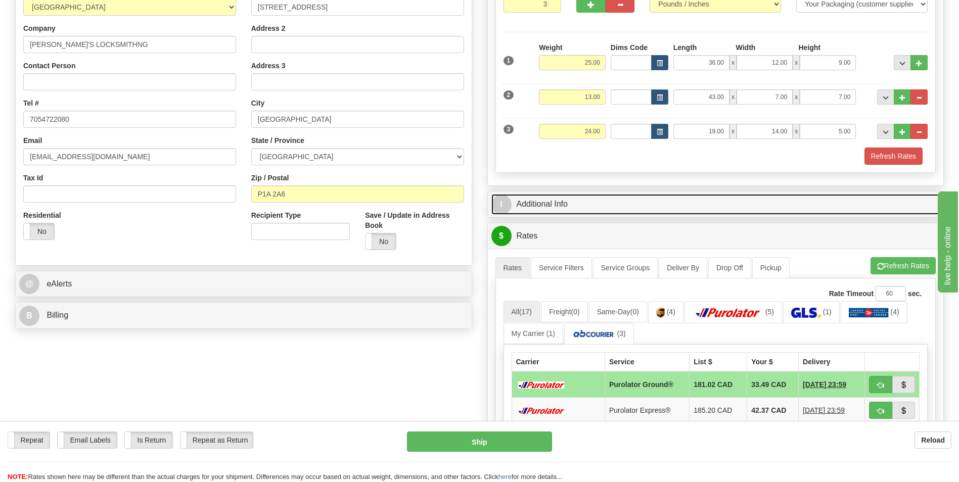
click at [577, 203] on link "I Additional Info" at bounding box center [716, 204] width 449 height 21
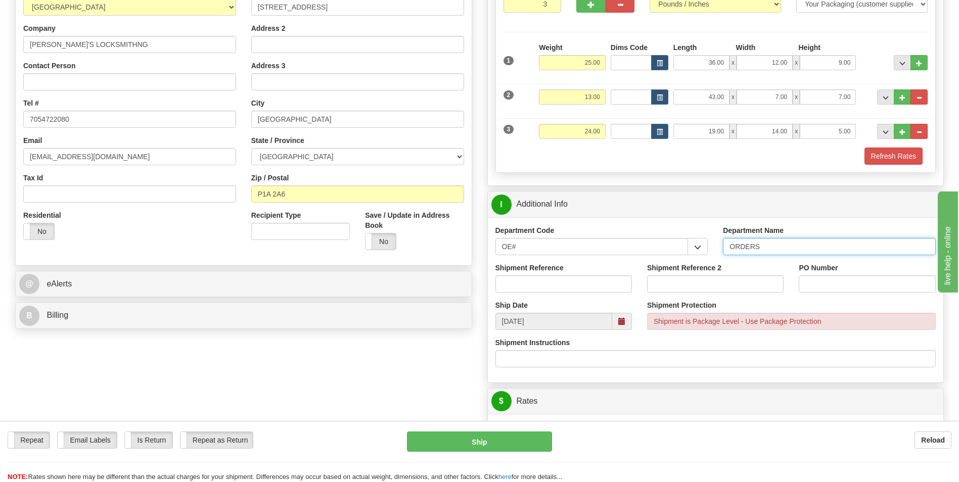
click at [786, 250] on input "ORDERS" at bounding box center [829, 246] width 213 height 17
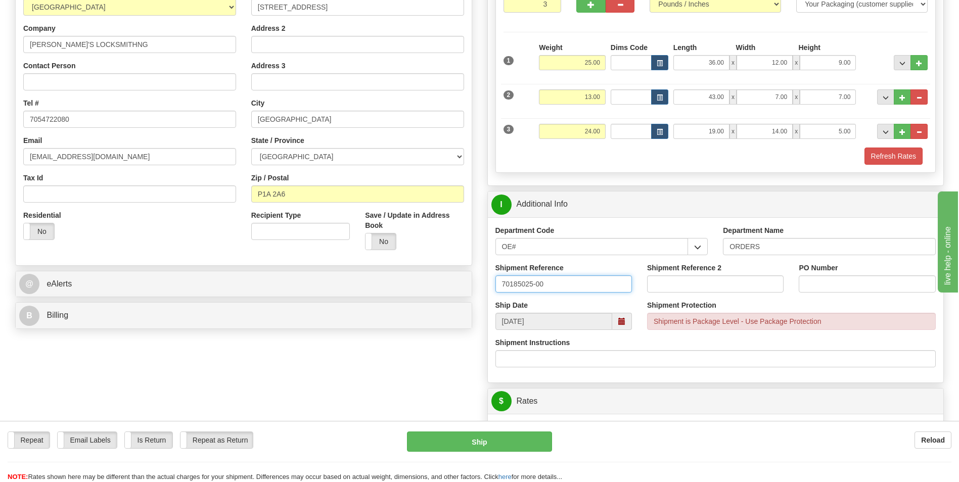
type input "70185025-00"
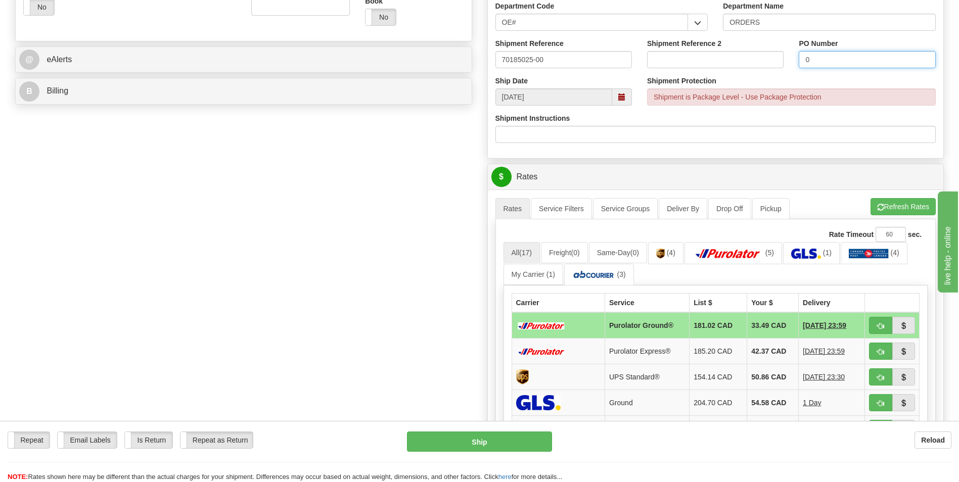
scroll to position [405, 0]
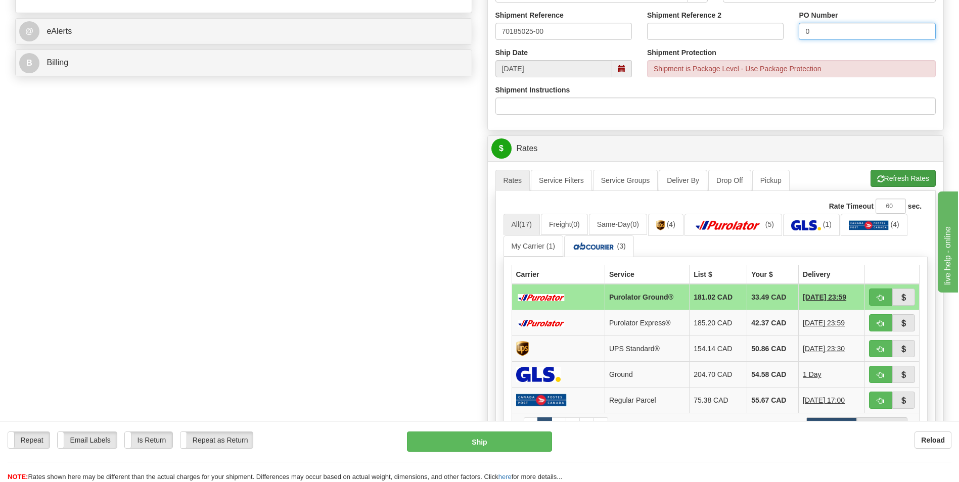
type input "0"
click at [907, 175] on button "Refresh Rates" at bounding box center [903, 178] width 65 height 17
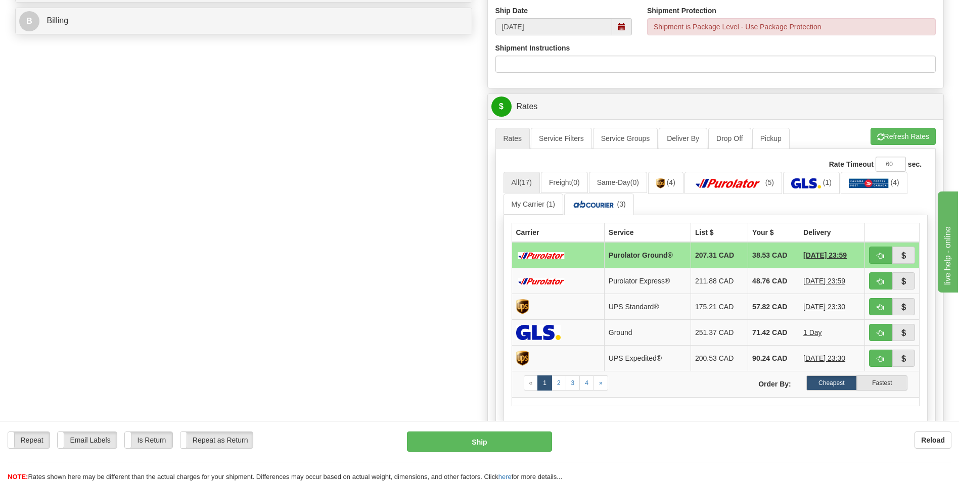
scroll to position [455, 0]
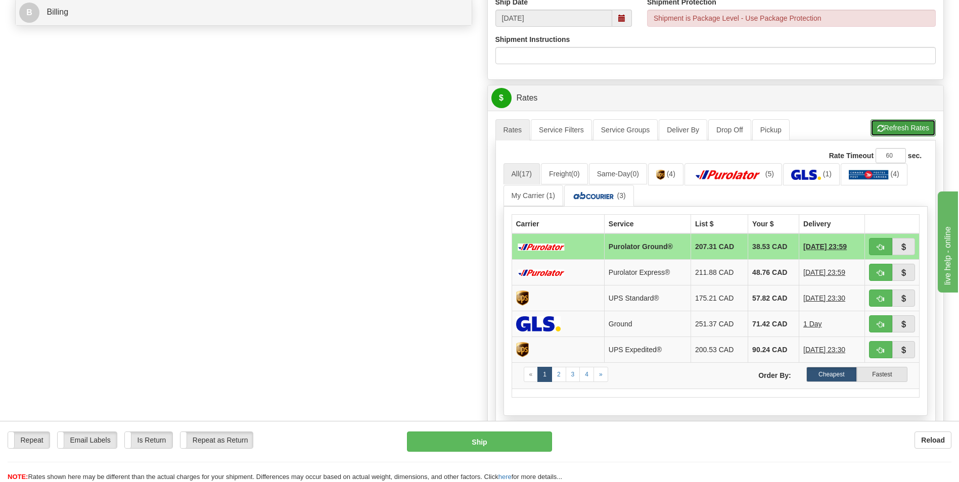
click at [889, 132] on button "Refresh Rates" at bounding box center [903, 127] width 65 height 17
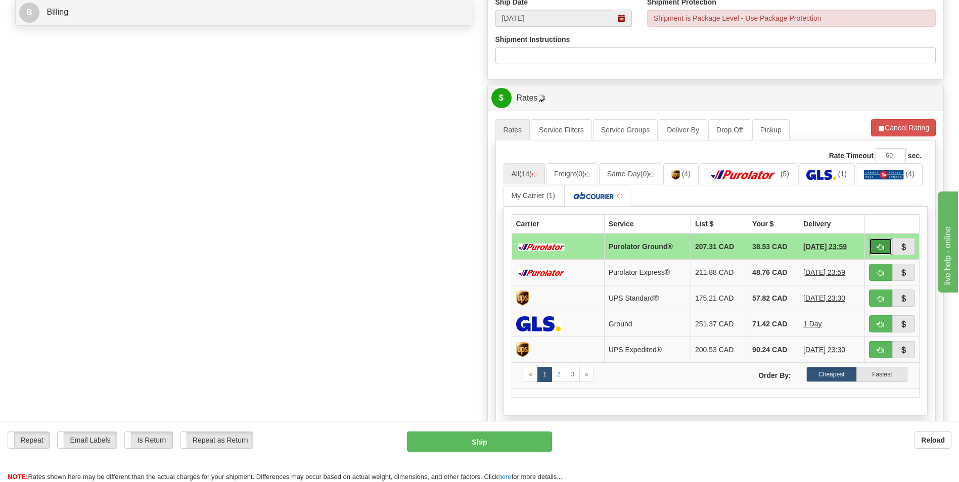
click at [878, 245] on span "button" at bounding box center [880, 247] width 7 height 7
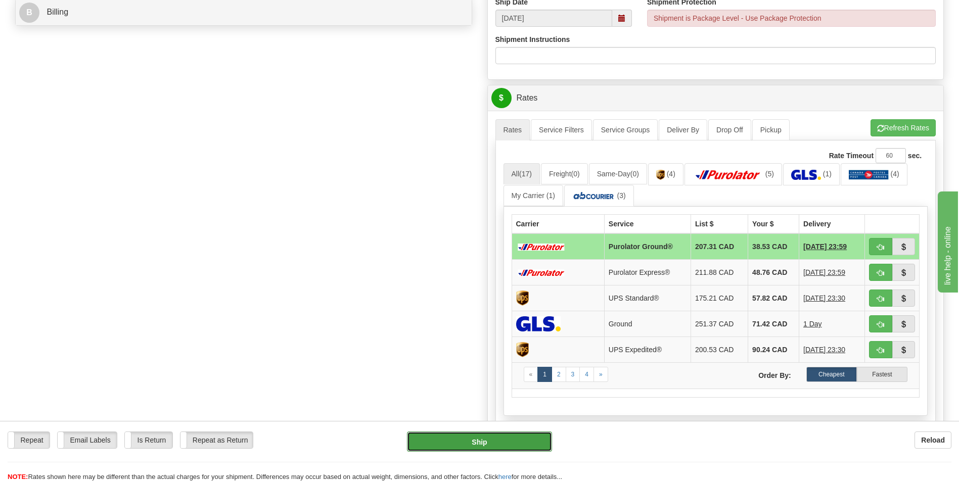
click at [544, 446] on button "Ship" at bounding box center [479, 442] width 145 height 20
type input "260"
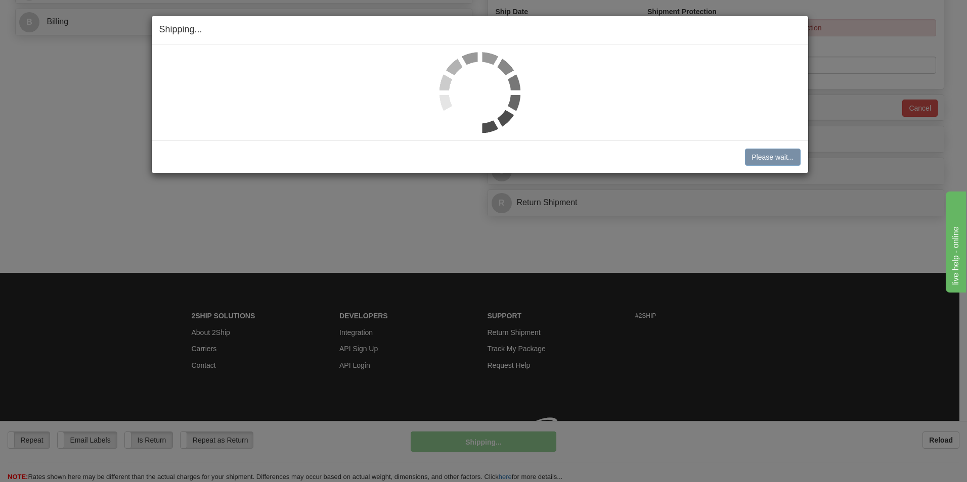
scroll to position [446, 0]
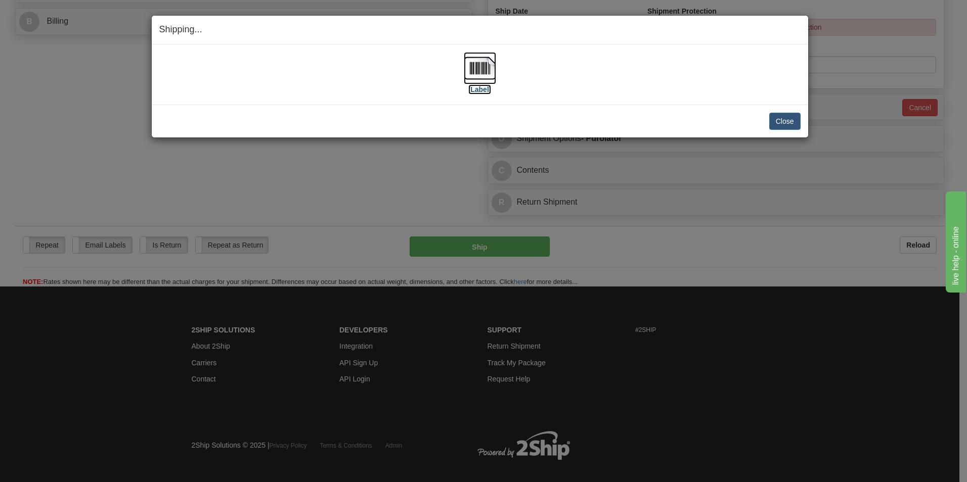
click at [481, 72] on img at bounding box center [480, 68] width 32 height 32
click at [788, 124] on button "Close" at bounding box center [784, 121] width 31 height 17
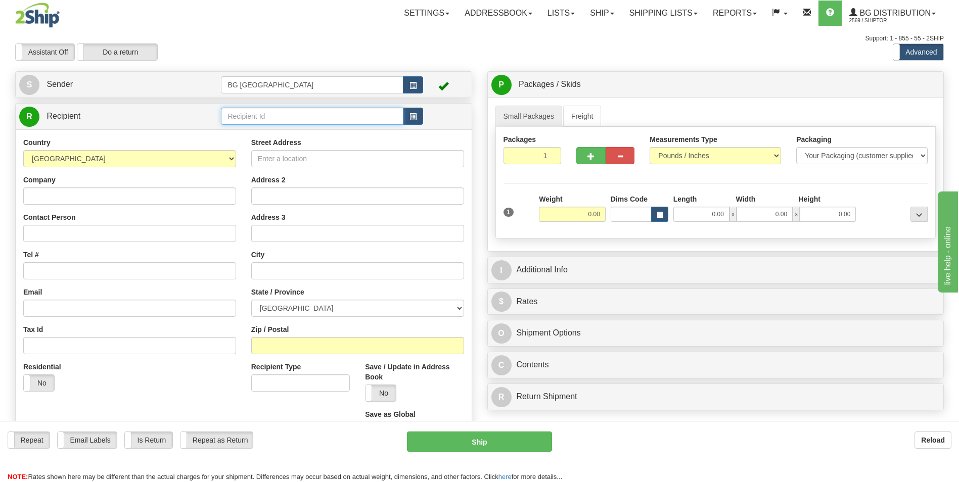
click at [308, 124] on input "text" at bounding box center [312, 116] width 182 height 17
click at [299, 129] on div "60007" at bounding box center [310, 131] width 172 height 11
type input "60007"
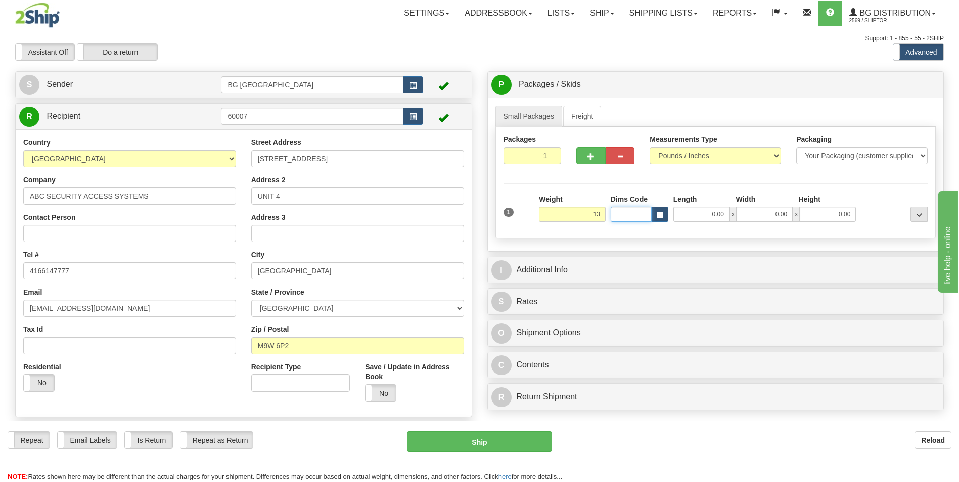
type input "13.00"
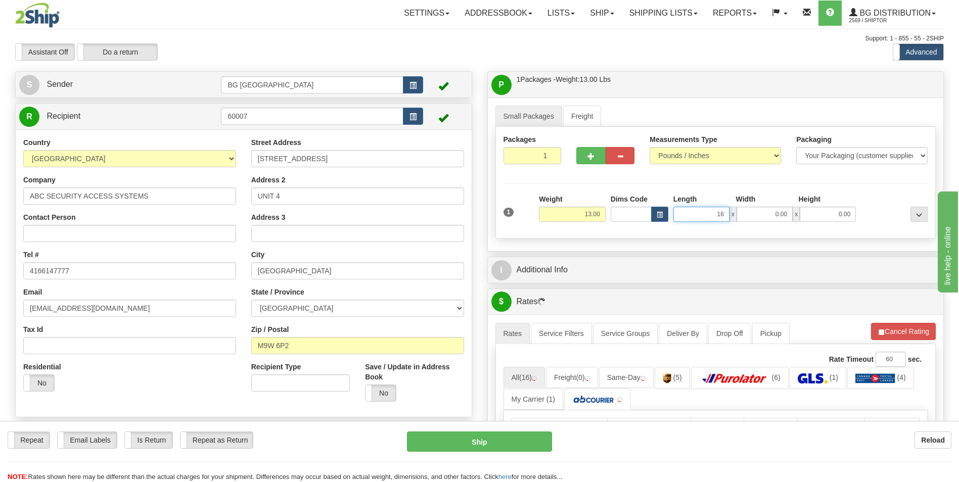
type input "16.00"
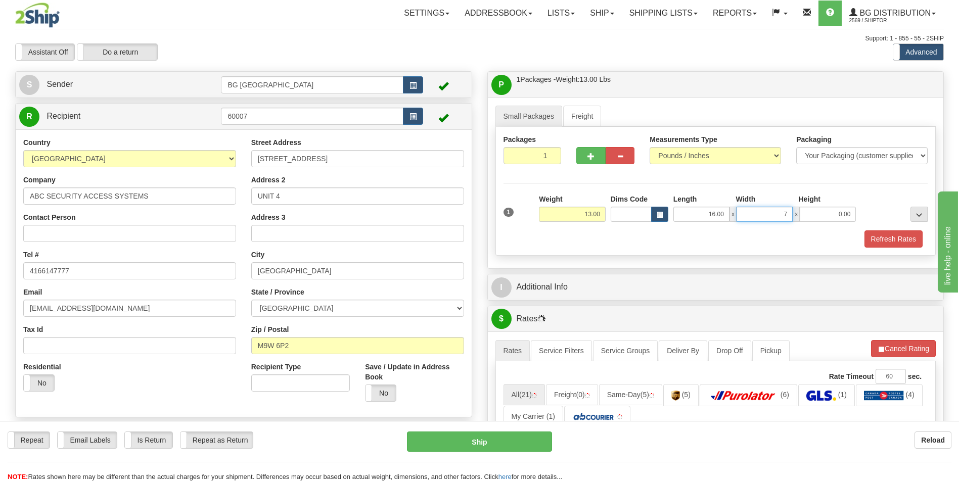
type input "7.00"
type input "5.00"
click at [590, 155] on span "button" at bounding box center [591, 156] width 7 height 7
type input "2"
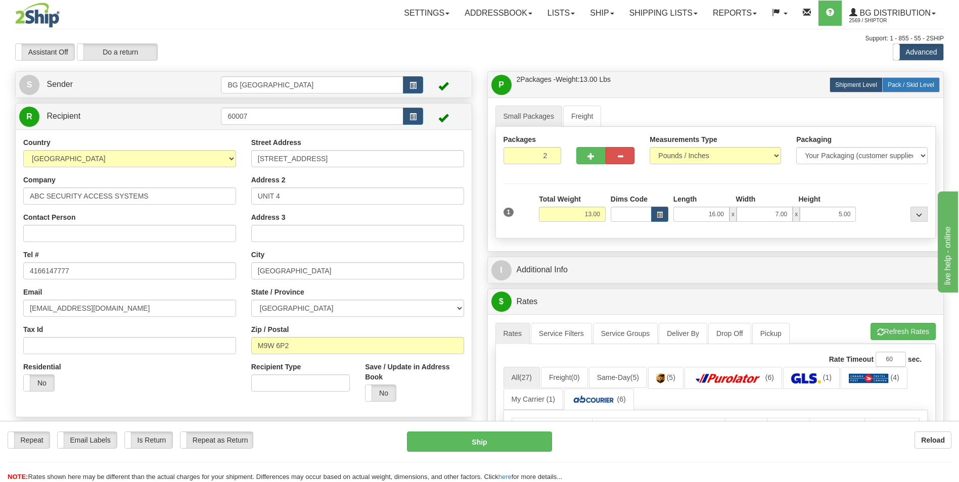
click at [931, 84] on span "Pack / Skid Level" at bounding box center [911, 84] width 47 height 7
radio input "true"
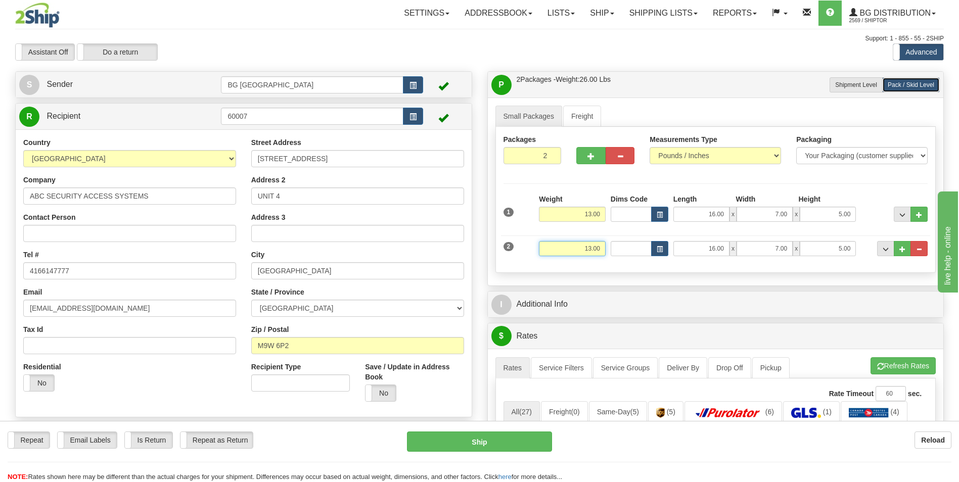
click at [560, 251] on input "13.00" at bounding box center [572, 248] width 67 height 15
type input "15.00"
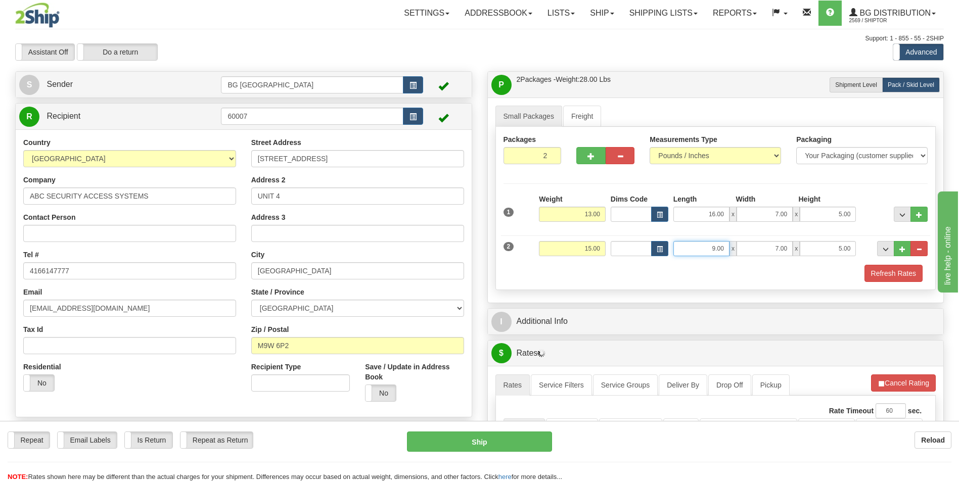
click at [720, 250] on input "9.00" at bounding box center [702, 248] width 56 height 15
type input "96.00"
type input "4.00"
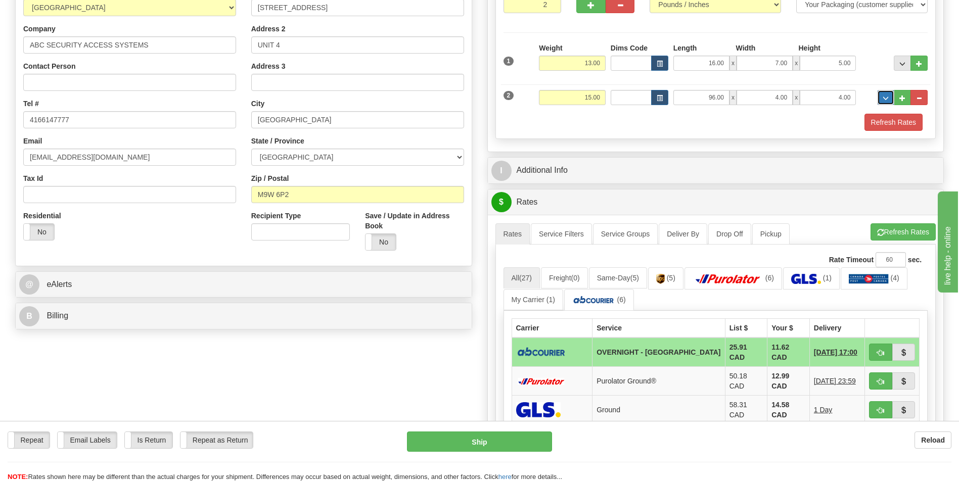
scroll to position [152, 0]
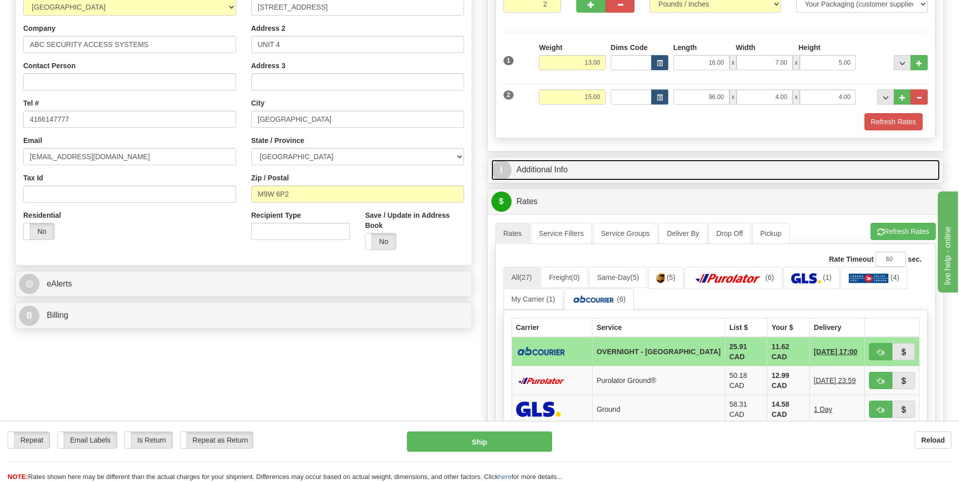
click at [610, 177] on link "I Additional Info" at bounding box center [716, 170] width 449 height 21
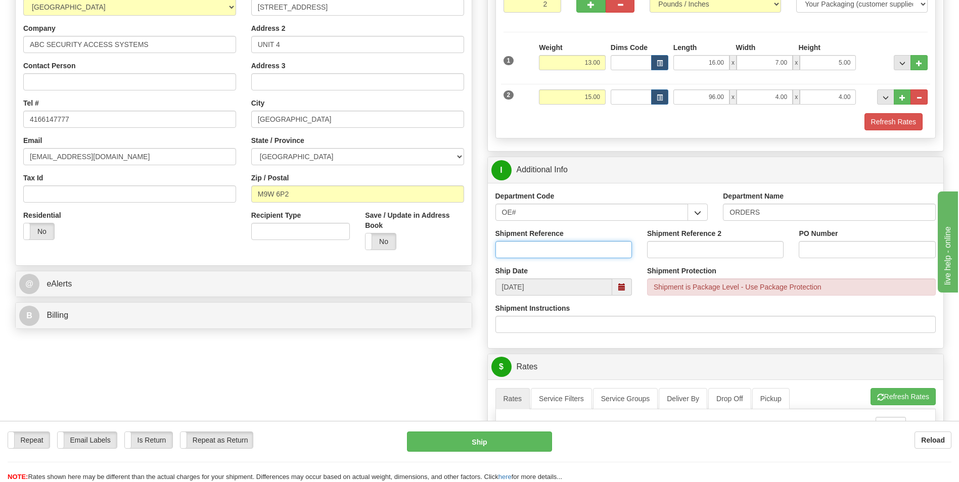
click at [564, 247] on input "Shipment Reference" at bounding box center [564, 249] width 137 height 17
type input "70184966-00"
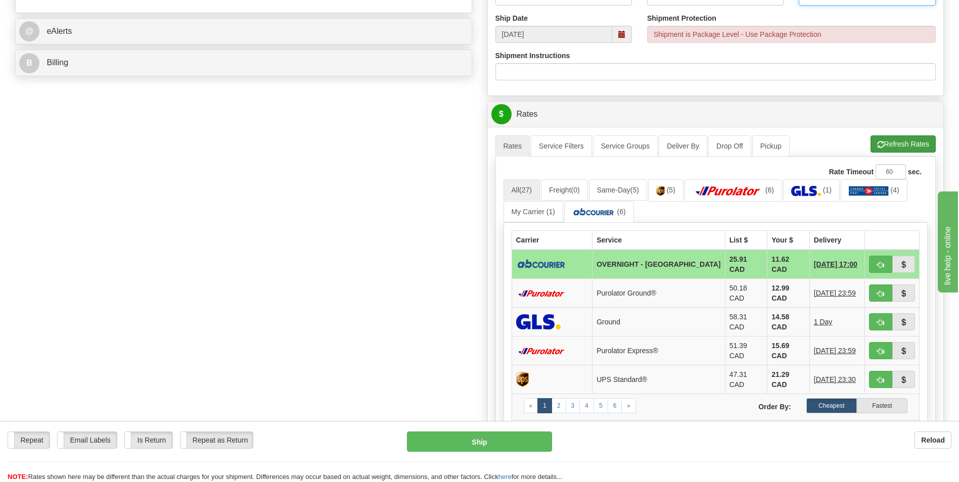
type input "0"
click at [882, 148] on span "button" at bounding box center [880, 145] width 7 height 7
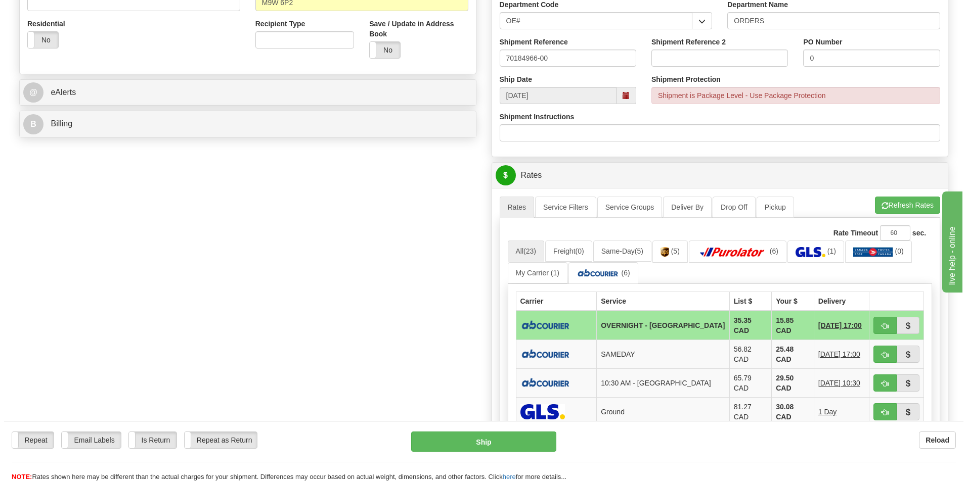
scroll to position [354, 0]
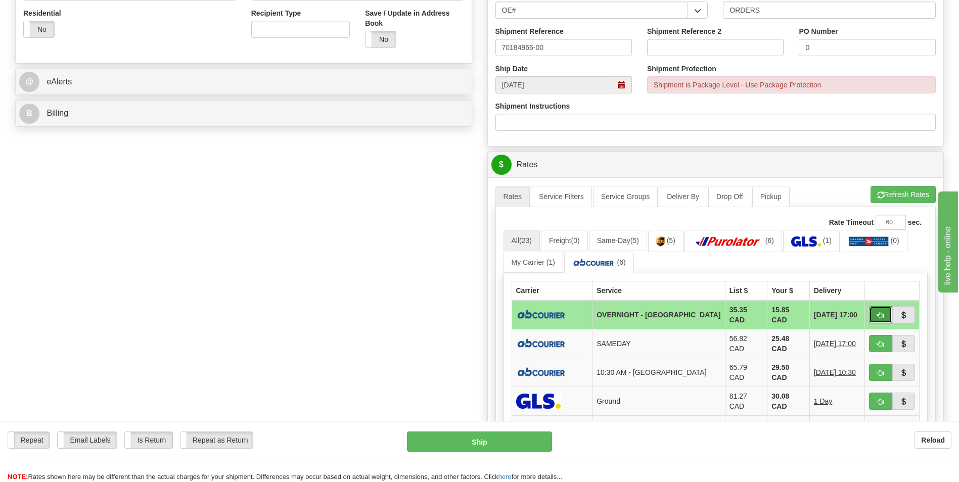
click at [884, 313] on span "button" at bounding box center [880, 315] width 7 height 7
type input "4"
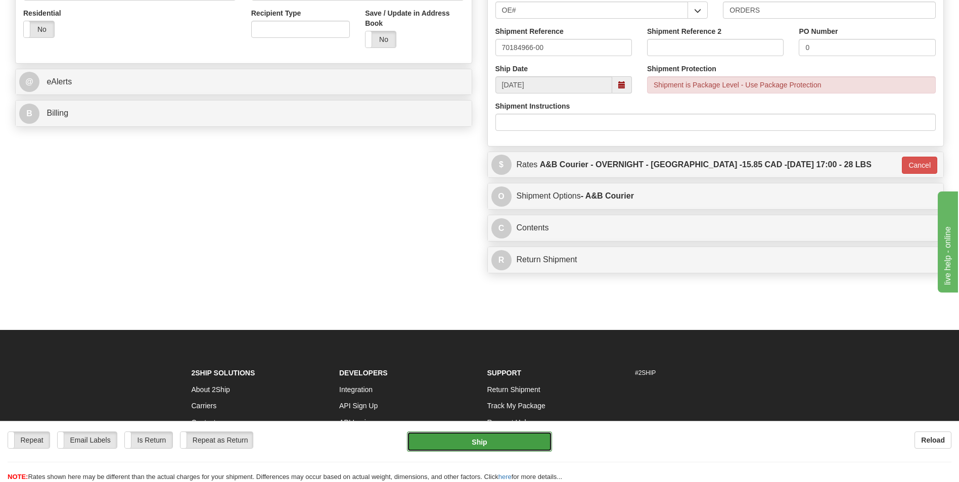
click at [504, 437] on button "Ship" at bounding box center [479, 442] width 145 height 20
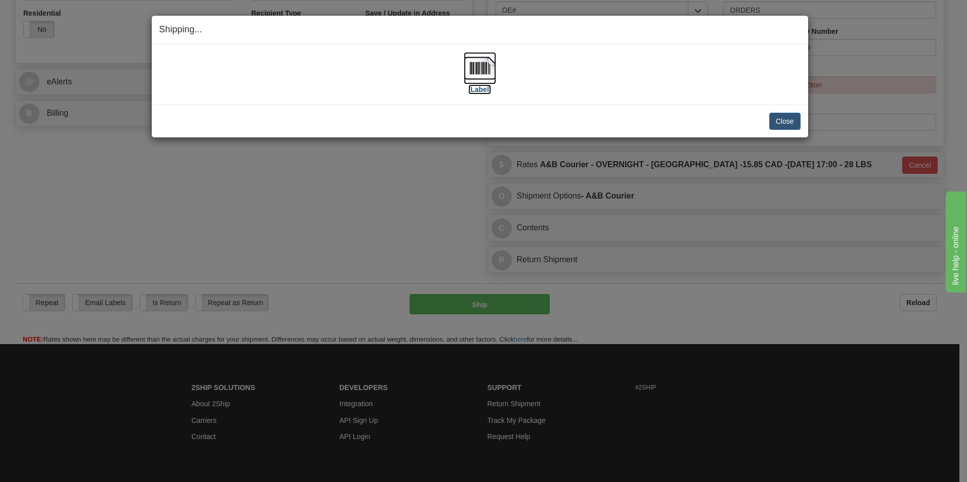
click at [487, 72] on img at bounding box center [480, 68] width 32 height 32
click at [795, 122] on button "Close" at bounding box center [784, 121] width 31 height 17
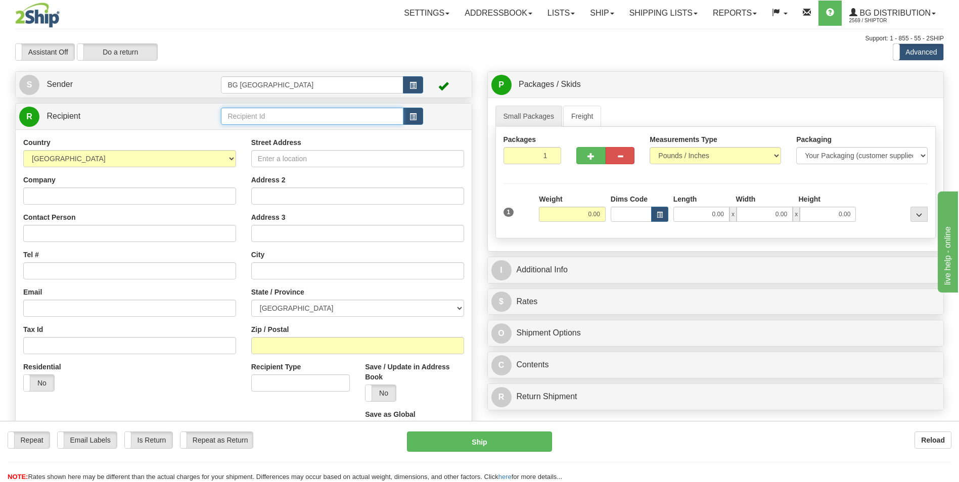
click at [261, 116] on input "text" at bounding box center [312, 116] width 182 height 17
click at [259, 126] on li "60128" at bounding box center [311, 131] width 181 height 13
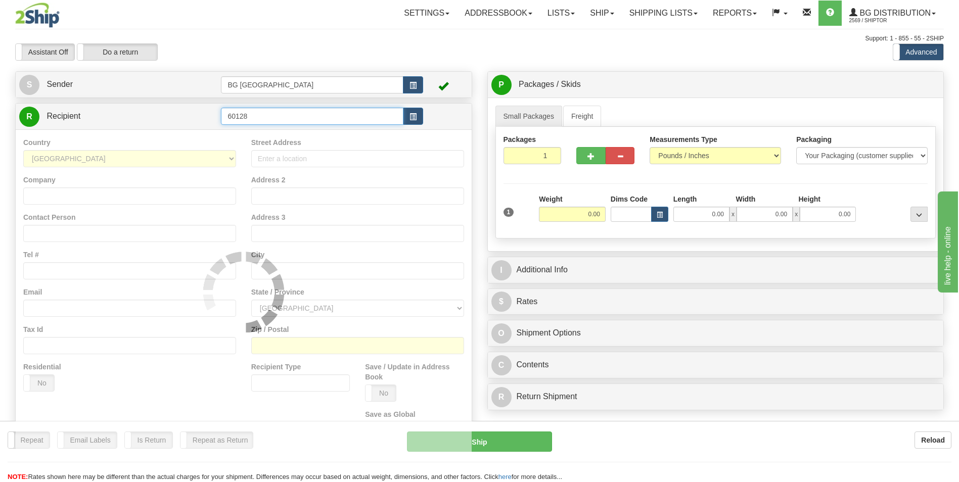
type input "60128"
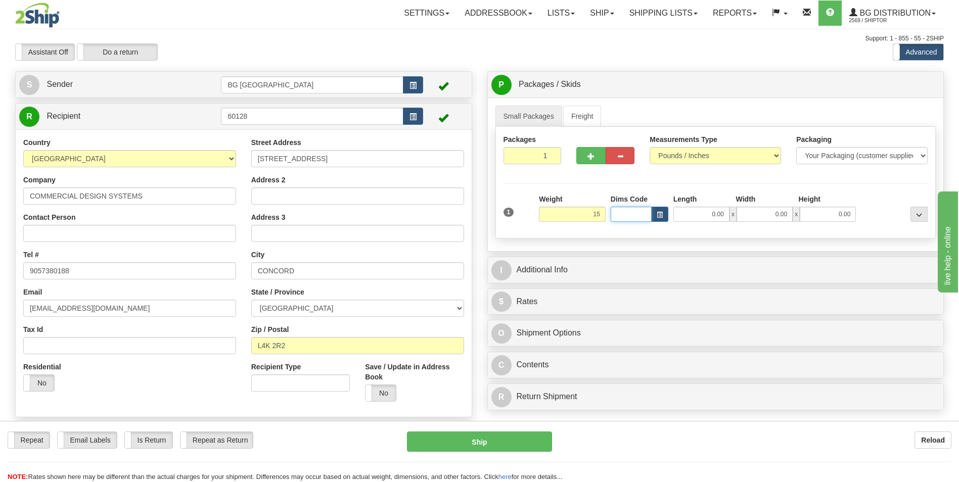
type input "15.00"
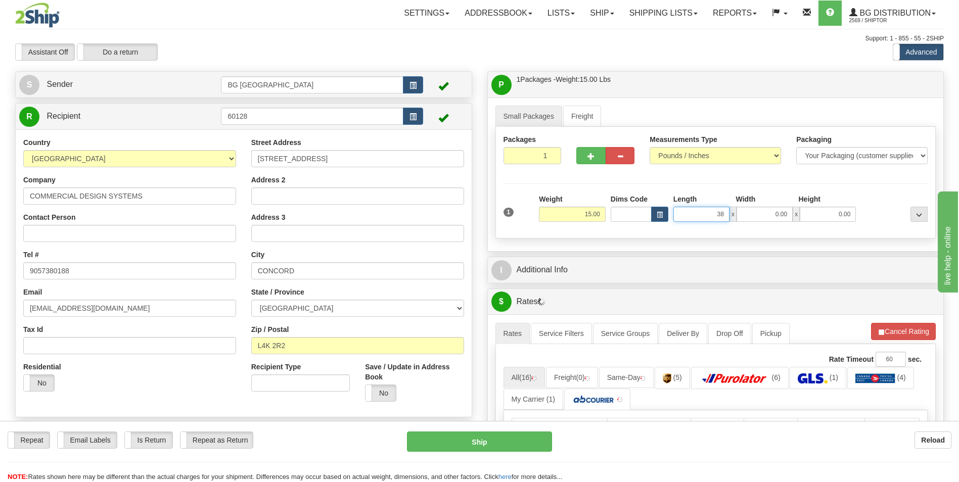
type input "38.00"
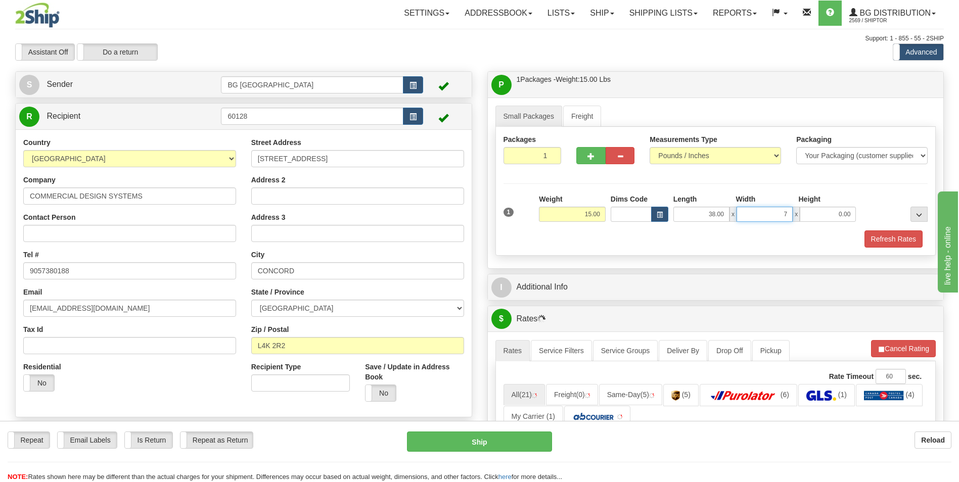
type input "7.00"
type input "4.00"
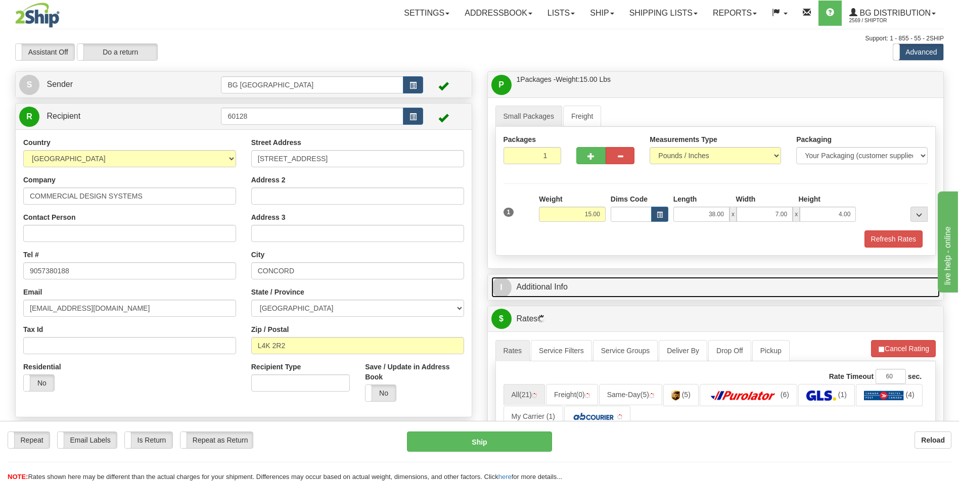
click at [579, 297] on link "I Additional Info" at bounding box center [716, 287] width 449 height 21
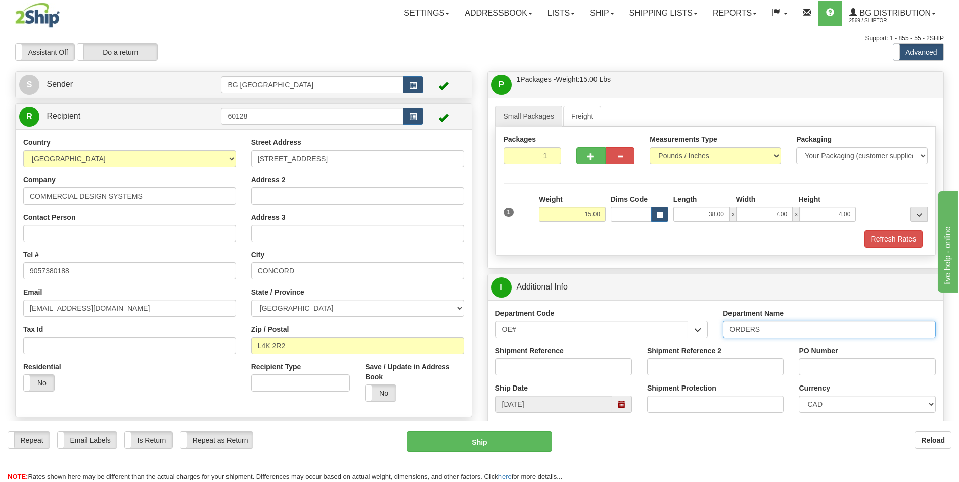
click at [809, 326] on input "ORDERS" at bounding box center [829, 329] width 213 height 17
type input "70185020-00"
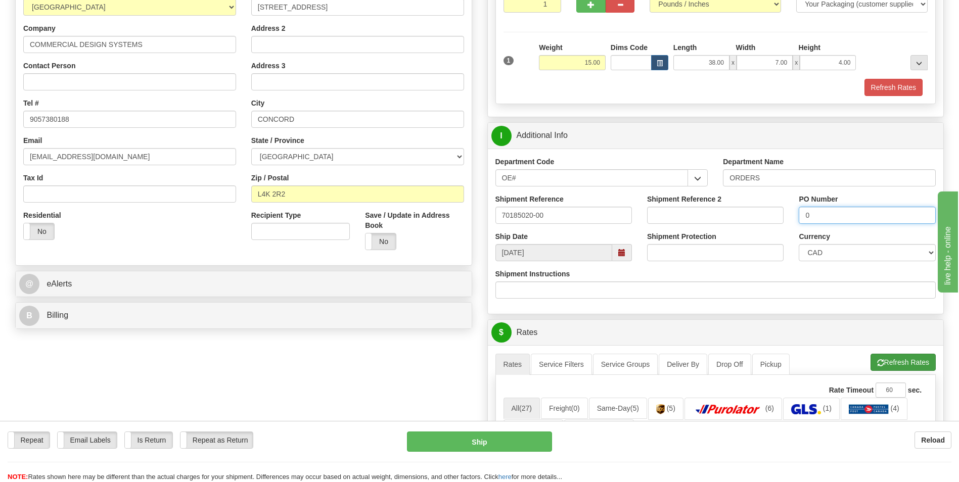
type input "0"
click at [896, 357] on button "Refresh Rates" at bounding box center [903, 362] width 65 height 17
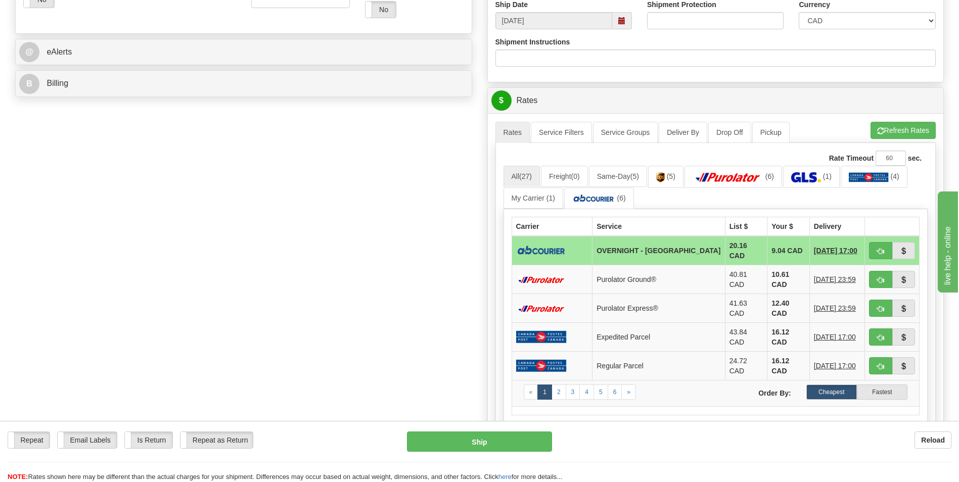
scroll to position [405, 0]
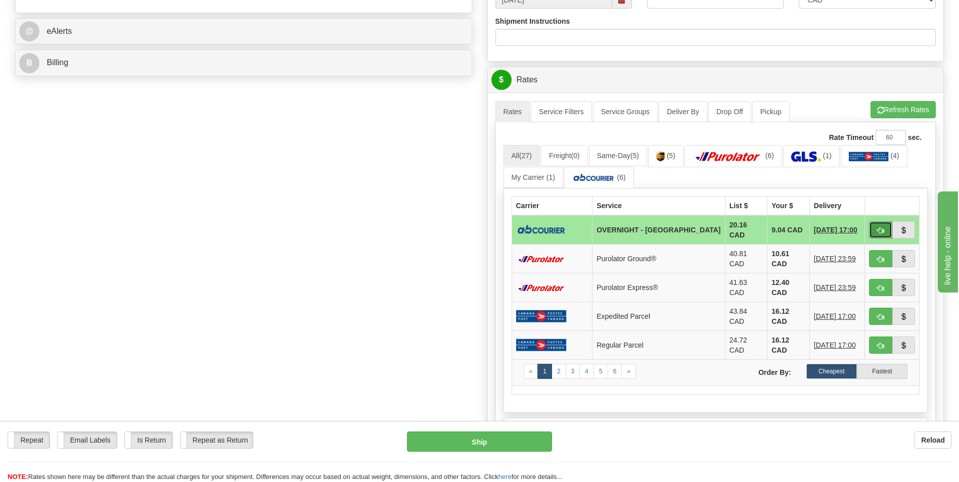
click at [874, 226] on button "button" at bounding box center [880, 229] width 23 height 17
type input "4"
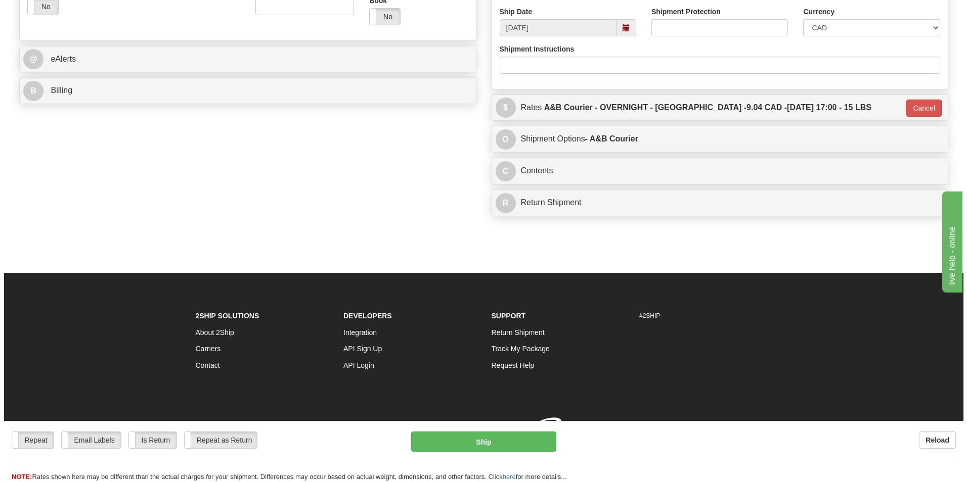
scroll to position [391, 0]
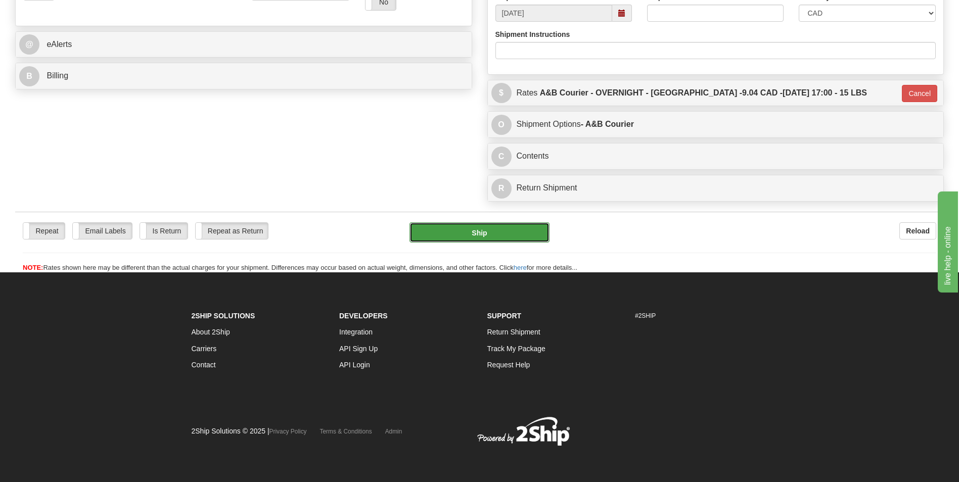
click at [487, 236] on button "Ship" at bounding box center [480, 232] width 140 height 20
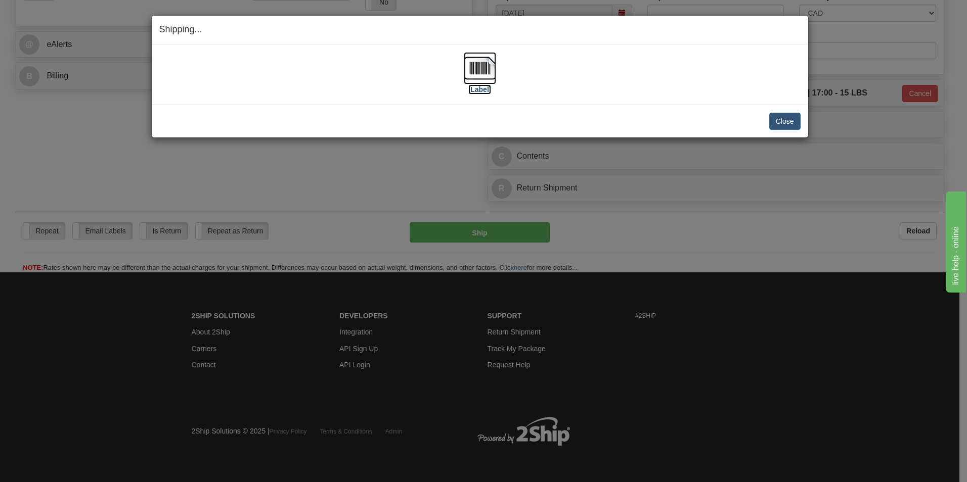
click at [488, 62] on img at bounding box center [480, 68] width 32 height 32
click at [783, 119] on button "Close" at bounding box center [784, 121] width 31 height 17
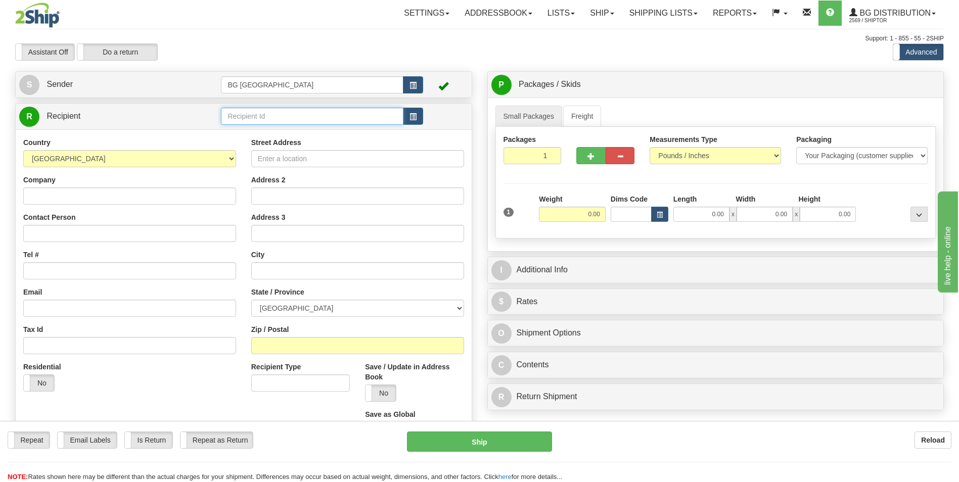
click at [254, 124] on input "text" at bounding box center [312, 116] width 182 height 17
click at [247, 129] on div "910658" at bounding box center [310, 131] width 172 height 11
type input "910658"
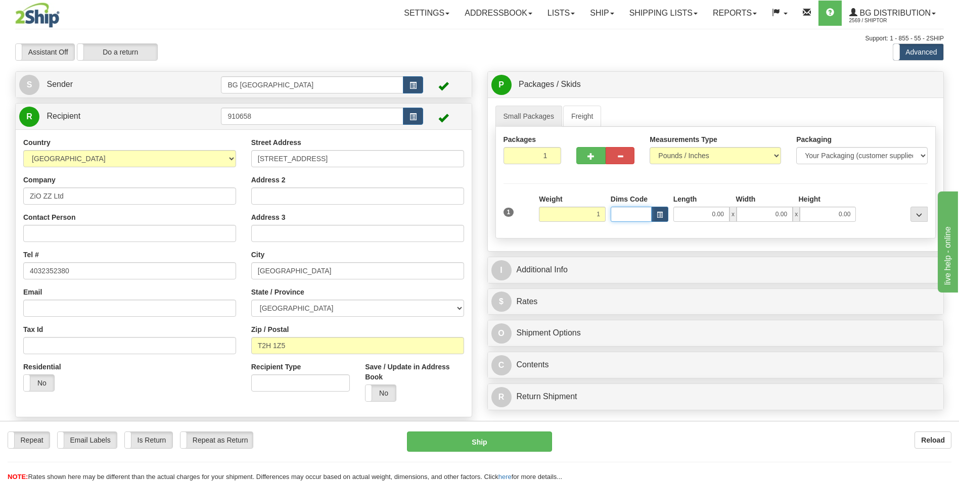
type input "1.00"
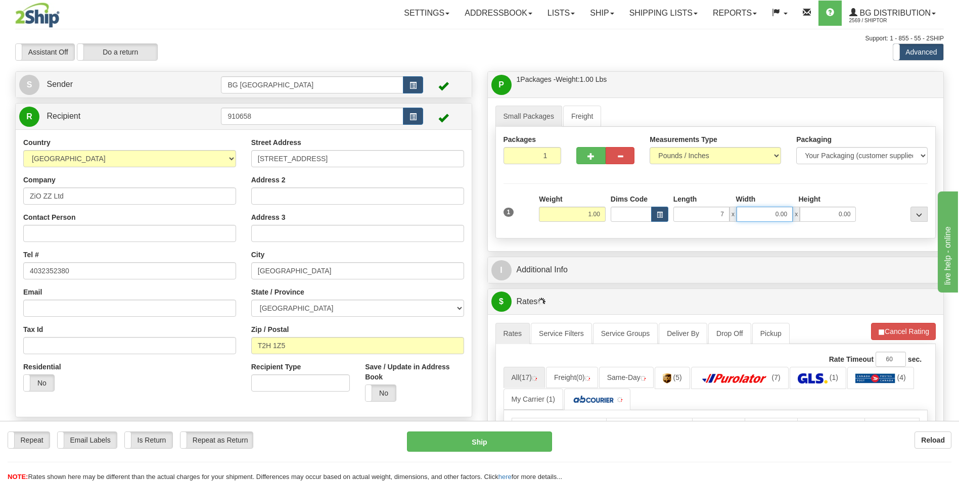
type input "7.00"
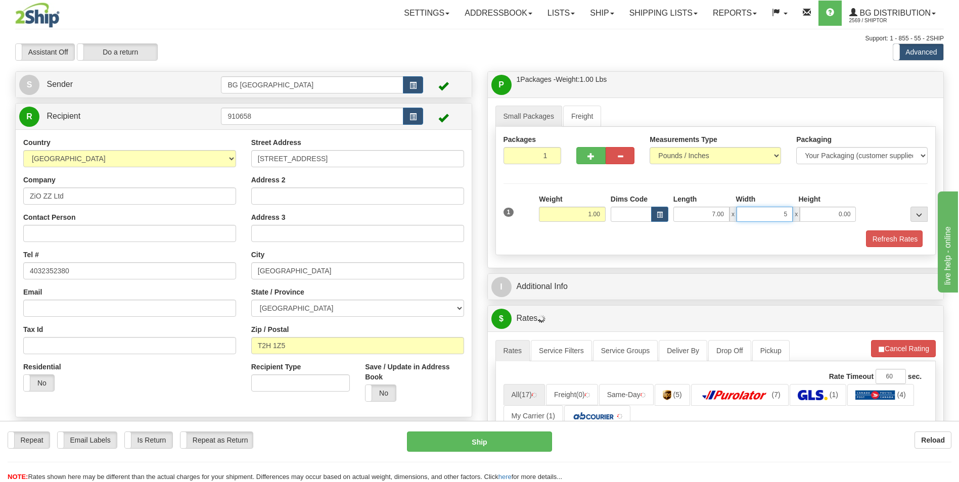
type input "5.00"
type input "3.00"
click at [538, 300] on div "I Additional Info" at bounding box center [716, 288] width 456 height 26
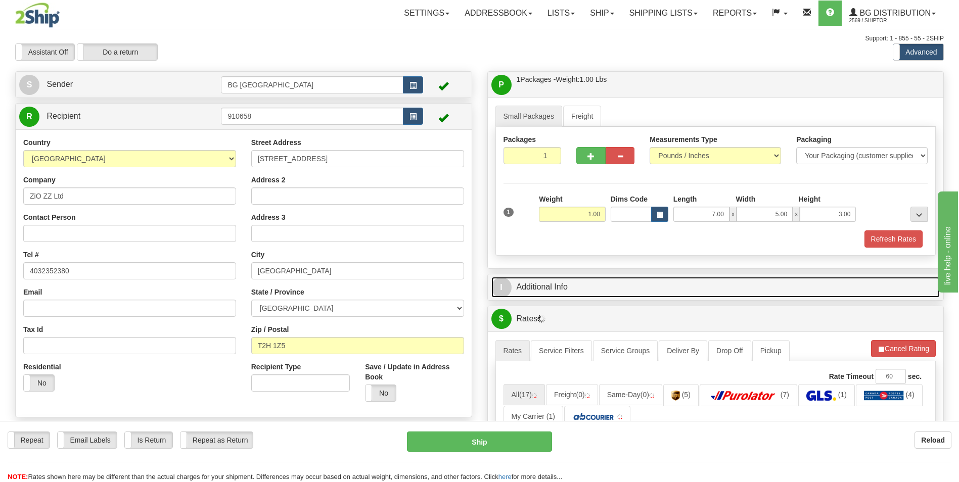
click at [560, 290] on link "I Additional Info" at bounding box center [716, 287] width 449 height 21
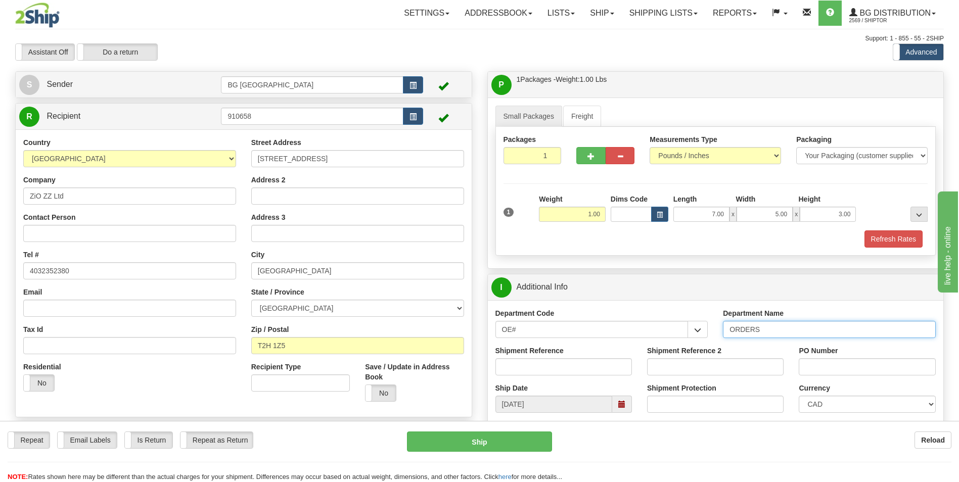
click at [772, 325] on input "ORDERS" at bounding box center [829, 329] width 213 height 17
type input "7"
type input "167066-00"
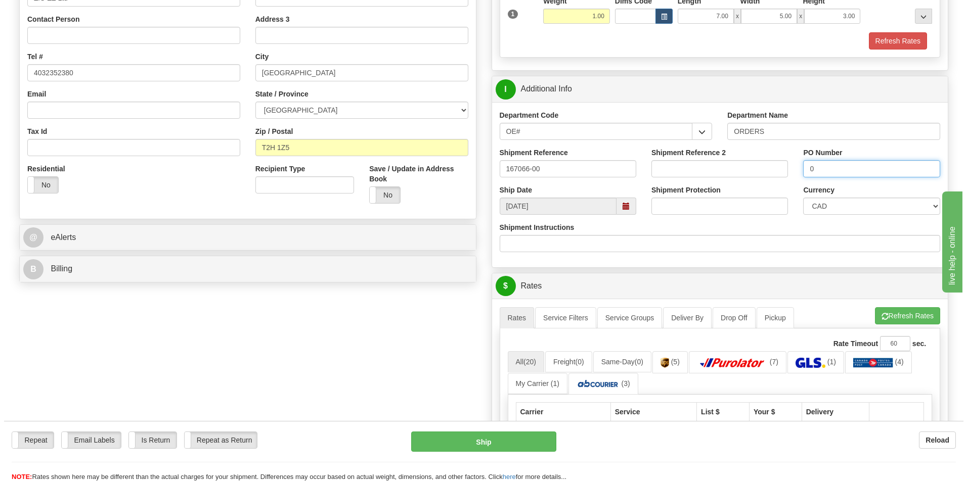
scroll to position [253, 0]
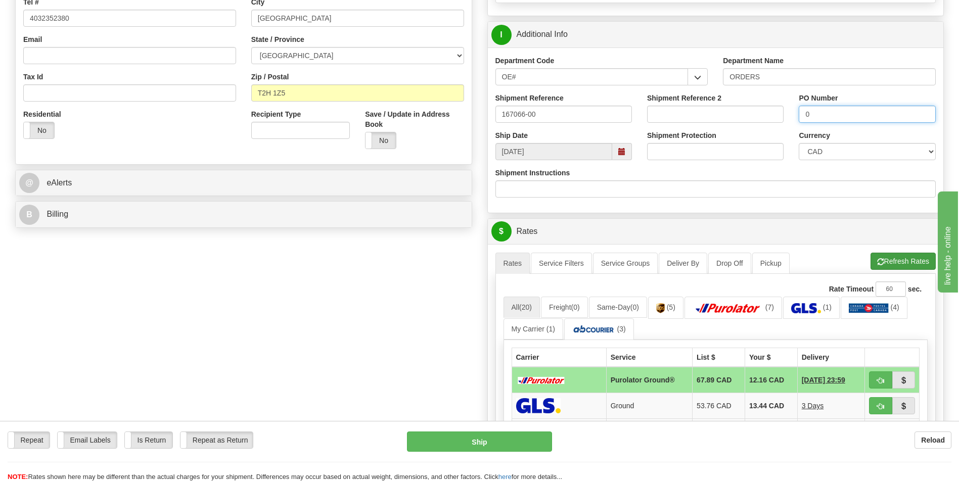
type input "0"
click at [886, 263] on button "Refresh Rates" at bounding box center [903, 261] width 65 height 17
click at [874, 380] on button "button" at bounding box center [880, 380] width 23 height 17
type input "260"
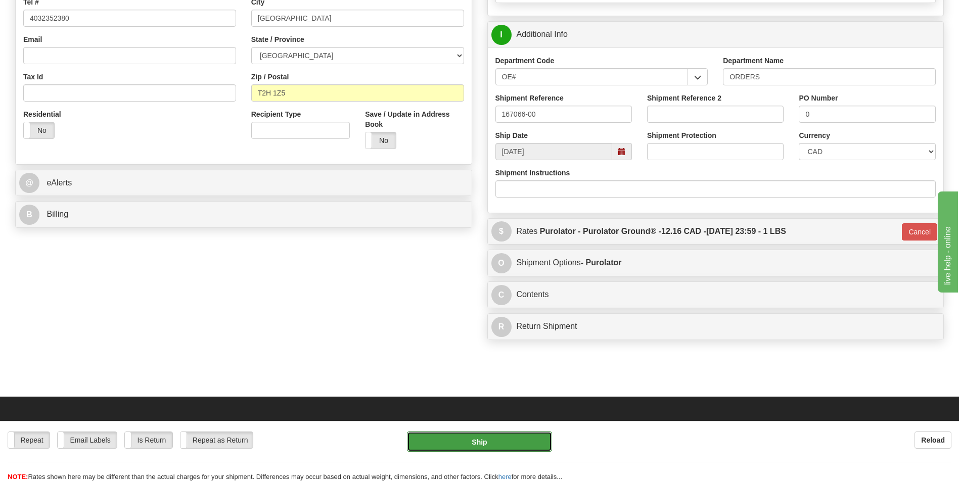
click at [536, 443] on button "Ship" at bounding box center [479, 442] width 145 height 20
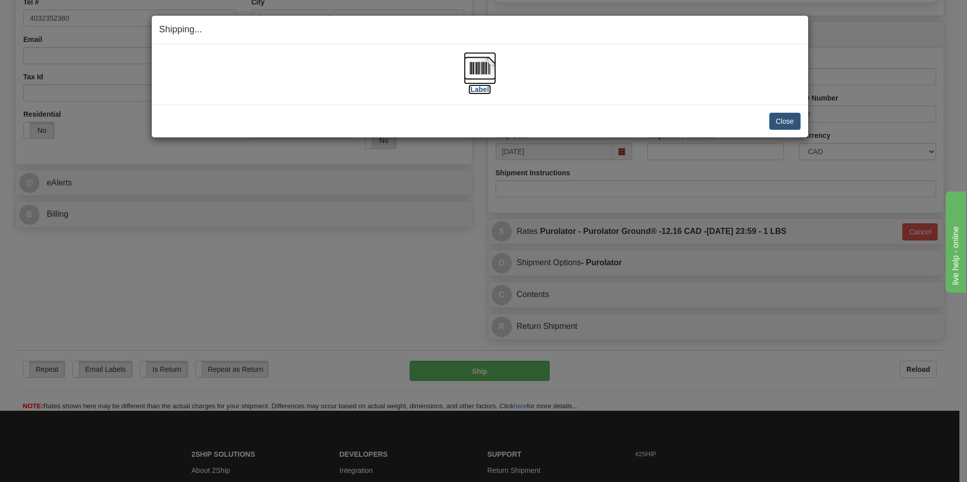
click at [481, 72] on img at bounding box center [480, 68] width 32 height 32
click at [772, 118] on button "Close" at bounding box center [784, 121] width 31 height 17
